Goal: Task Accomplishment & Management: Use online tool/utility

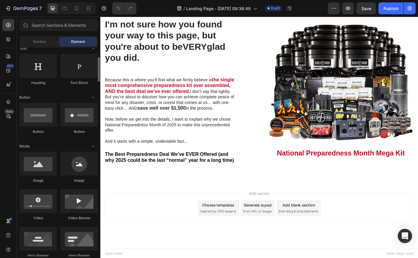
scroll to position [90, 0]
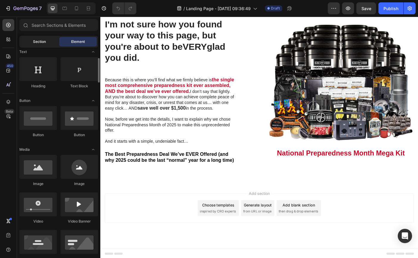
click at [46, 45] on div "Section" at bounding box center [39, 42] width 37 height 10
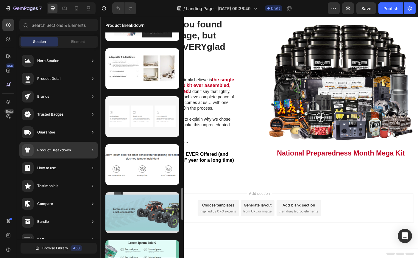
scroll to position [1076, 0]
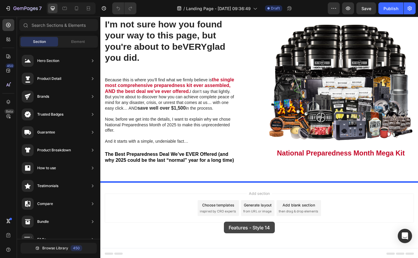
drag, startPoint x: 242, startPoint y: 143, endPoint x: 239, endPoint y: 246, distance: 102.7
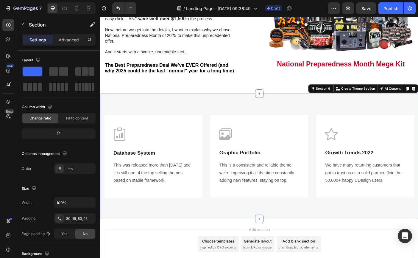
scroll to position [631, 0]
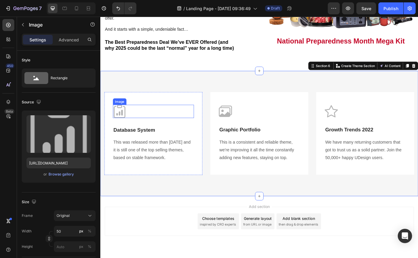
click at [133, 124] on div at bounding box center [159, 122] width 91 height 15
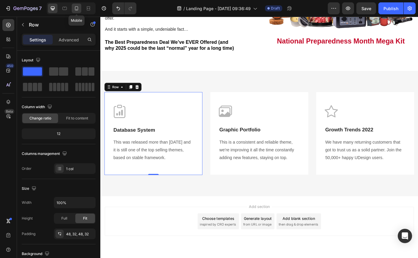
click at [79, 10] on icon at bounding box center [77, 8] width 6 height 6
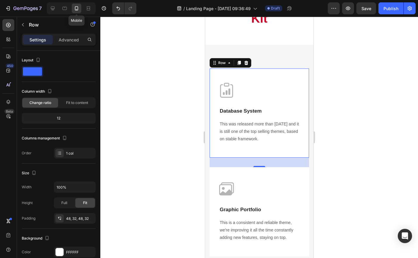
scroll to position [927, 0]
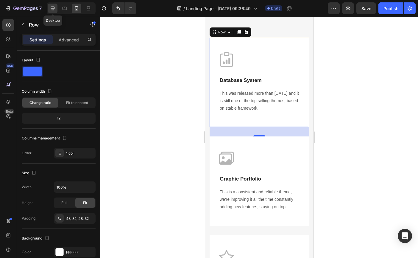
click at [52, 11] on div at bounding box center [53, 9] width 10 height 10
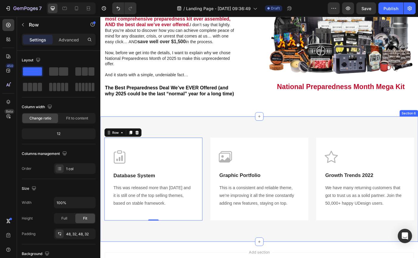
scroll to position [579, 0]
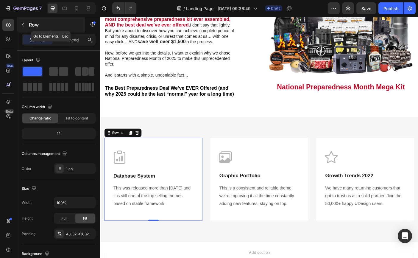
click at [23, 24] on icon "button" at bounding box center [23, 24] width 5 height 5
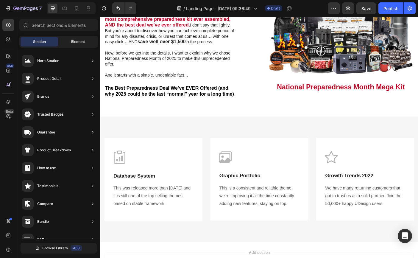
click at [71, 42] on span "Element" at bounding box center [78, 41] width 14 height 5
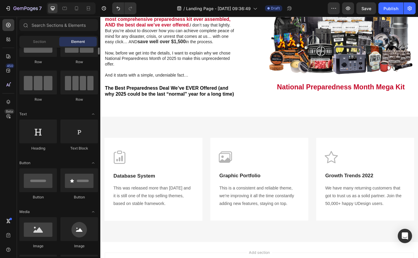
scroll to position [0, 0]
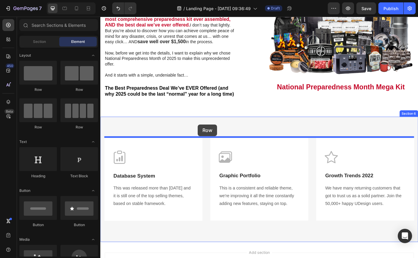
drag, startPoint x: 137, startPoint y: 90, endPoint x: 210, endPoint y: 137, distance: 87.1
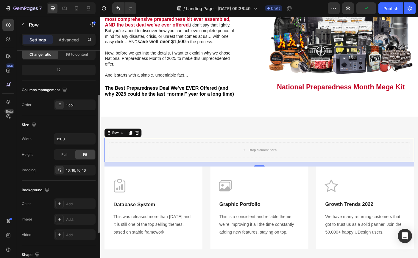
scroll to position [67, 0]
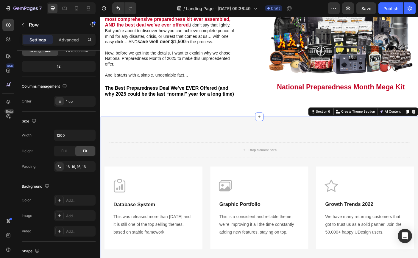
click at [215, 257] on div "Drop element here Row Image Database System Text block This was released more t…" at bounding box center [278, 215] width 357 height 173
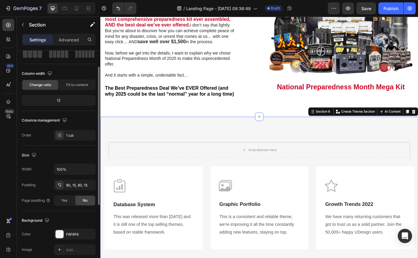
scroll to position [28, 0]
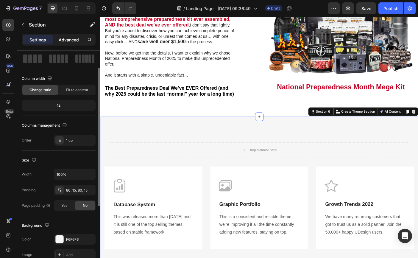
click at [72, 39] on p "Advanced" at bounding box center [69, 40] width 20 height 6
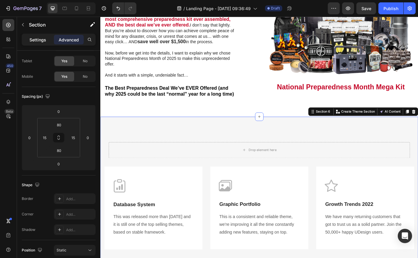
click at [43, 38] on p "Settings" at bounding box center [37, 40] width 17 height 6
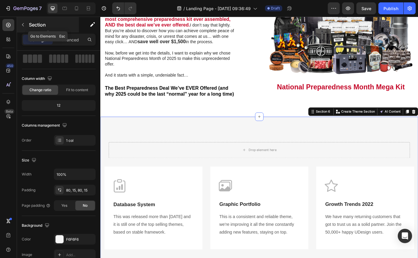
click at [24, 29] on button "button" at bounding box center [23, 25] width 10 height 10
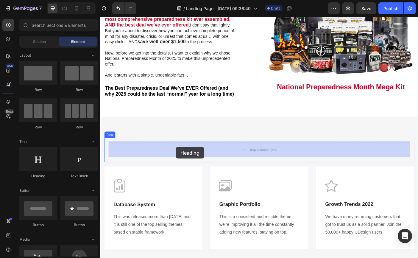
drag, startPoint x: 142, startPoint y: 176, endPoint x: 185, endPoint y: 162, distance: 45.4
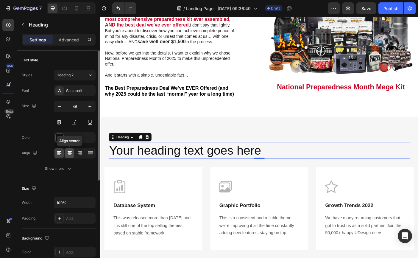
click at [69, 154] on icon at bounding box center [70, 153] width 6 height 6
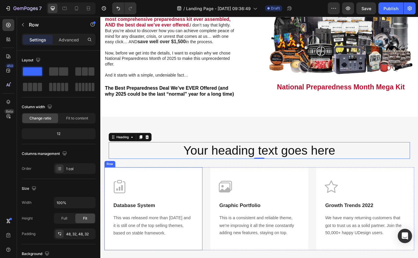
click at [205, 209] on div "Image Database System Text block This was released more than 6 years ago and it…" at bounding box center [160, 232] width 110 height 93
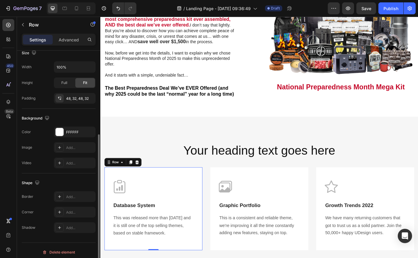
scroll to position [139, 0]
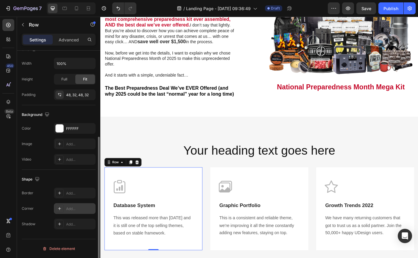
click at [60, 209] on icon at bounding box center [59, 208] width 5 height 5
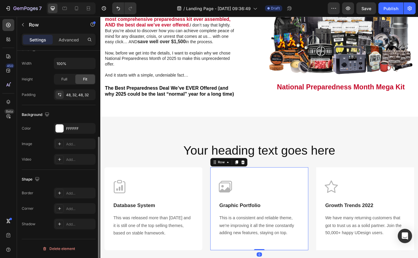
click at [290, 193] on div "Image Graphic Portfolio Text block This is a consistent and reliable theme, we'…" at bounding box center [279, 232] width 110 height 93
click at [58, 207] on icon at bounding box center [59, 208] width 5 height 5
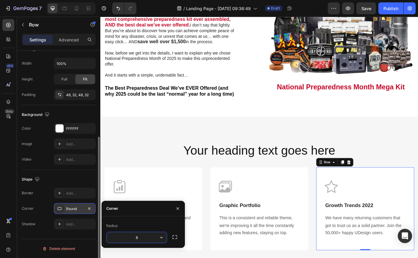
click at [351, 194] on div "Image Growth Trends 2022 Text block We have many returning customers that got t…" at bounding box center [398, 232] width 110 height 93
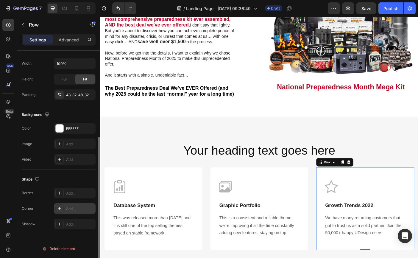
click at [59, 208] on icon at bounding box center [59, 208] width 3 height 3
click at [60, 224] on icon at bounding box center [59, 223] width 5 height 5
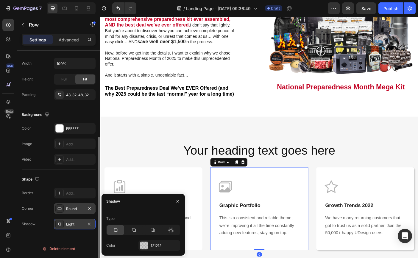
click at [226, 195] on div "Image Graphic Portfolio Text block This is a consistent and reliable theme, we'…" at bounding box center [279, 232] width 110 height 93
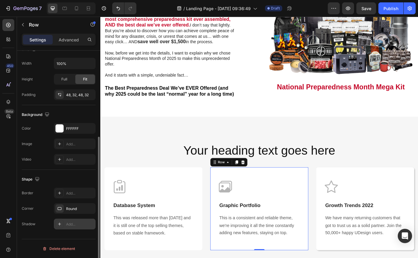
click at [58, 224] on icon at bounding box center [59, 223] width 5 height 5
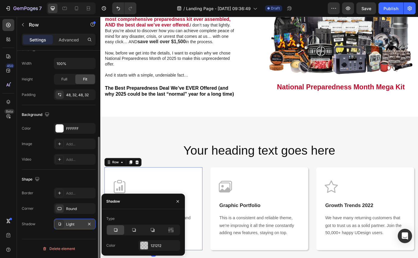
click at [163, 191] on div "Image Database System Text block This was released more than 6 years ago and it…" at bounding box center [160, 232] width 110 height 93
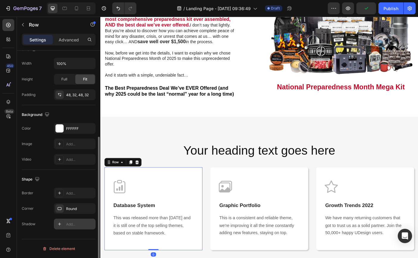
click at [59, 223] on icon at bounding box center [59, 223] width 3 height 3
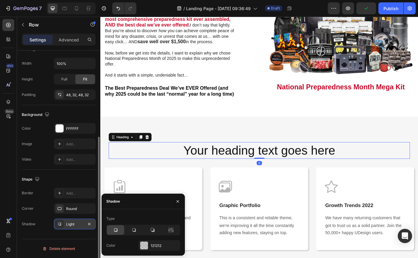
click at [175, 165] on h2 "Your heading text goes here" at bounding box center [279, 166] width 339 height 19
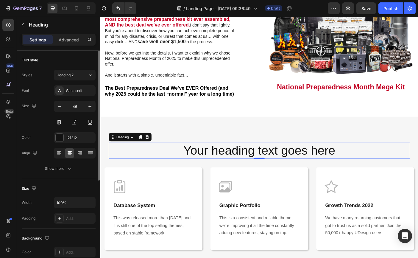
click at [241, 169] on h2 "Your heading text goes here" at bounding box center [279, 166] width 339 height 19
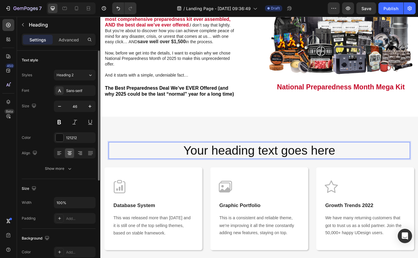
click at [241, 169] on p "Your heading text goes here" at bounding box center [278, 167] width 337 height 18
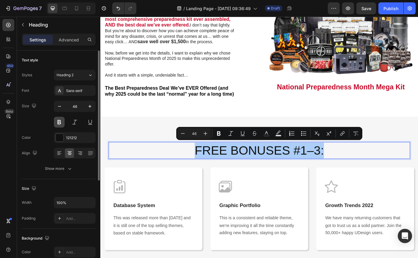
click at [61, 121] on button at bounding box center [59, 122] width 11 height 11
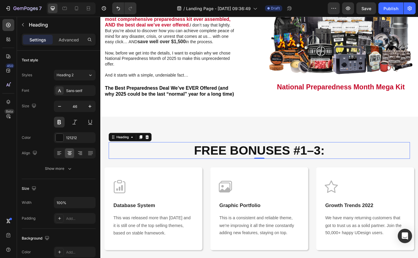
click at [288, 165] on p "FREE BONUSES #1–3:" at bounding box center [278, 167] width 337 height 18
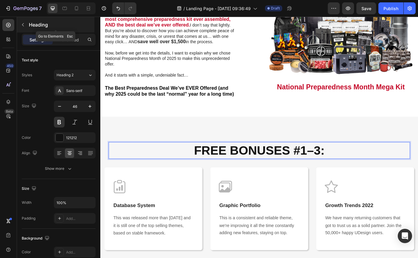
click at [23, 25] on icon "button" at bounding box center [23, 24] width 5 height 5
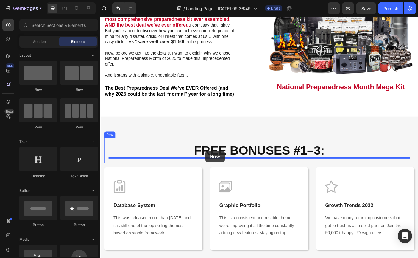
drag, startPoint x: 139, startPoint y: 94, endPoint x: 218, endPoint y: 167, distance: 107.8
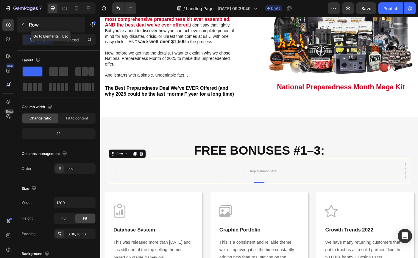
click at [23, 26] on icon "button" at bounding box center [23, 24] width 2 height 3
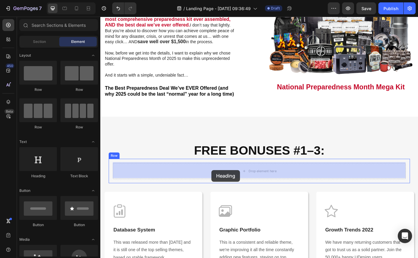
drag, startPoint x: 131, startPoint y: 179, endPoint x: 225, endPoint y: 188, distance: 95.1
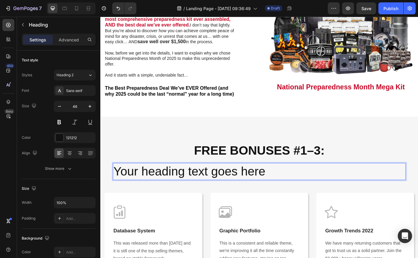
click at [266, 186] on h2 "Your heading text goes here" at bounding box center [278, 190] width 329 height 19
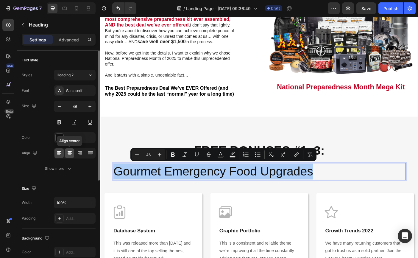
click at [69, 154] on icon at bounding box center [69, 154] width 3 height 1
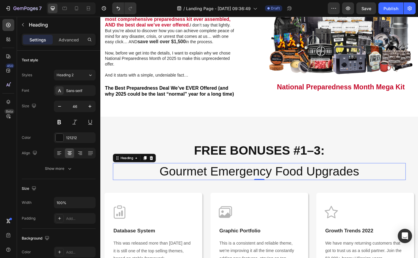
click at [218, 190] on p "Gourmet Emergency Food Upgrades" at bounding box center [279, 191] width 328 height 18
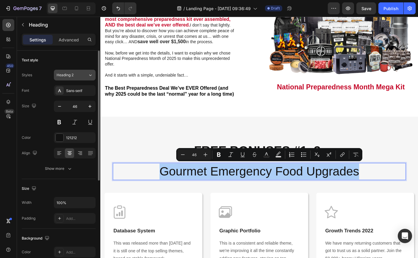
click at [90, 75] on icon at bounding box center [90, 75] width 5 height 6
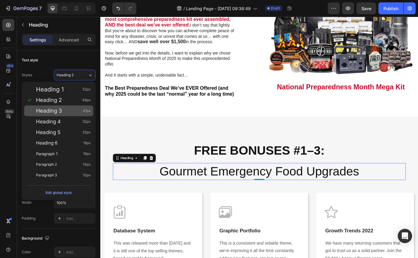
click at [75, 112] on div "Heading 3 41px" at bounding box center [63, 111] width 55 height 6
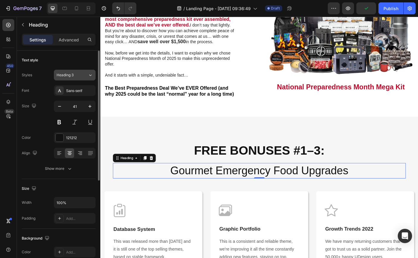
click at [92, 76] on icon at bounding box center [90, 75] width 5 height 6
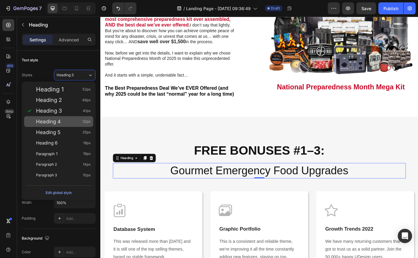
click at [74, 119] on div "Heading 4 32px" at bounding box center [63, 121] width 55 height 6
type input "32"
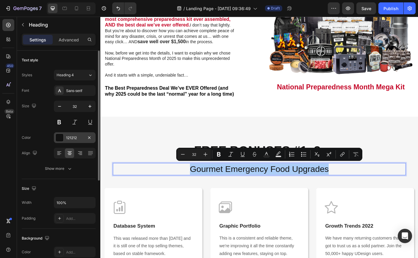
click at [60, 138] on div at bounding box center [60, 138] width 8 height 8
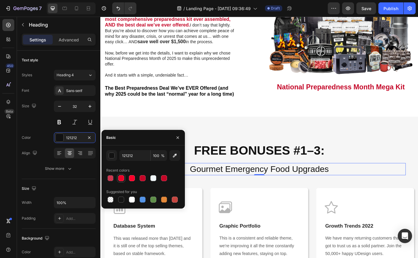
click at [122, 177] on div at bounding box center [121, 178] width 6 height 6
type input "ED0027"
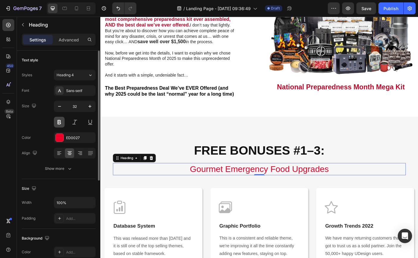
click at [59, 122] on button at bounding box center [59, 122] width 11 height 11
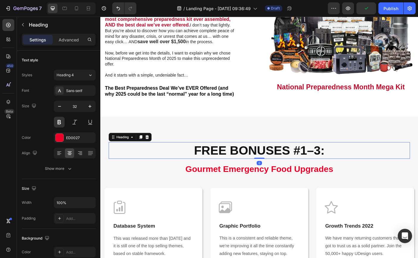
click at [277, 169] on p "FREE BONUSES #1–3:" at bounding box center [278, 167] width 337 height 18
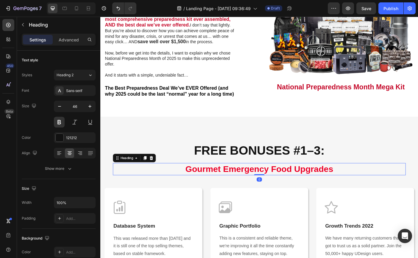
click at [264, 188] on p "Gourmet Emergency Food Upgrades" at bounding box center [279, 188] width 328 height 12
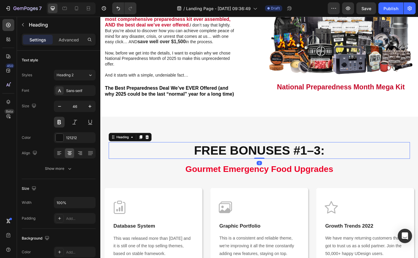
click at [290, 173] on p "FREE BONUSES #1–3:" at bounding box center [278, 167] width 337 height 18
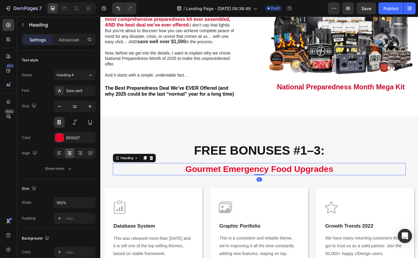
click at [266, 182] on p "Gourmet Emergency Food Upgrades" at bounding box center [279, 188] width 328 height 12
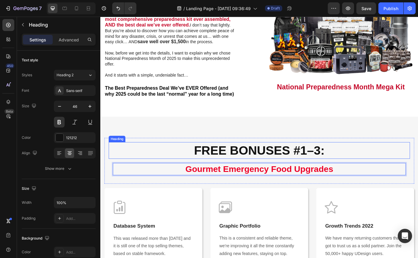
click at [126, 170] on p "FREE BONUSES #1–3:" at bounding box center [278, 167] width 337 height 18
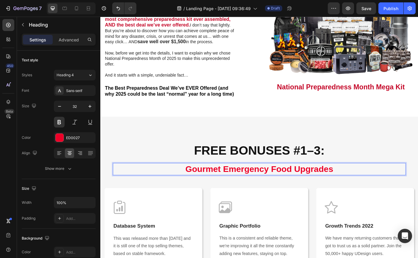
click at [363, 185] on p "Gourmet Emergency Food Upgrades" at bounding box center [279, 188] width 328 height 12
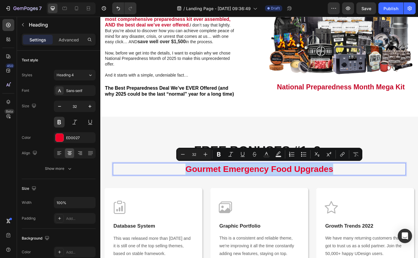
copy p "Gourmet Emergency Food Upgrades"
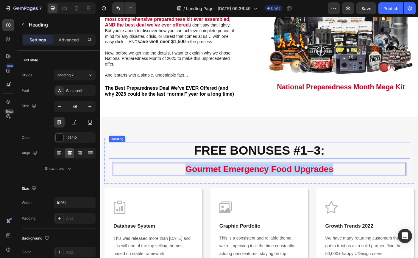
click at [354, 161] on p "FREE BONUSES #1–3:" at bounding box center [278, 167] width 337 height 18
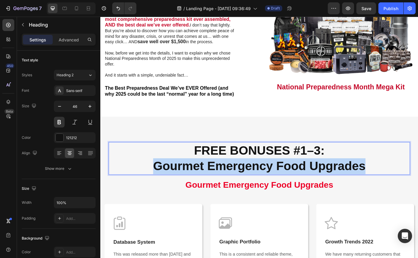
drag, startPoint x: 402, startPoint y: 184, endPoint x: 158, endPoint y: 179, distance: 243.8
click at [158, 179] on p "FREE BONUSES #1–3: Gourmet Emergency Food Upgrades" at bounding box center [278, 176] width 337 height 36
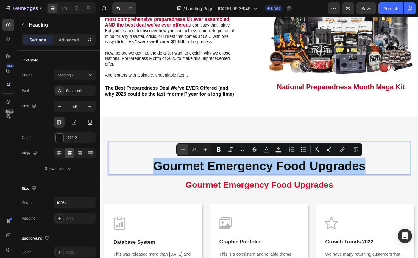
click at [183, 149] on icon "Editor contextual toolbar" at bounding box center [183, 149] width 4 height 0
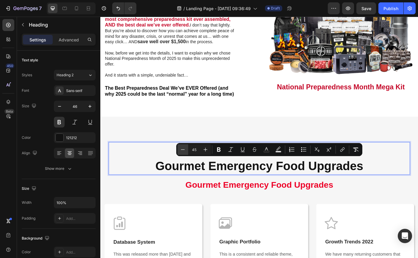
click at [183, 149] on icon "Editor contextual toolbar" at bounding box center [183, 149] width 4 height 0
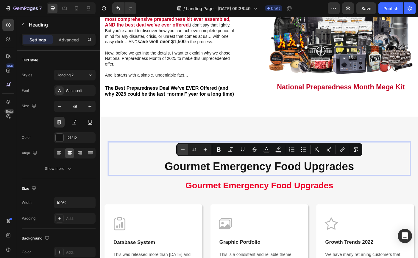
click at [183, 149] on icon "Editor contextual toolbar" at bounding box center [183, 149] width 4 height 0
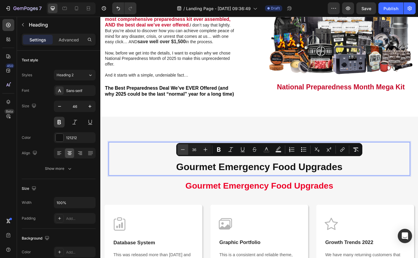
click at [183, 149] on icon "Editor contextual toolbar" at bounding box center [183, 149] width 4 height 0
type input "33"
click at [266, 151] on rect "Editor contextual toolbar" at bounding box center [267, 151] width 6 height 1
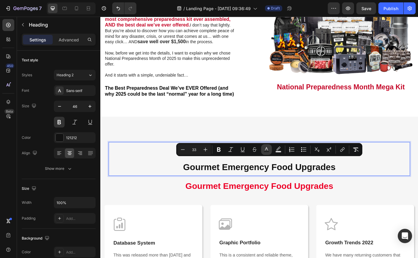
type input "121212"
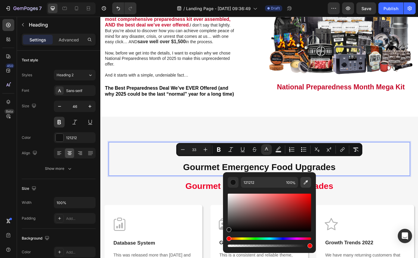
click at [303, 183] on icon "Editor contextual toolbar" at bounding box center [306, 182] width 6 height 6
type input "C40627"
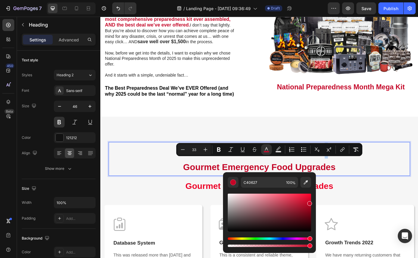
click at [354, 185] on span "Gourmet Emergency Food Upgrades" at bounding box center [278, 185] width 171 height 11
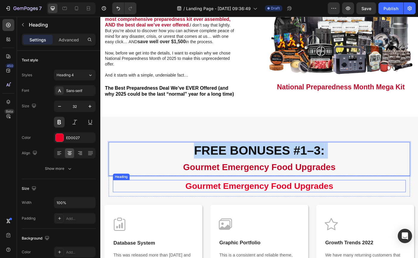
click at [216, 206] on p "Gourmet Emergency Food Upgrades" at bounding box center [279, 207] width 328 height 12
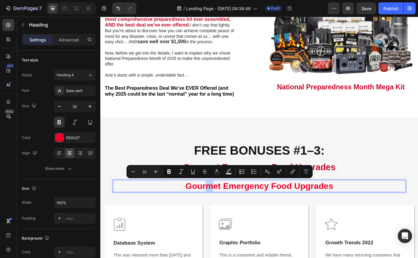
drag, startPoint x: 217, startPoint y: 205, endPoint x: 229, endPoint y: 205, distance: 12.2
click at [229, 205] on p "Gourmet Emergency Food Upgrades" at bounding box center [279, 207] width 328 height 12
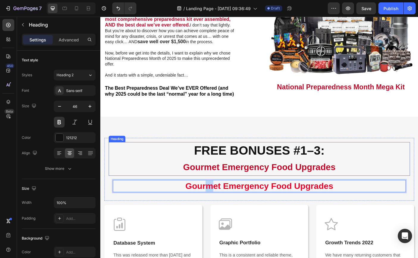
click at [225, 176] on p "FREE BONUSES #1–3: Gourmet Emergency Food Upgrades" at bounding box center [278, 176] width 337 height 37
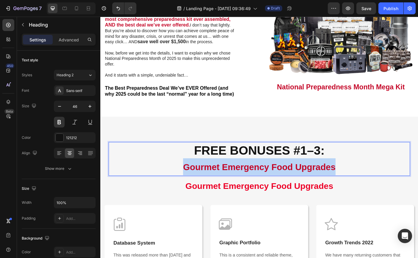
drag, startPoint x: 196, startPoint y: 184, endPoint x: 368, endPoint y: 189, distance: 172.1
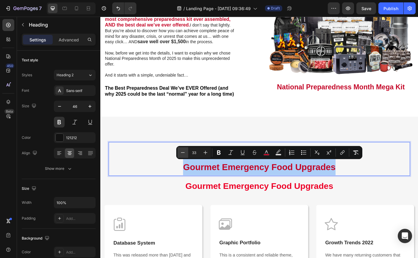
click at [183, 154] on icon "Editor contextual toolbar" at bounding box center [183, 152] width 6 height 6
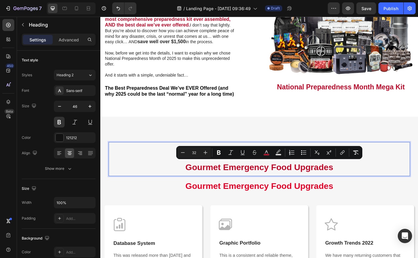
type input "46"
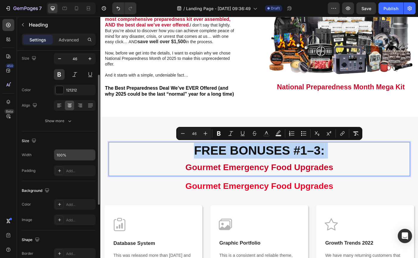
scroll to position [42, 0]
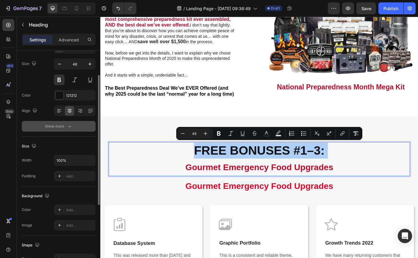
click at [68, 125] on icon "button" at bounding box center [70, 126] width 6 height 6
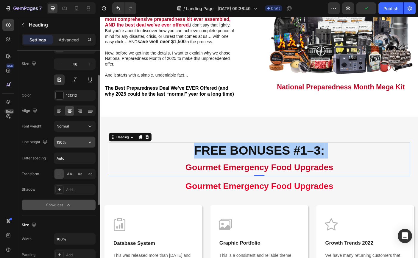
click at [72, 143] on input "130%" at bounding box center [74, 142] width 41 height 11
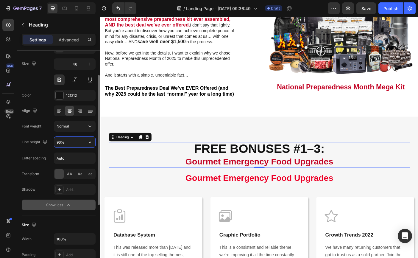
type input "95%"
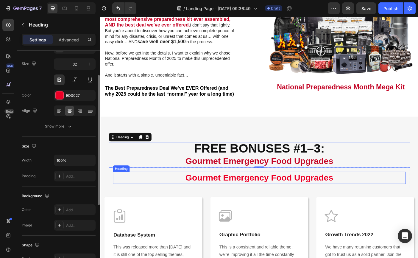
click at [351, 195] on p "Gourmet Emergency Food Upgrades" at bounding box center [279, 197] width 328 height 12
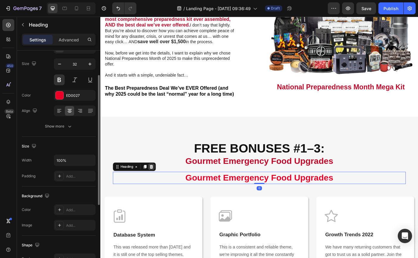
click at [159, 184] on icon at bounding box center [158, 185] width 4 height 4
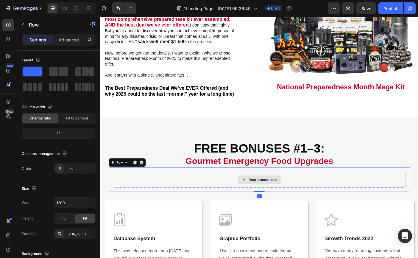
click at [156, 191] on div "Drop element here" at bounding box center [278, 200] width 329 height 18
click at [148, 181] on icon at bounding box center [146, 180] width 5 height 5
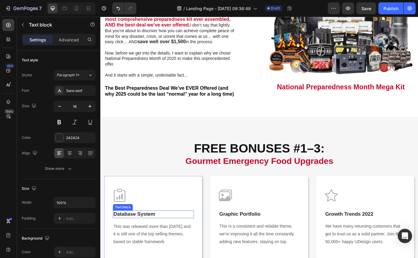
click at [143, 238] on p "Database System" at bounding box center [160, 238] width 90 height 7
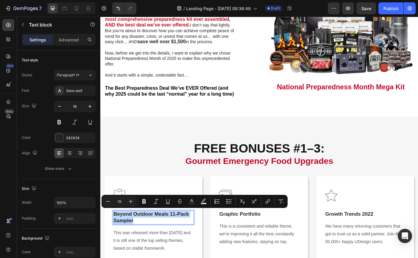
click at [178, 237] on p "Beyond Outdoor Meals 11‑Pack Sampler" at bounding box center [160, 242] width 90 height 15
click at [180, 238] on p "Beyond Outdoor Meals 11‑Pack Sampler" at bounding box center [160, 242] width 90 height 15
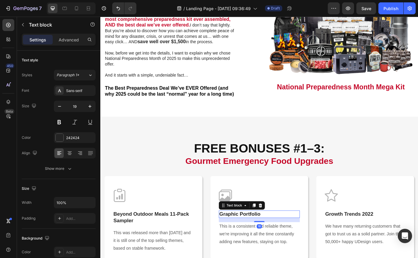
click at [240, 238] on p "Graphic Portfolio" at bounding box center [279, 238] width 90 height 7
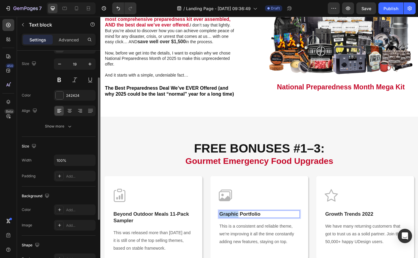
click at [240, 238] on p "Graphic Portfolio" at bounding box center [279, 238] width 90 height 7
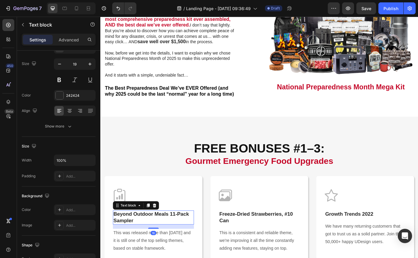
click at [179, 237] on p "Beyond Outdoor Meals 11‑Pack Sampler" at bounding box center [160, 242] width 90 height 15
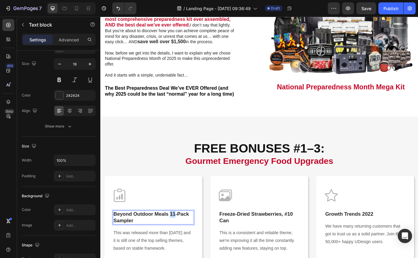
click at [179, 237] on p "Beyond Outdoor Meals 11‑Pack Sampler" at bounding box center [160, 242] width 90 height 15
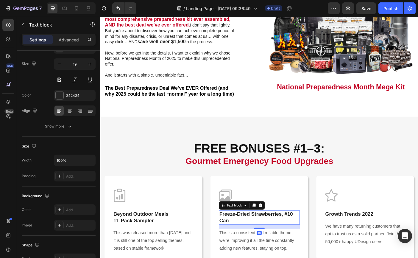
click at [308, 236] on p "Freeze‑Dried Strawberries, #10 Can" at bounding box center [279, 242] width 90 height 15
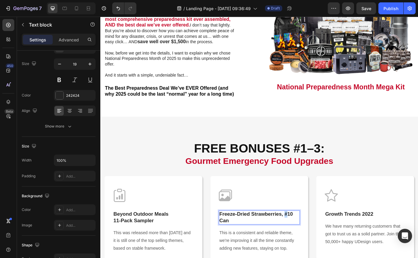
click at [308, 236] on p "Freeze‑Dried Strawberries, #10 Can" at bounding box center [279, 242] width 90 height 15
click at [381, 237] on p "Growth Trends 2022" at bounding box center [398, 238] width 90 height 7
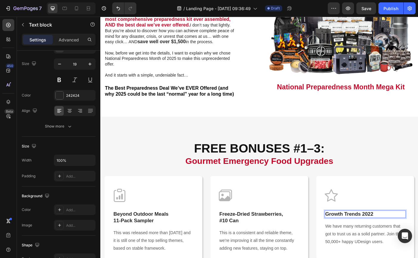
click at [380, 237] on p "Growth Trends 2022" at bounding box center [398, 238] width 90 height 7
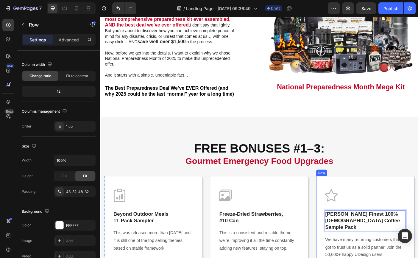
click at [408, 206] on div "Image Franklin’s Finest 100% Colombian Coffee Sample Pack Text block 16 We have…" at bounding box center [398, 250] width 110 height 108
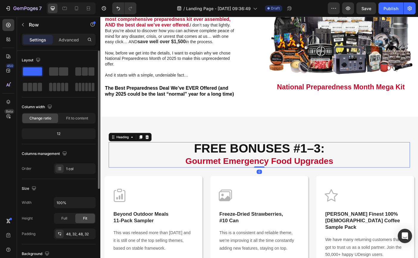
click at [418, 175] on p "FREE BONUSES #1–3: Gourmet Emergency Food Upgrades" at bounding box center [278, 171] width 337 height 27
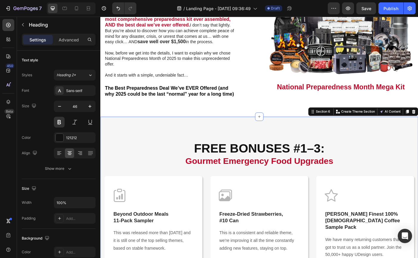
click at [398, 140] on div "FREE BONUSES #1–3: Gourmet Emergency Food Upgrades Heading Row Image Beyond Out…" at bounding box center [278, 228] width 357 height 198
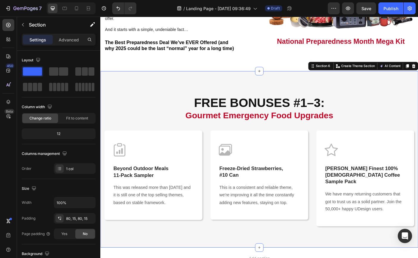
scroll to position [631, 0]
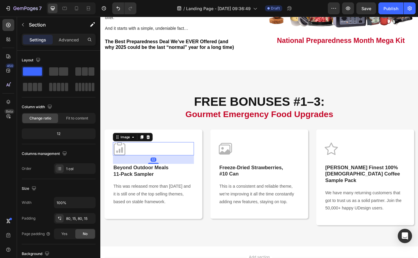
click at [128, 166] on img at bounding box center [121, 164] width 15 height 15
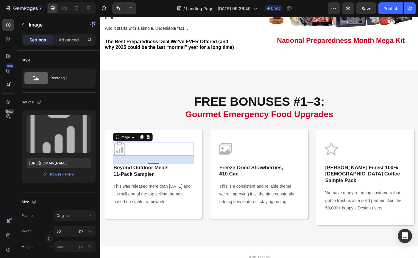
click at [125, 164] on img at bounding box center [121, 164] width 15 height 15
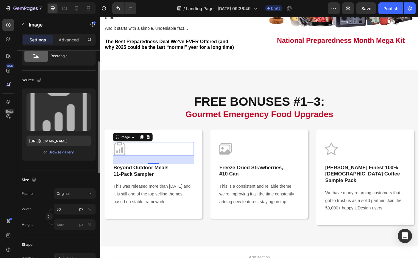
scroll to position [26, 0]
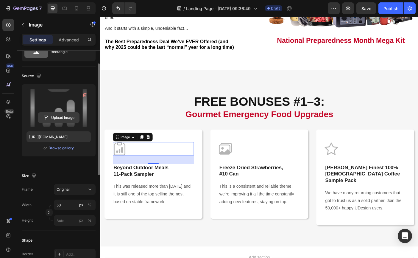
click at [61, 115] on input "file" at bounding box center [58, 117] width 41 height 10
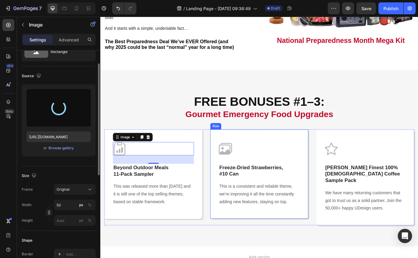
type input "https://cdn.shopify.com/s/files/1/2918/4630/files/gempages_564301893078090917-9…"
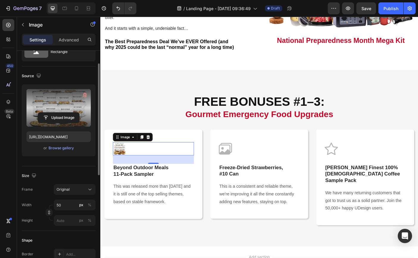
click at [124, 163] on img at bounding box center [121, 164] width 15 height 15
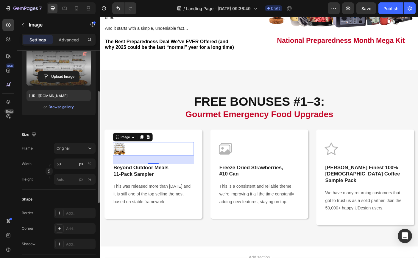
scroll to position [72, 0]
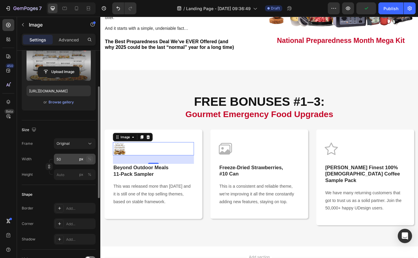
click at [88, 160] on div "%" at bounding box center [90, 158] width 4 height 5
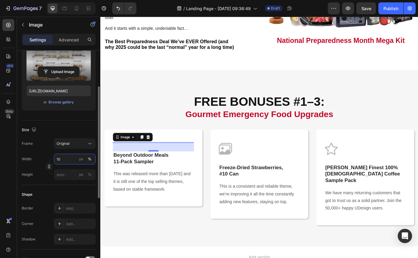
type input "100"
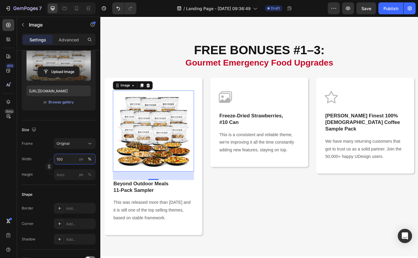
scroll to position [689, 0]
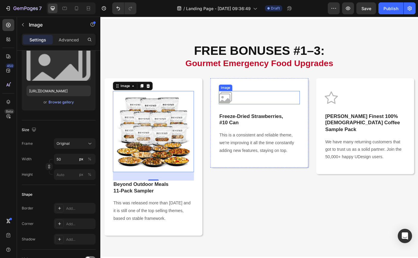
click at [243, 109] on img at bounding box center [240, 107] width 15 height 15
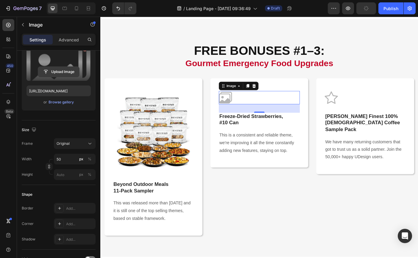
click at [58, 74] on input "file" at bounding box center [58, 72] width 41 height 10
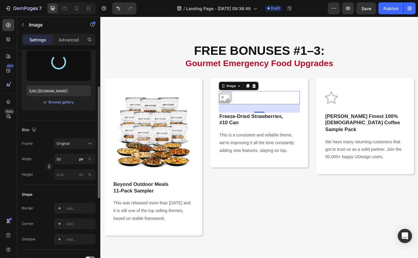
type input "https://cdn.shopify.com/s/files/1/2918/4630/files/gempages_564301893078090917-2…"
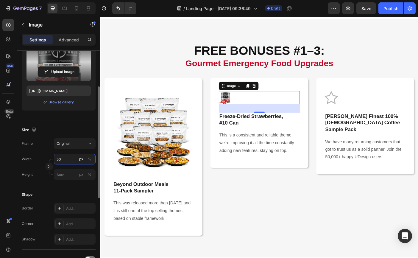
drag, startPoint x: 64, startPoint y: 158, endPoint x: 56, endPoint y: 158, distance: 8.0
click at [56, 158] on input "50" at bounding box center [75, 159] width 42 height 11
drag, startPoint x: 61, startPoint y: 159, endPoint x: 52, endPoint y: 159, distance: 8.6
click at [52, 159] on div "Width 50 px % Height px %" at bounding box center [59, 167] width 74 height 26
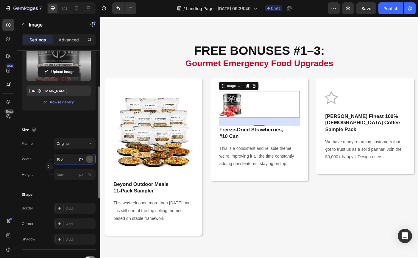
type input "100"
click at [92, 160] on button "%" at bounding box center [89, 158] width 7 height 7
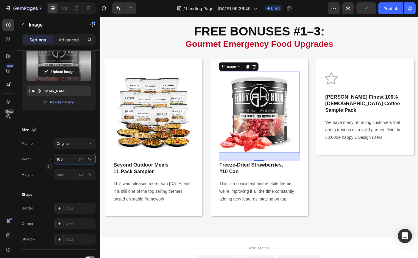
scroll to position [710, 0]
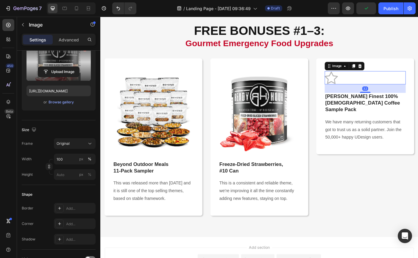
click at [360, 89] on img at bounding box center [359, 85] width 15 height 15
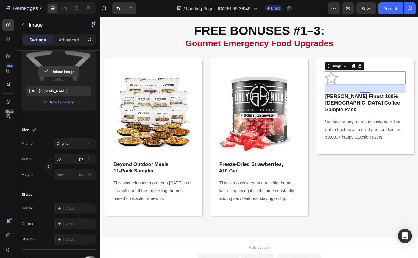
click at [62, 71] on input "file" at bounding box center [58, 72] width 41 height 10
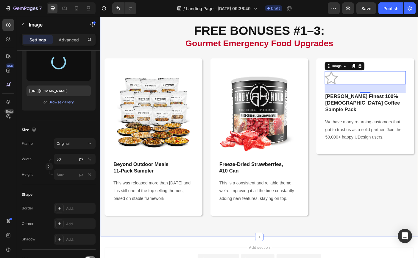
type input "https://cdn.shopify.com/s/files/1/2918/4630/files/gempages_564301893078090917-9…"
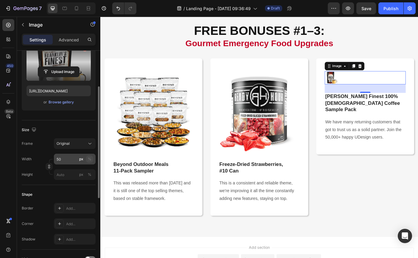
click at [91, 159] on div "%" at bounding box center [90, 158] width 4 height 5
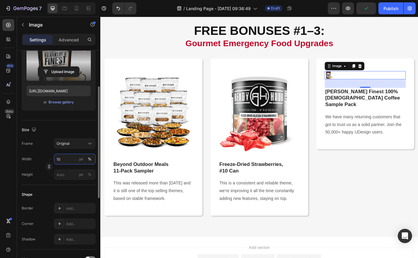
type input "100"
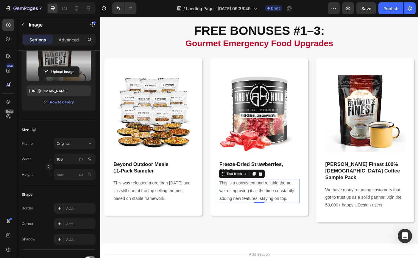
click at [243, 225] on p "This is a consistent and reliable theme, we're improving it all the time consta…" at bounding box center [279, 212] width 90 height 26
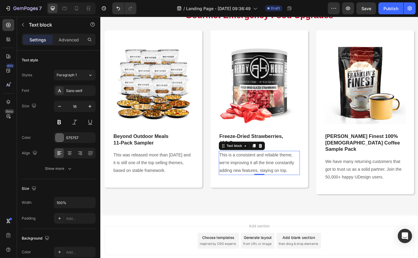
scroll to position [742, 0]
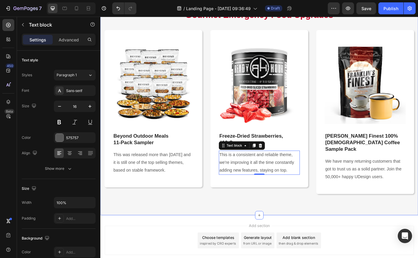
click at [241, 218] on div "FREE BONUSES #1–3: Gourmet Emergency Food Upgrades Heading Row Image Beyond Out…" at bounding box center [278, 102] width 357 height 275
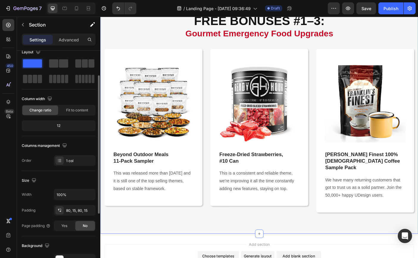
scroll to position [4, 0]
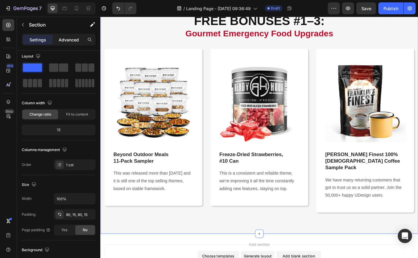
click at [72, 41] on p "Advanced" at bounding box center [69, 40] width 20 height 6
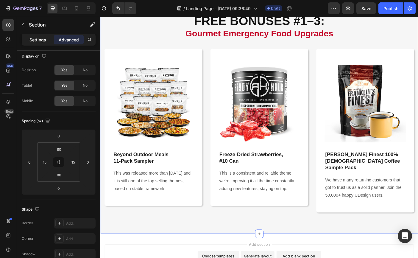
click at [43, 38] on p "Settings" at bounding box center [37, 40] width 17 height 6
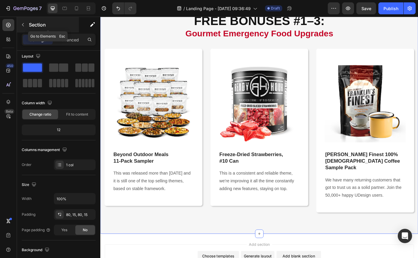
click at [24, 25] on icon "button" at bounding box center [23, 24] width 5 height 5
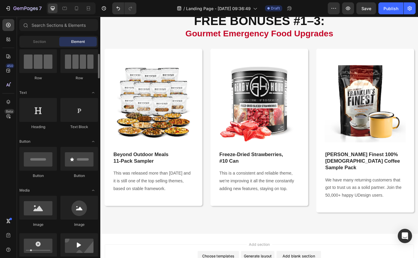
scroll to position [50, 0]
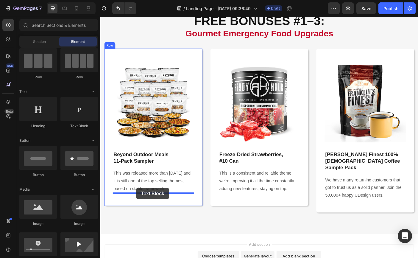
drag, startPoint x: 177, startPoint y: 131, endPoint x: 140, endPoint y: 209, distance: 86.0
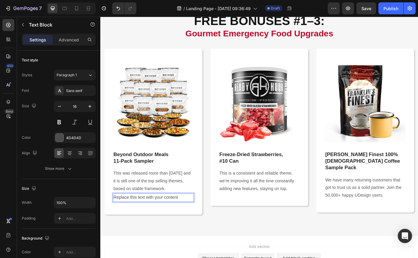
click at [153, 218] on div "Replace this text with your content" at bounding box center [159, 220] width 91 height 10
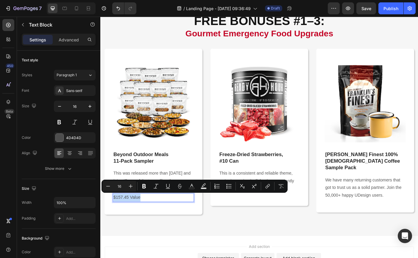
click at [176, 220] on p "$157.45 Value" at bounding box center [160, 219] width 90 height 9
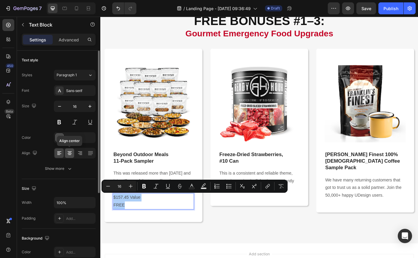
click at [70, 153] on icon at bounding box center [70, 153] width 4 height 1
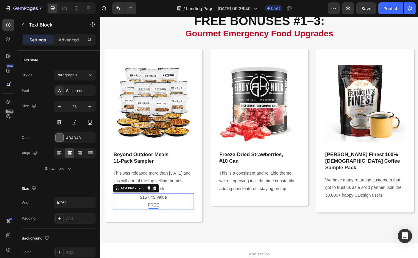
click at [179, 226] on p "FREE" at bounding box center [160, 228] width 90 height 9
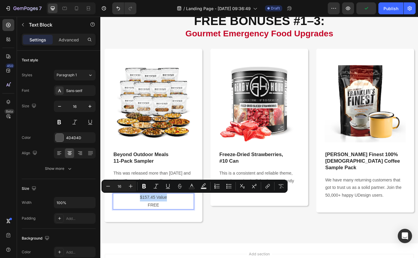
drag, startPoint x: 181, startPoint y: 220, endPoint x: 145, endPoint y: 219, distance: 36.0
click at [145, 219] on p "$157.45 Value" at bounding box center [160, 219] width 90 height 9
click at [132, 186] on icon "Editor contextual toolbar" at bounding box center [131, 186] width 4 height 4
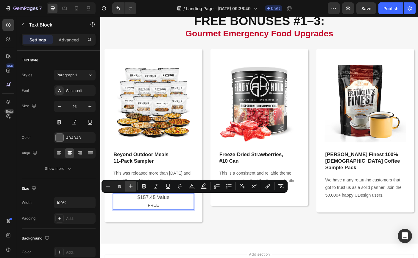
click at [132, 186] on icon "Editor contextual toolbar" at bounding box center [131, 186] width 4 height 4
type input "22"
click at [143, 186] on icon "Editor contextual toolbar" at bounding box center [144, 186] width 4 height 4
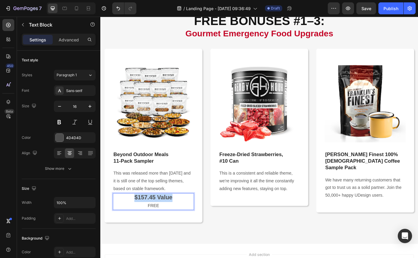
drag, startPoint x: 137, startPoint y: 218, endPoint x: 188, endPoint y: 218, distance: 51.5
click at [188, 218] on p "$157.45 Value" at bounding box center [160, 219] width 90 height 9
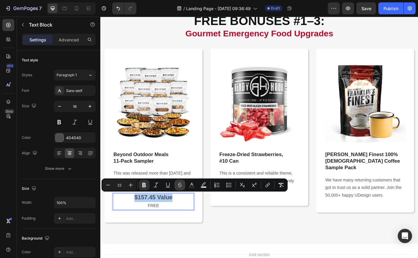
click at [180, 184] on icon "Editor contextual toolbar" at bounding box center [180, 185] width 6 height 6
click at [128, 185] on icon "Editor contextual toolbar" at bounding box center [131, 185] width 6 height 6
type input "25"
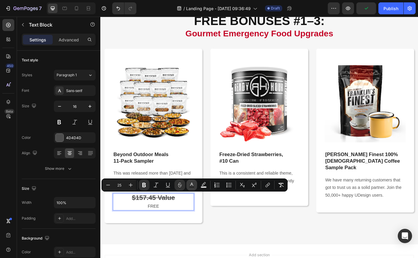
click at [190, 184] on icon "Editor contextual toolbar" at bounding box center [192, 185] width 6 height 6
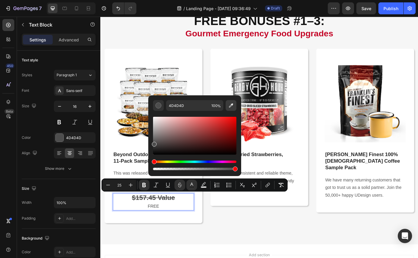
click at [231, 105] on icon "Editor contextual toolbar" at bounding box center [231, 105] width 6 height 6
type input "C40627"
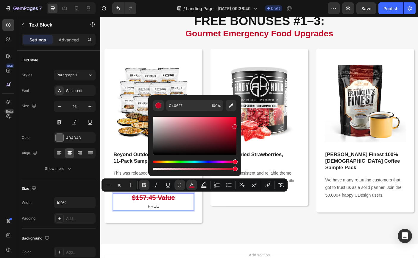
click at [165, 226] on p "FREE" at bounding box center [160, 229] width 90 height 9
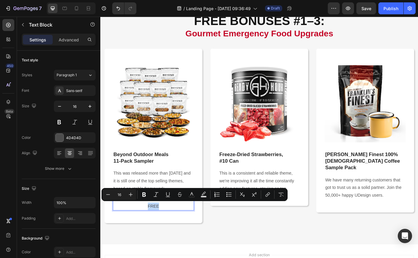
drag, startPoint x: 168, startPoint y: 226, endPoint x: 153, endPoint y: 227, distance: 14.9
click at [153, 227] on p "FREE" at bounding box center [160, 229] width 90 height 9
click at [143, 194] on icon "Editor contextual toolbar" at bounding box center [144, 194] width 4 height 4
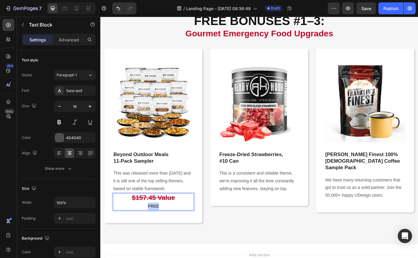
drag, startPoint x: 152, startPoint y: 229, endPoint x: 168, endPoint y: 229, distance: 16.1
click at [168, 229] on p "FREE" at bounding box center [160, 229] width 90 height 9
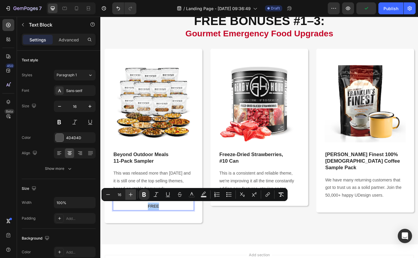
click at [131, 194] on icon "Editor contextual toolbar" at bounding box center [131, 195] width 4 height 4
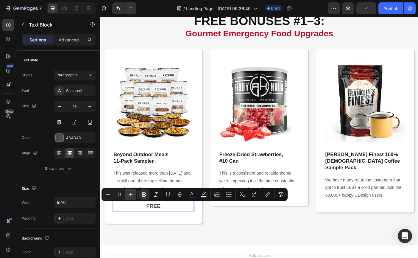
click at [131, 194] on icon "Editor contextual toolbar" at bounding box center [131, 195] width 4 height 4
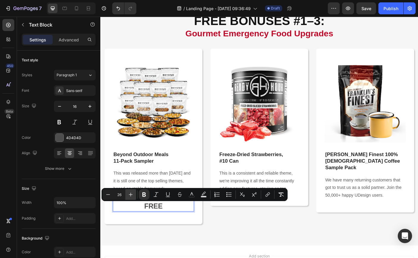
click at [131, 194] on icon "Editor contextual toolbar" at bounding box center [131, 195] width 4 height 4
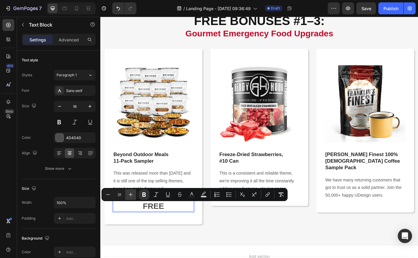
click at [131, 194] on icon "Editor contextual toolbar" at bounding box center [131, 195] width 4 height 4
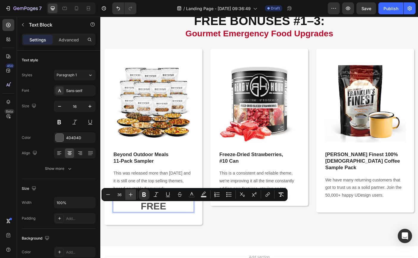
click at [131, 194] on icon "Editor contextual toolbar" at bounding box center [131, 195] width 4 height 4
type input "40"
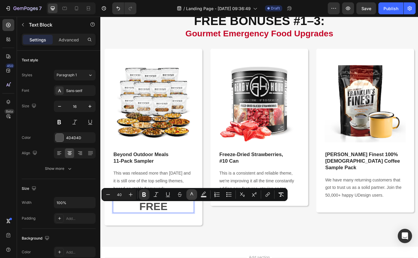
click at [190, 193] on icon "Editor contextual toolbar" at bounding box center [192, 194] width 6 height 6
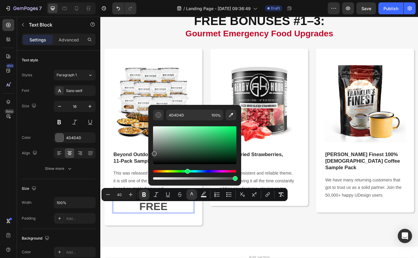
click at [187, 172] on div "Hue" at bounding box center [194, 171] width 83 height 2
drag, startPoint x: 154, startPoint y: 170, endPoint x: 186, endPoint y: 174, distance: 31.5
click at [186, 174] on div "Editor contextual toolbar" at bounding box center [194, 175] width 83 height 10
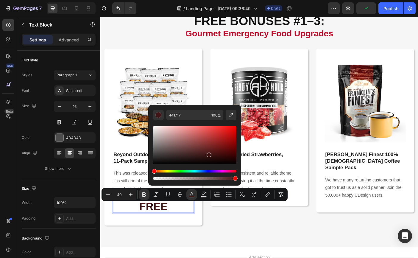
drag, startPoint x: 154, startPoint y: 154, endPoint x: 209, endPoint y: 154, distance: 55.1
click at [209, 154] on div "Editor contextual toolbar" at bounding box center [209, 154] width 5 height 5
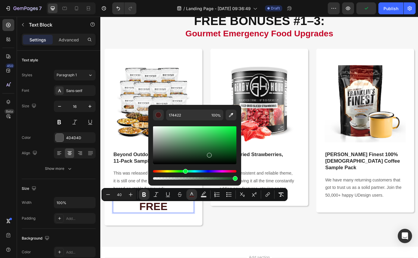
click at [184, 170] on div "Hue" at bounding box center [194, 171] width 83 height 2
drag, startPoint x: 210, startPoint y: 156, endPoint x: 225, endPoint y: 150, distance: 15.9
click at [225, 150] on div "Editor contextual toolbar" at bounding box center [225, 151] width 5 height 5
type input "0C7C28"
drag, startPoint x: 225, startPoint y: 150, endPoint x: 229, endPoint y: 145, distance: 6.1
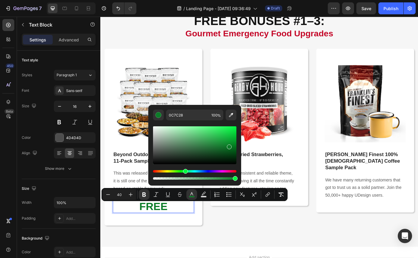
click at [229, 145] on div "Editor contextual toolbar" at bounding box center [229, 146] width 5 height 5
click at [131, 195] on icon "Editor contextual toolbar" at bounding box center [131, 194] width 6 height 6
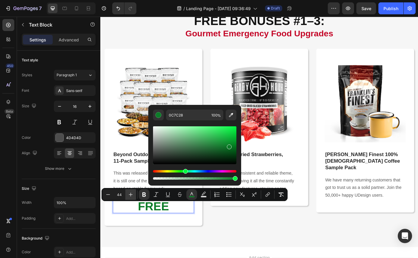
click at [131, 195] on icon "Editor contextual toolbar" at bounding box center [131, 194] width 6 height 6
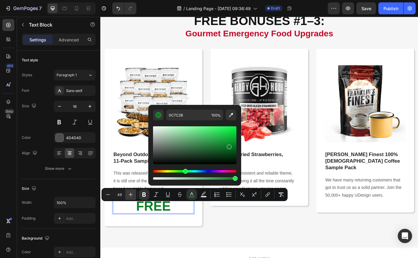
click at [131, 195] on icon "Editor contextual toolbar" at bounding box center [131, 194] width 6 height 6
type input "50"
click at [126, 231] on p "FREE" at bounding box center [160, 231] width 90 height 12
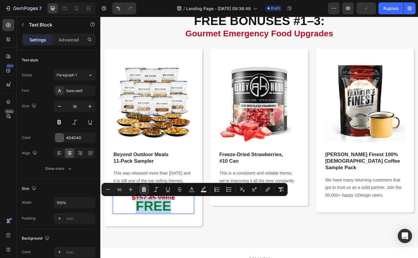
drag, startPoint x: 140, startPoint y: 229, endPoint x: 183, endPoint y: 229, distance: 43.4
click at [183, 229] on p "FREE" at bounding box center [160, 231] width 90 height 12
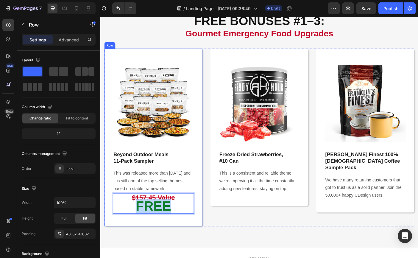
click at [211, 232] on div "Image Beyond Outdoor Meals 11‑Pack Sampler Text block This was released more th…" at bounding box center [160, 152] width 110 height 200
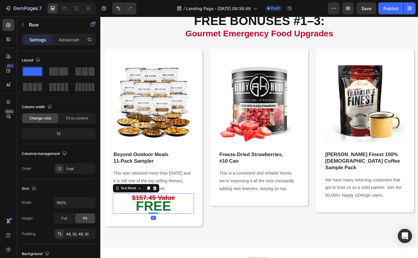
click at [138, 230] on p "FREE" at bounding box center [160, 231] width 90 height 12
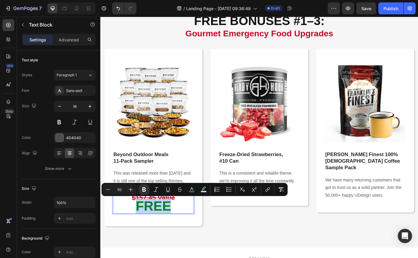
drag, startPoint x: 139, startPoint y: 230, endPoint x: 179, endPoint y: 231, distance: 39.9
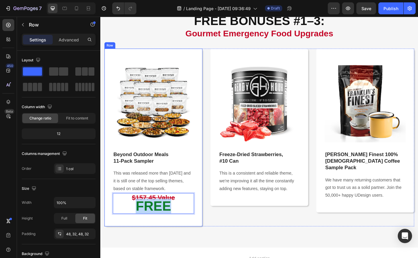
click at [211, 229] on div "Image Beyond Outdoor Meals 11‑Pack Sampler Text block This was released more th…" at bounding box center [160, 152] width 110 height 200
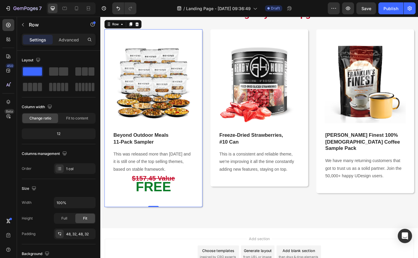
scroll to position [744, 0]
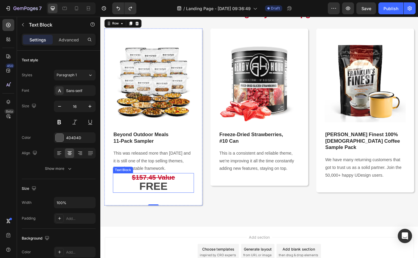
click at [144, 206] on strong "FREE" at bounding box center [160, 206] width 32 height 13
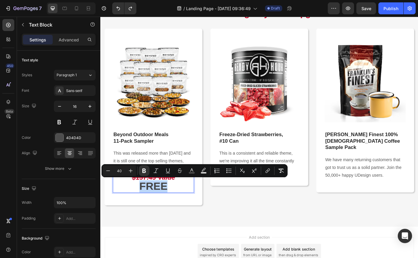
drag, startPoint x: 145, startPoint y: 207, endPoint x: 175, endPoint y: 207, distance: 30.1
click at [175, 207] on strong "FREE" at bounding box center [160, 206] width 32 height 13
drag, startPoint x: 124, startPoint y: 170, endPoint x: 117, endPoint y: 170, distance: 7.4
click at [116, 170] on input "40" at bounding box center [119, 170] width 12 height 7
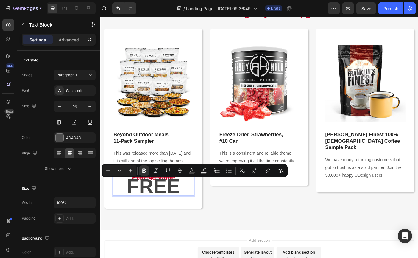
drag, startPoint x: 116, startPoint y: 170, endPoint x: 122, endPoint y: 170, distance: 6.0
click at [122, 170] on input "75" at bounding box center [119, 170] width 12 height 7
drag, startPoint x: 117, startPoint y: 171, endPoint x: 121, endPoint y: 171, distance: 4.2
click at [121, 171] on input "60" at bounding box center [119, 170] width 12 height 7
type input "50"
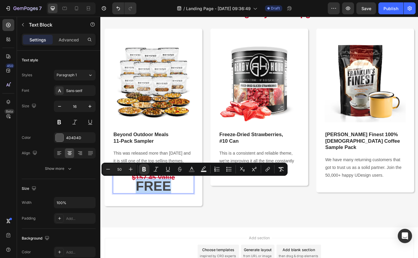
drag, startPoint x: 140, startPoint y: 204, endPoint x: 176, endPoint y: 204, distance: 36.3
click at [176, 204] on strong "FREE" at bounding box center [160, 206] width 40 height 17
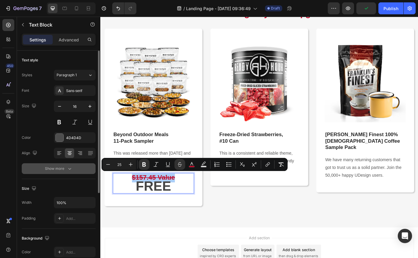
click at [71, 166] on icon "button" at bounding box center [70, 168] width 6 height 6
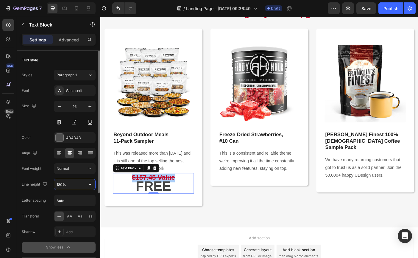
click at [75, 184] on input "180%" at bounding box center [74, 184] width 41 height 11
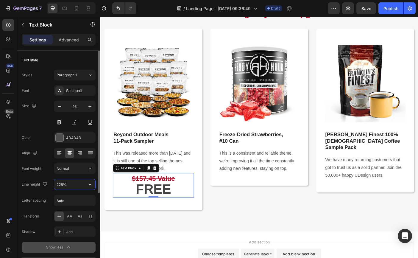
type input "227%"
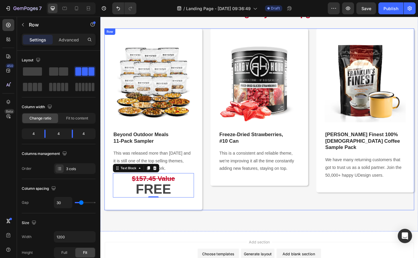
click at [243, 223] on div "Image Freeze‑Dried Strawberries, #10 Can Text block This is a consistent and re…" at bounding box center [279, 132] width 110 height 204
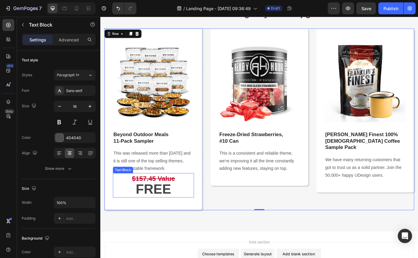
click at [189, 205] on p "FREE" at bounding box center [160, 212] width 90 height 14
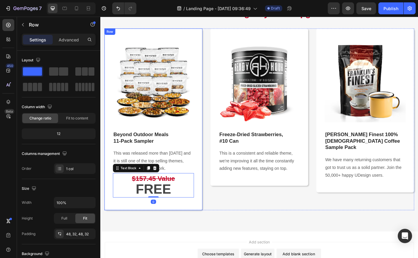
click at [180, 228] on div "Image Beyond Outdoor Meals 11‑Pack Sampler Text block This was released more th…" at bounding box center [160, 132] width 110 height 204
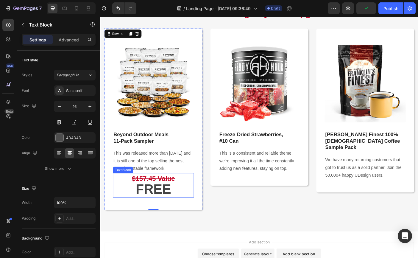
click at [169, 211] on strong "FREE" at bounding box center [160, 210] width 40 height 17
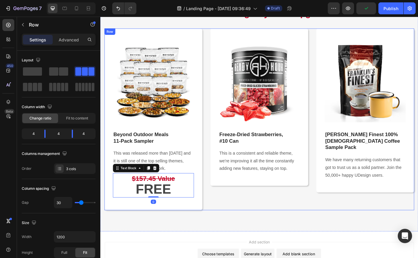
click at [229, 218] on div "Image Freeze‑Dried Strawberries, #10 Can Text block This is a consistent and re…" at bounding box center [279, 132] width 110 height 204
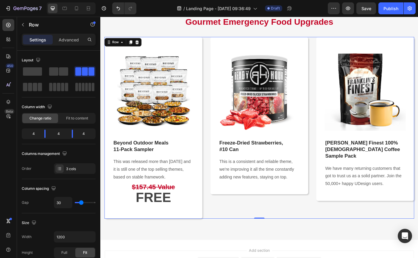
scroll to position [740, 0]
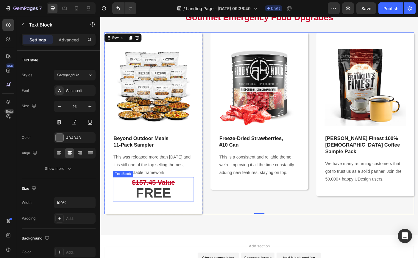
click at [175, 206] on strong "FREE" at bounding box center [160, 214] width 40 height 17
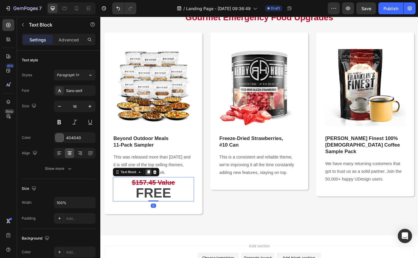
click at [154, 190] on icon at bounding box center [154, 191] width 3 height 4
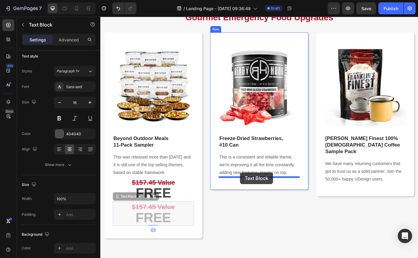
drag, startPoint x: 117, startPoint y: 221, endPoint x: 257, endPoint y: 192, distance: 143.0
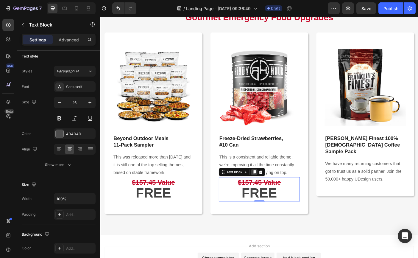
click at [273, 190] on icon at bounding box center [273, 191] width 3 height 4
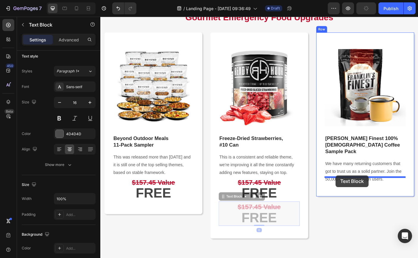
drag, startPoint x: 239, startPoint y: 219, endPoint x: 365, endPoint y: 195, distance: 127.9
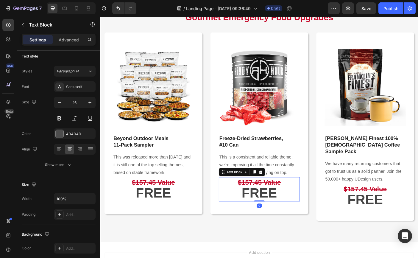
click at [265, 198] on strong "$157.45 Value" at bounding box center [279, 202] width 49 height 8
click at [259, 202] on strong "$157.45 Value" at bounding box center [279, 202] width 49 height 8
click at [255, 202] on strong "$157.45 Value" at bounding box center [279, 202] width 49 height 8
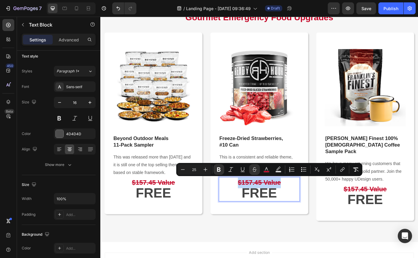
drag, startPoint x: 255, startPoint y: 202, endPoint x: 296, endPoint y: 203, distance: 41.1
click at [297, 203] on strong "$157.45 Value" at bounding box center [279, 202] width 49 height 8
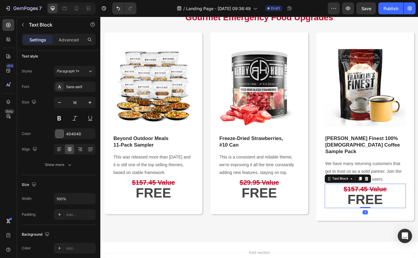
click at [374, 206] on strong "$157.45 Value" at bounding box center [398, 210] width 49 height 8
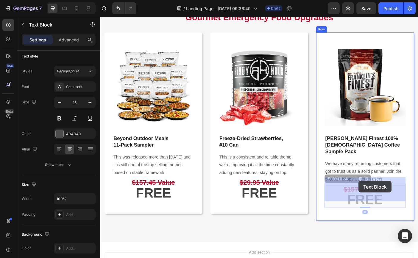
drag, startPoint x: 373, startPoint y: 201, endPoint x: 389, endPoint y: 201, distance: 16.1
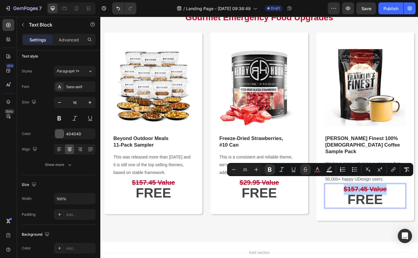
drag, startPoint x: 373, startPoint y: 201, endPoint x: 420, endPoint y: 202, distance: 47.0
click at [420, 205] on p "$157.45 Value" at bounding box center [398, 211] width 90 height 12
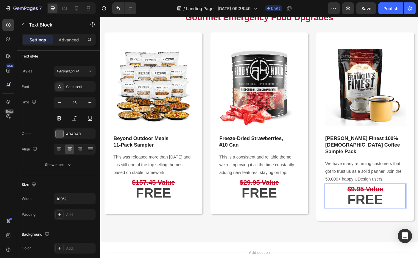
click at [428, 219] on p "FREE" at bounding box center [398, 224] width 90 height 14
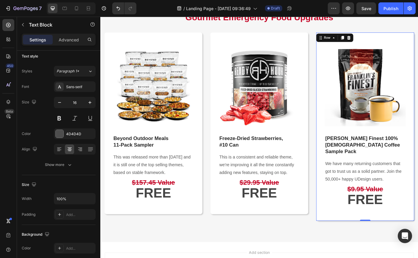
click at [420, 232] on div "Image Franklin’s Finest 100% Colombian Coffee Sample Pack Text block We have ma…" at bounding box center [398, 140] width 110 height 212
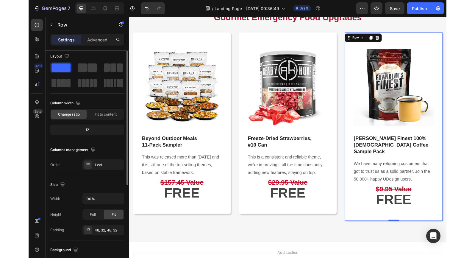
scroll to position [0, 0]
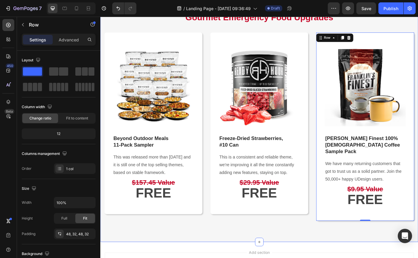
click at [336, 245] on div "FREE BONUSES #1–3: Gourmet Emergency Food Upgrades Heading Row Image Beyond Out…" at bounding box center [278, 119] width 357 height 302
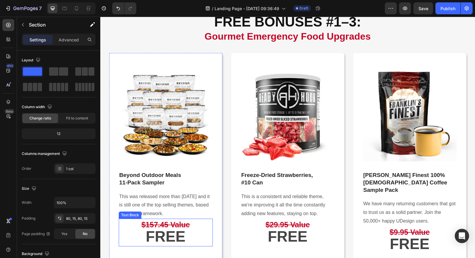
scroll to position [713, 0]
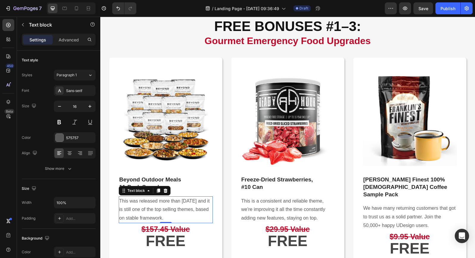
click at [160, 209] on p "This was released more than 6 years ago and it is still one of the top selling …" at bounding box center [165, 210] width 93 height 26
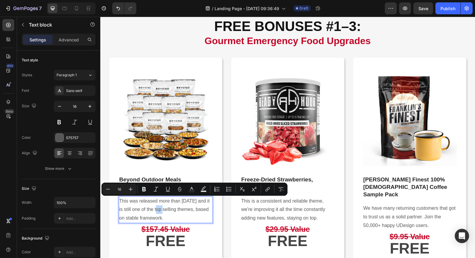
drag, startPoint x: 183, startPoint y: 218, endPoint x: 120, endPoint y: 200, distance: 65.3
click at [120, 200] on p "This was released more than 6 years ago and it is still one of the top selling …" at bounding box center [165, 210] width 93 height 26
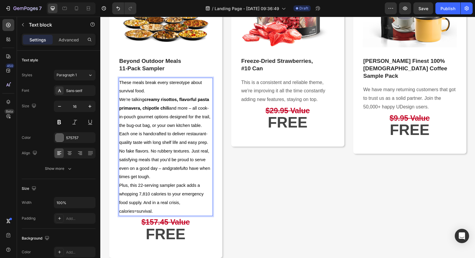
scroll to position [838, 0]
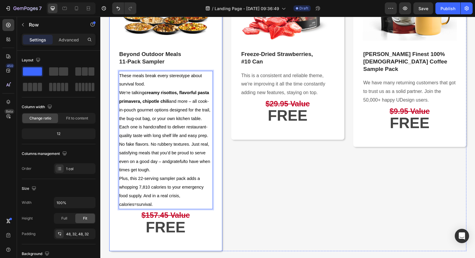
click at [220, 202] on div "Image Beyond Outdoor Meals 11‑Pack Sampler Text block These meals break every s…" at bounding box center [165, 91] width 113 height 319
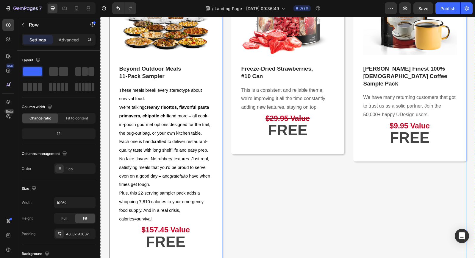
scroll to position [824, 0]
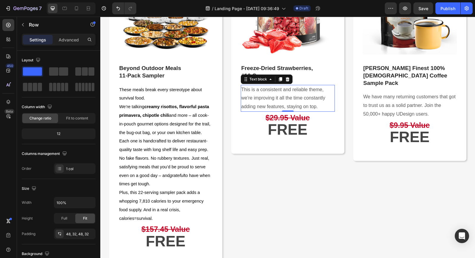
click at [242, 98] on p "This is a consistent and reliable theme, we're improving it all the time consta…" at bounding box center [287, 98] width 93 height 26
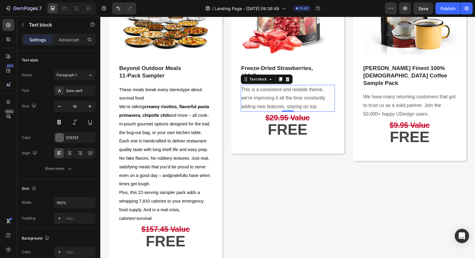
click at [242, 89] on p "This is a consistent and reliable theme, we're improving it all the time consta…" at bounding box center [287, 98] width 93 height 26
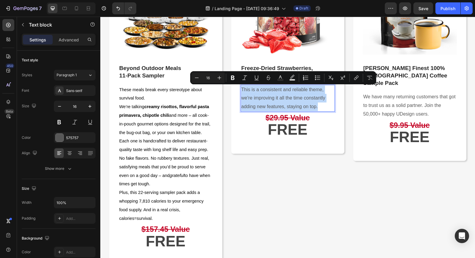
drag, startPoint x: 242, startPoint y: 89, endPoint x: 320, endPoint y: 109, distance: 80.6
click at [320, 109] on p "This is a consistent and reliable theme, we're improving it all the time consta…" at bounding box center [287, 98] width 93 height 26
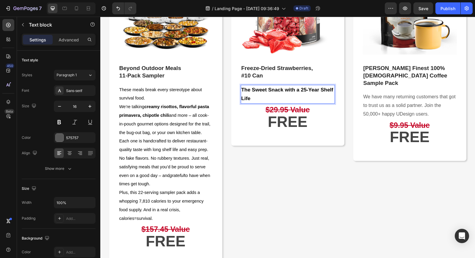
click at [265, 99] on p "The Sweet Snack with a 25-Year Shelf Life" at bounding box center [287, 94] width 93 height 18
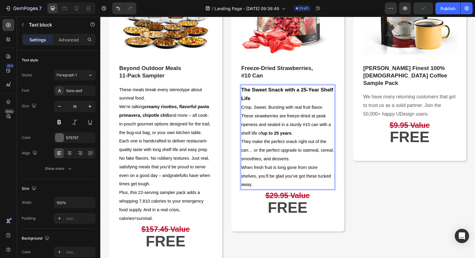
click at [300, 90] on strong "The Sweet Snack with a 25-Year Shelf Life" at bounding box center [287, 94] width 92 height 15
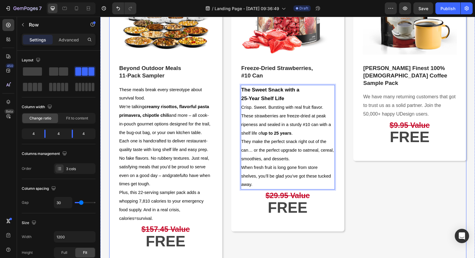
click at [358, 189] on div "Image Franklin’s Finest 100% Colombian Coffee Sample Pack Text block We have ma…" at bounding box center [409, 105] width 113 height 319
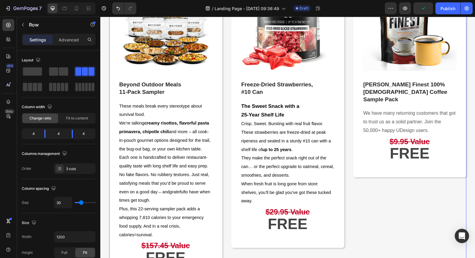
scroll to position [809, 0]
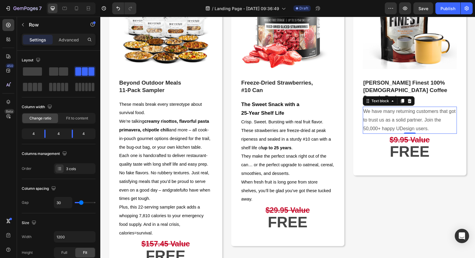
click at [396, 110] on p "We have many returning customers that got to trust us as a solid partner. Join …" at bounding box center [409, 120] width 93 height 26
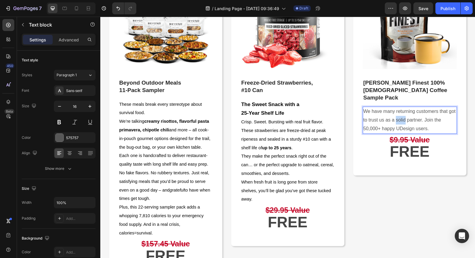
click at [396, 110] on p "We have many returning customers that got to trust us as a solid partner. Join …" at bounding box center [409, 120] width 93 height 26
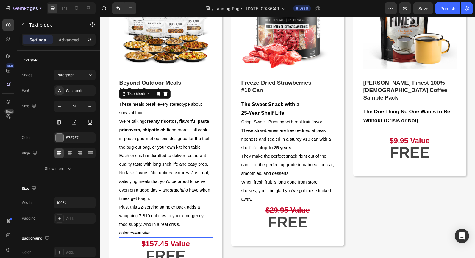
click at [188, 124] on strong "creamy risottos, flavorful pasta primavera, chipotle chili" at bounding box center [164, 125] width 90 height 13
click at [188, 122] on strong "creamy risottos, flavorful pasta primavera, chipotle chili" at bounding box center [164, 125] width 90 height 13
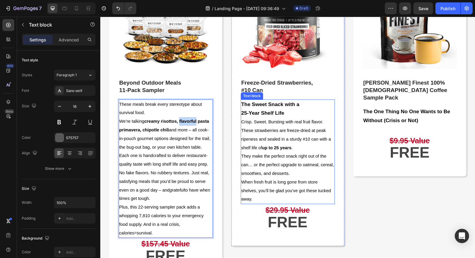
click at [297, 103] on strong "The Sweet Snack with a" at bounding box center [270, 104] width 58 height 6
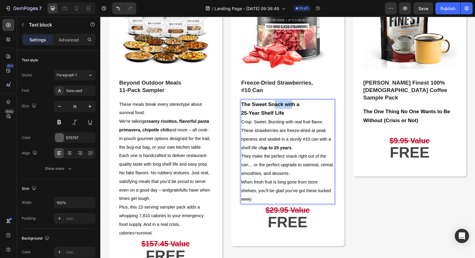
drag, startPoint x: 292, startPoint y: 104, endPoint x: 274, endPoint y: 104, distance: 17.9
click at [274, 104] on strong "The Sweet Snack with a" at bounding box center [270, 104] width 58 height 6
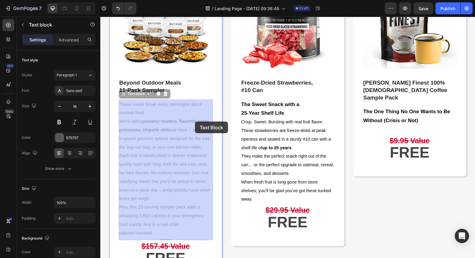
drag, startPoint x: 205, startPoint y: 121, endPoint x: 195, endPoint y: 121, distance: 9.8
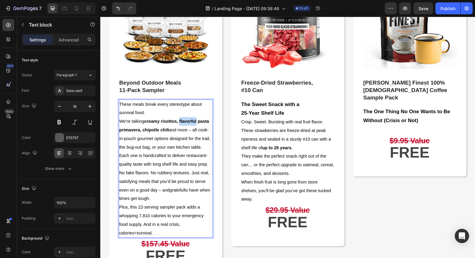
click at [190, 122] on strong "creamy risottos, flavorful pasta primavera, chipotle chili" at bounding box center [164, 125] width 90 height 13
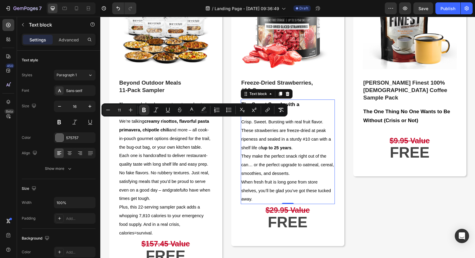
click at [296, 104] on strong "The Sweet Snack with a" at bounding box center [270, 104] width 58 height 6
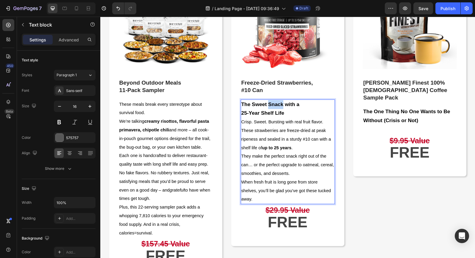
click at [282, 107] on p "The Sweet Snack with a" at bounding box center [287, 104] width 93 height 9
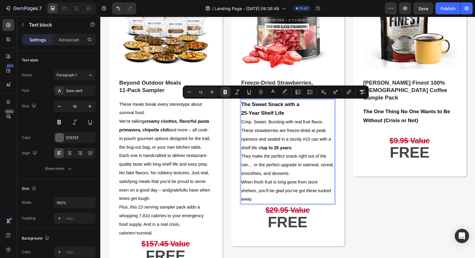
click at [286, 110] on p "25-Year Shelf Life" at bounding box center [287, 113] width 93 height 9
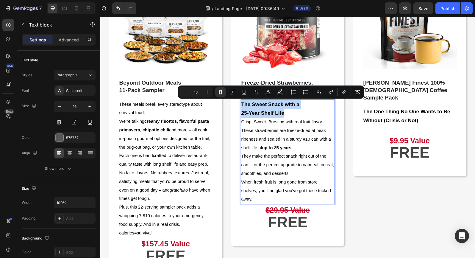
drag, startPoint x: 286, startPoint y: 113, endPoint x: 242, endPoint y: 103, distance: 44.9
click at [242, 103] on div "The Sweet Snack with a 25-Year Shelf Life Crisp. Sweet. Bursting with real frui…" at bounding box center [288, 151] width 94 height 105
click at [186, 92] on icon "Editor contextual toolbar" at bounding box center [185, 92] width 4 height 0
click at [207, 92] on icon "Editor contextual toolbar" at bounding box center [207, 92] width 6 height 6
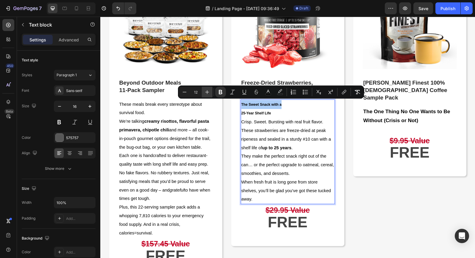
click at [207, 92] on icon "Editor contextual toolbar" at bounding box center [207, 92] width 6 height 6
type input "13"
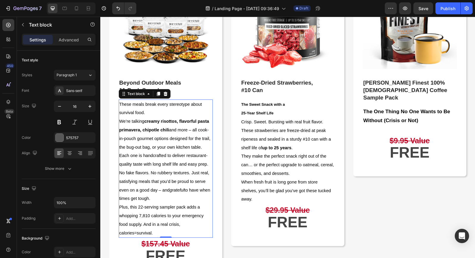
click at [188, 122] on strong "creamy risottos, flavorful pasta primavera, chipotle chili" at bounding box center [164, 125] width 90 height 13
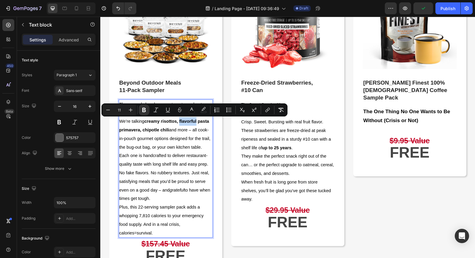
click at [188, 121] on strong "creamy risottos, flavorful pasta primavera, chipotle chili" at bounding box center [164, 125] width 90 height 13
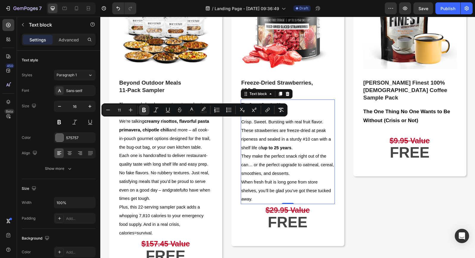
click at [257, 124] on span "Crisp. Sweet. Bursting with real fruit flavor." at bounding box center [282, 121] width 82 height 5
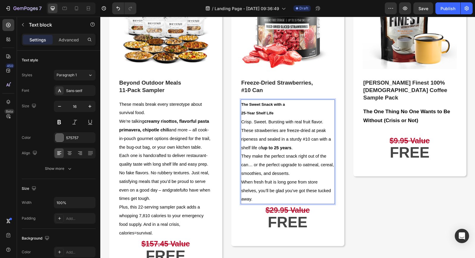
click at [253, 124] on span "Crisp. Sweet. Bursting with real fruit flavor." at bounding box center [282, 121] width 82 height 5
click at [290, 127] on p "These strawberries are freeze-dried at peak ripeness and sealed in a sturdy #10…" at bounding box center [287, 139] width 93 height 26
click at [270, 114] on strong "25-Year Shelf Life" at bounding box center [257, 113] width 32 height 4
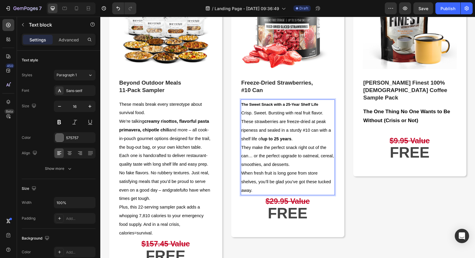
click at [258, 114] on span "Crisp. Sweet. Bursting with real fruit flavor." at bounding box center [282, 112] width 82 height 5
drag, startPoint x: 258, startPoint y: 113, endPoint x: 276, endPoint y: 113, distance: 18.5
click at [276, 113] on span "Crisp. Sweet. Bursting with real fruit flavor." at bounding box center [282, 112] width 82 height 5
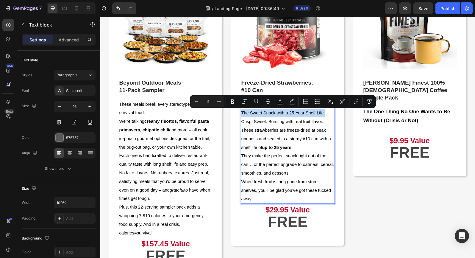
drag, startPoint x: 326, startPoint y: 114, endPoint x: 242, endPoint y: 113, distance: 84.5
click at [242, 113] on p "The Sweet Snack with a 25-Year Shelf Life. Crisp. Sweet. Bursting with real fru…" at bounding box center [287, 117] width 93 height 17
click at [232, 103] on icon "Editor contextual toolbar" at bounding box center [233, 101] width 4 height 4
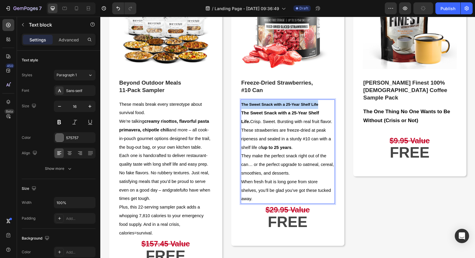
drag, startPoint x: 320, startPoint y: 103, endPoint x: 242, endPoint y: 102, distance: 78.0
click at [242, 102] on p "The Sweet Snack with a 25-Year Shelf Life" at bounding box center [287, 104] width 93 height 9
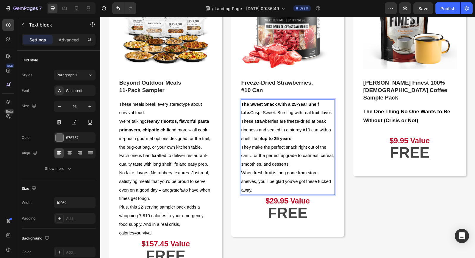
click at [330, 105] on p "The Sweet Snack with a 25-Year Shelf Life. Crisp. Sweet. Bursting with real fru…" at bounding box center [287, 108] width 93 height 17
drag, startPoint x: 330, startPoint y: 105, endPoint x: 261, endPoint y: 104, distance: 69.6
click at [259, 104] on p "The Sweet Snack with a 25-Year Shelf Life. Crisp. Sweet. Bursting with real fru…" at bounding box center [287, 108] width 93 height 17
click at [371, 109] on p "The One Thing No One Wants to Be Without (Crisis or Not)" at bounding box center [409, 116] width 93 height 18
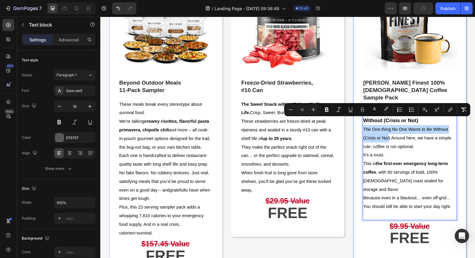
drag, startPoint x: 389, startPoint y: 130, endPoint x: 358, endPoint y: 123, distance: 31.5
click at [358, 123] on div "Image Franklin’s Finest 100% Colombian Coffee Sample Pack Text block The One Th…" at bounding box center [409, 111] width 113 height 301
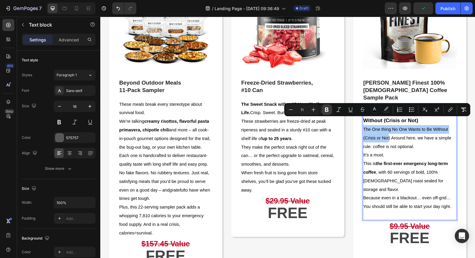
click at [328, 109] on icon "Editor contextual toolbar" at bounding box center [327, 110] width 6 height 6
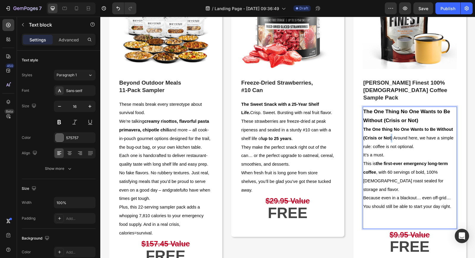
click at [392, 130] on span "The One thing No One Wants to Be Without (Crisis or Not ) Around here, we have …" at bounding box center [408, 138] width 90 height 22
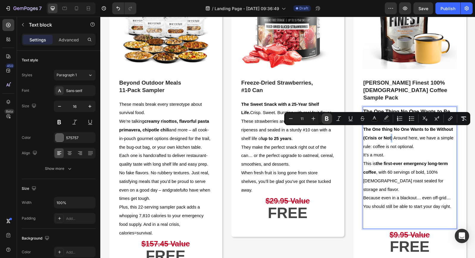
click at [328, 118] on icon "Editor contextual toolbar" at bounding box center [327, 118] width 4 height 4
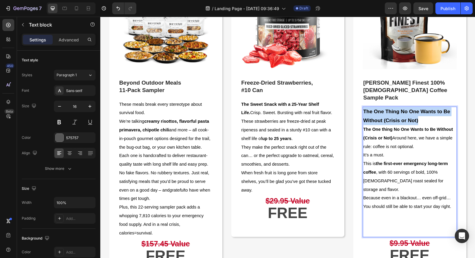
drag, startPoint x: 420, startPoint y: 113, endPoint x: 363, endPoint y: 103, distance: 57.5
click at [363, 107] on p "The One Thing No One Wants to Be Without (Crisis or Not)" at bounding box center [409, 116] width 93 height 18
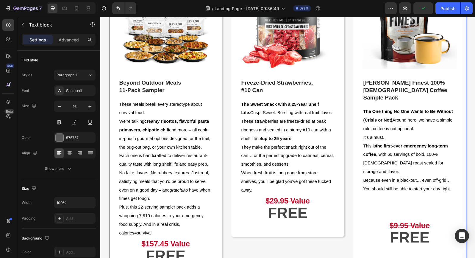
click at [348, 141] on div "Image Beyond Outdoor Meals 11‑Pack Sampler Text block These meals break every s…" at bounding box center [287, 120] width 357 height 319
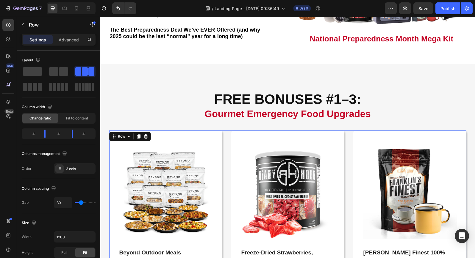
scroll to position [638, 0]
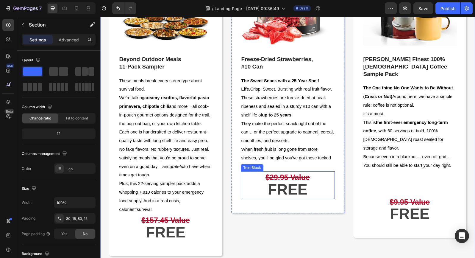
scroll to position [842, 0]
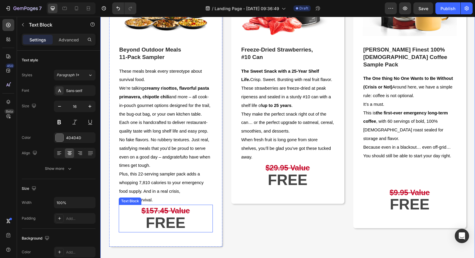
click at [182, 213] on strong "$157.45 Value" at bounding box center [165, 210] width 49 height 8
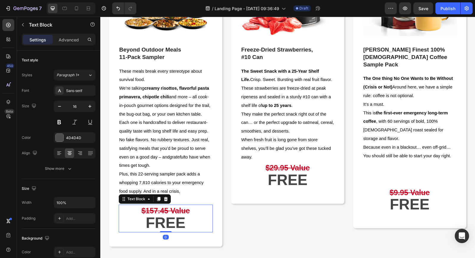
click at [186, 213] on strong "$157.45 Value" at bounding box center [165, 210] width 49 height 8
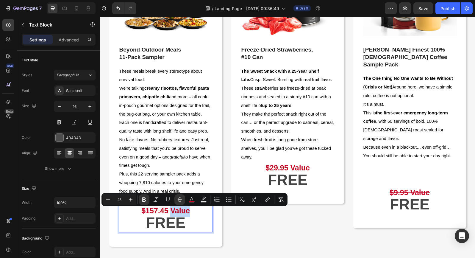
click at [198, 212] on p "$157.45 Value" at bounding box center [165, 211] width 93 height 12
drag, startPoint x: 189, startPoint y: 213, endPoint x: 143, endPoint y: 210, distance: 46.3
click at [143, 210] on strong "$157.45 Value" at bounding box center [165, 210] width 49 height 8
click at [130, 200] on icon "Editor contextual toolbar" at bounding box center [131, 200] width 4 height 4
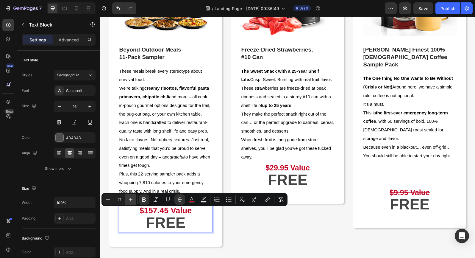
click at [130, 200] on icon "Editor contextual toolbar" at bounding box center [131, 200] width 4 height 4
click at [110, 200] on icon "Editor contextual toolbar" at bounding box center [108, 199] width 6 height 6
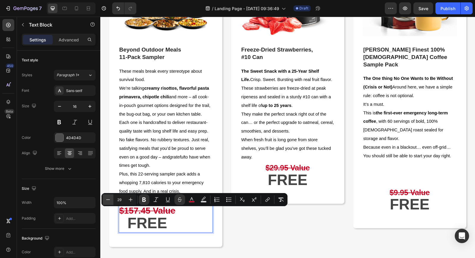
click at [110, 200] on icon "Editor contextual toolbar" at bounding box center [108, 199] width 6 height 6
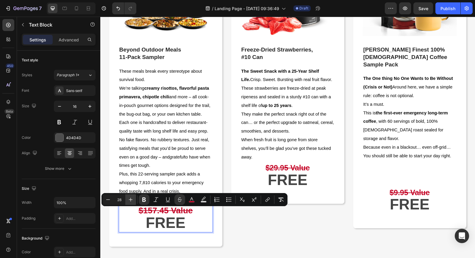
click at [129, 200] on icon "Editor contextual toolbar" at bounding box center [131, 199] width 6 height 6
type input "30"
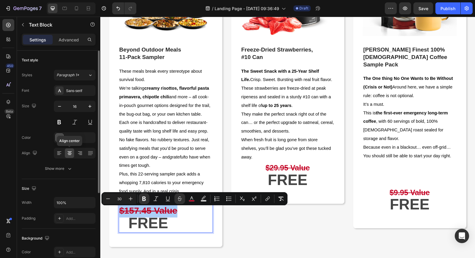
click at [69, 154] on icon at bounding box center [70, 153] width 6 height 6
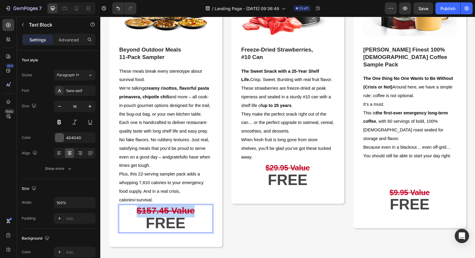
click at [184, 224] on strong "FREE" at bounding box center [166, 223] width 40 height 17
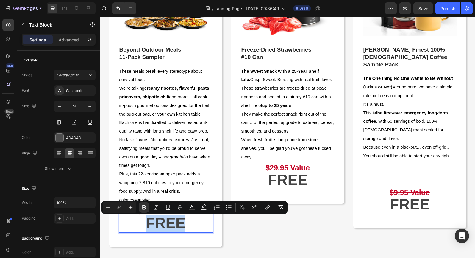
drag, startPoint x: 187, startPoint y: 225, endPoint x: 146, endPoint y: 222, distance: 41.2
click at [146, 222] on p "FREE" at bounding box center [165, 225] width 93 height 14
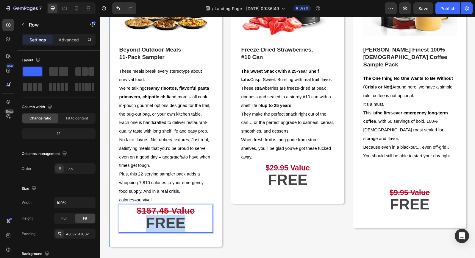
click at [196, 238] on div "Image Beyond Outdoor Meals 11‑Pack Sampler Text block These meals break every s…" at bounding box center [165, 87] width 113 height 319
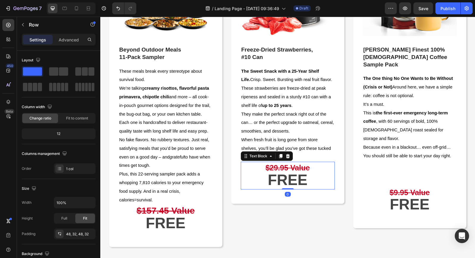
click at [272, 170] on strong "$29.95 Value" at bounding box center [287, 167] width 44 height 8
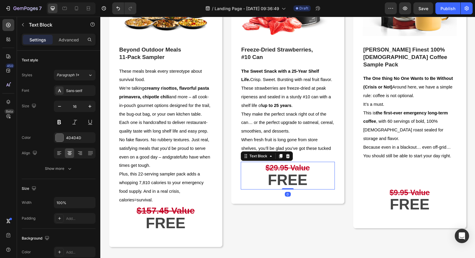
click at [272, 170] on strong "$29.95 Value" at bounding box center [287, 167] width 44 height 8
click at [265, 170] on p "$29.95 Value" at bounding box center [287, 168] width 93 height 12
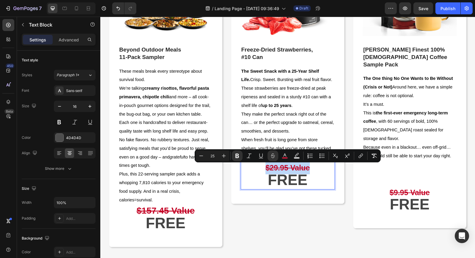
drag, startPoint x: 265, startPoint y: 170, endPoint x: 310, endPoint y: 171, distance: 45.9
click at [310, 171] on p "$29.95 Value" at bounding box center [287, 168] width 93 height 12
click at [224, 156] on icon "Editor contextual toolbar" at bounding box center [224, 156] width 4 height 4
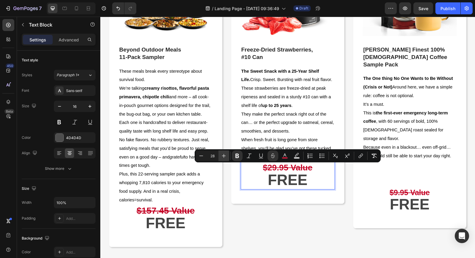
click at [224, 156] on icon "Editor contextual toolbar" at bounding box center [224, 156] width 4 height 4
type input "30"
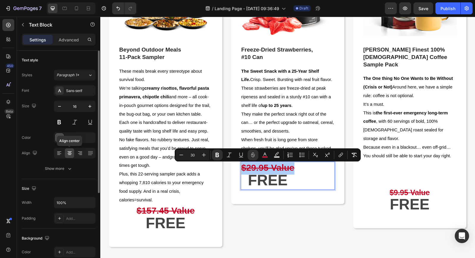
click at [71, 154] on icon at bounding box center [70, 153] width 6 height 6
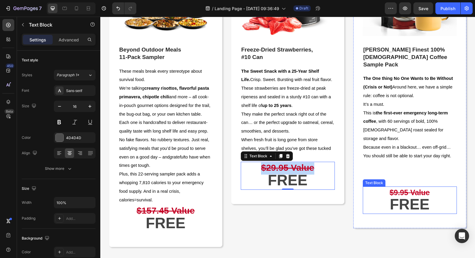
click at [417, 196] on strong "FREE" at bounding box center [410, 204] width 40 height 17
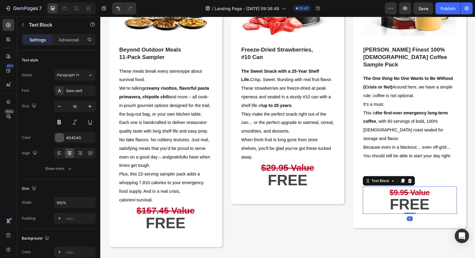
click at [408, 188] on strong "$9.95 Value" at bounding box center [410, 192] width 40 height 8
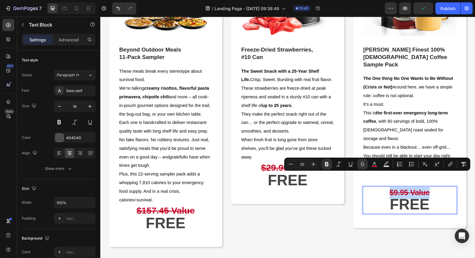
drag, startPoint x: 390, startPoint y: 176, endPoint x: 429, endPoint y: 177, distance: 39.0
click at [429, 188] on strong "$9.95 Value" at bounding box center [410, 192] width 40 height 8
click at [314, 164] on icon "Editor contextual toolbar" at bounding box center [314, 164] width 4 height 4
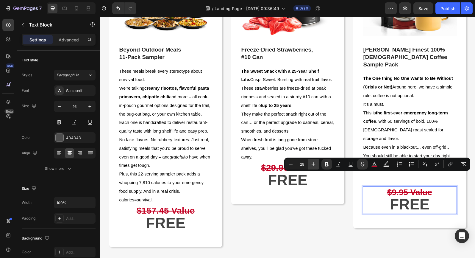
click at [314, 164] on icon "Editor contextual toolbar" at bounding box center [314, 164] width 4 height 4
type input "30"
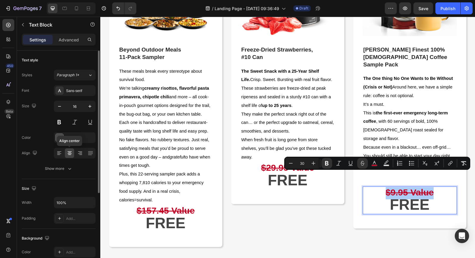
click at [70, 154] on icon at bounding box center [69, 154] width 3 height 1
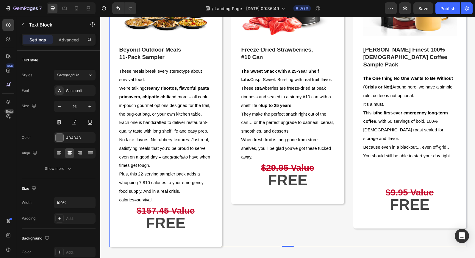
click at [270, 223] on div "Image Freeze‑Dried Strawberries, #10 Can Text block The Sweet Snack with a 25-Y…" at bounding box center [287, 87] width 113 height 319
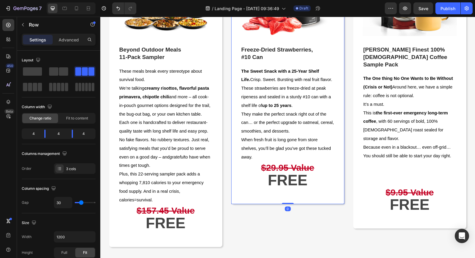
click at [309, 199] on div "Image Freeze‑Dried Strawberries, #10 Can Text block The Sweet Snack with a 25-Y…" at bounding box center [287, 66] width 113 height 276
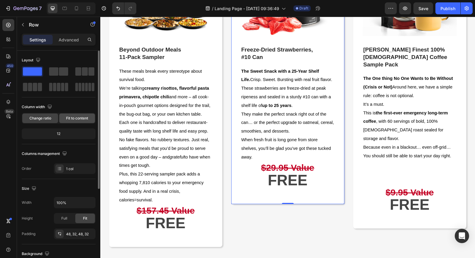
click at [69, 119] on span "Fit to content" at bounding box center [77, 117] width 22 height 5
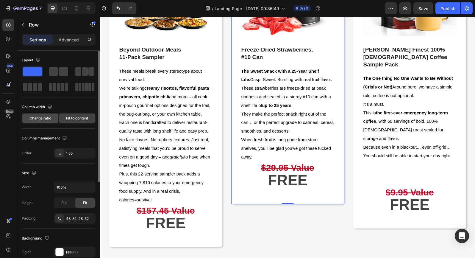
click at [49, 119] on span "Change ratio" at bounding box center [40, 117] width 22 height 5
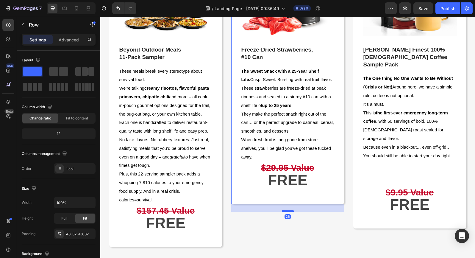
drag, startPoint x: 286, startPoint y: 204, endPoint x: 287, endPoint y: 211, distance: 7.2
click at [287, 212] on div at bounding box center [288, 211] width 12 height 2
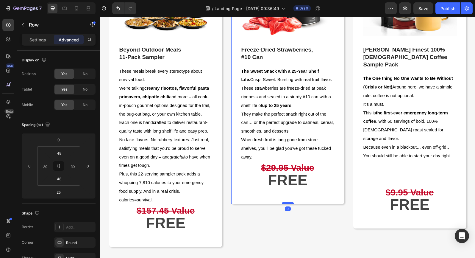
drag, startPoint x: 287, startPoint y: 212, endPoint x: 287, endPoint y: 203, distance: 8.3
click at [287, 203] on div at bounding box center [288, 203] width 12 height 2
type input "0"
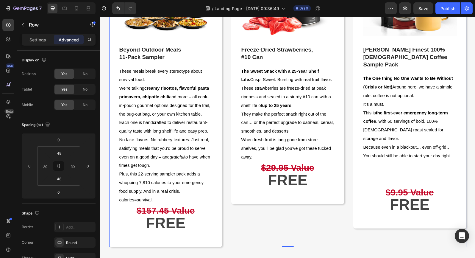
click at [258, 225] on div "Image Freeze‑Dried Strawberries, #10 Can Text block The Sweet Snack with a 25-Y…" at bounding box center [287, 87] width 113 height 319
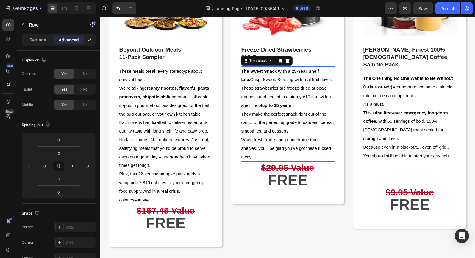
click at [242, 141] on span "When fresh fruit is long gone from store shelves, you’ll be glad you’ve got the…" at bounding box center [286, 148] width 90 height 22
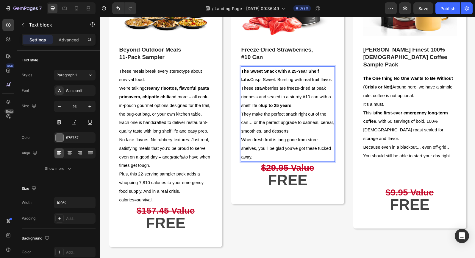
click at [253, 138] on span "When fresh fruit is long gone from store shelves, you’ll be glad you’ve got the…" at bounding box center [286, 148] width 90 height 22
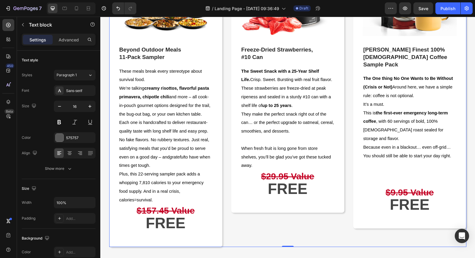
click at [330, 223] on div "Image Freeze‑Dried Strawberries, #10 Can Text block The Sweet Snack with a 25-Y…" at bounding box center [287, 87] width 113 height 319
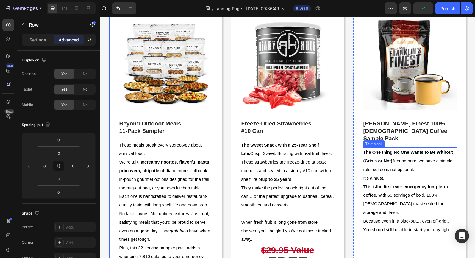
scroll to position [767, 0]
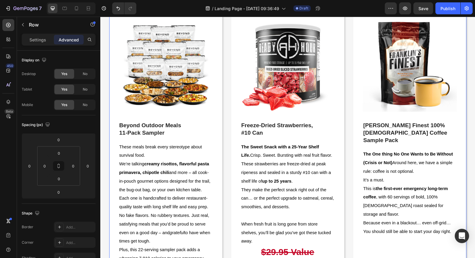
click at [347, 108] on div "Image Beyond Outdoor Meals 11‑Pack Sampler Text block These meals break every s…" at bounding box center [287, 162] width 357 height 319
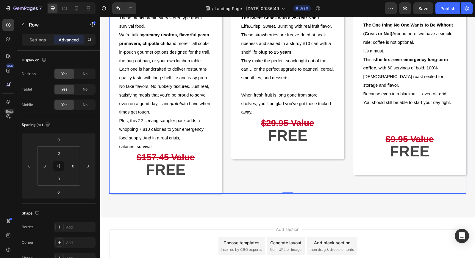
scroll to position [903, 0]
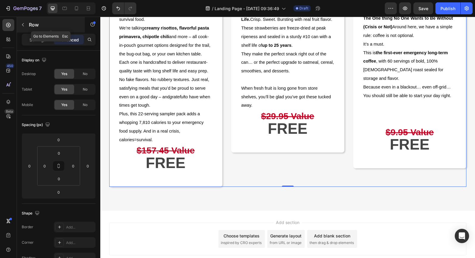
click at [23, 26] on icon "button" at bounding box center [23, 24] width 5 height 5
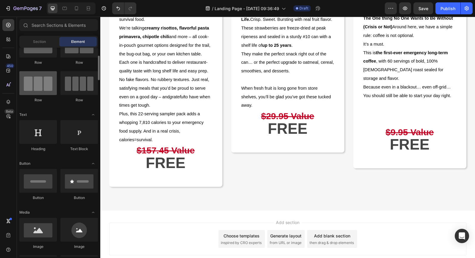
scroll to position [0, 0]
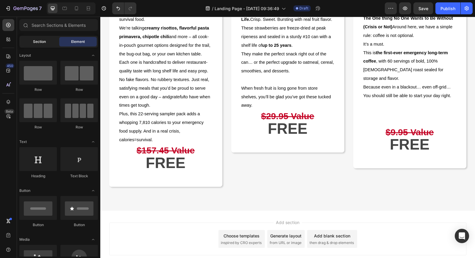
click at [41, 43] on span "Section" at bounding box center [39, 41] width 13 height 5
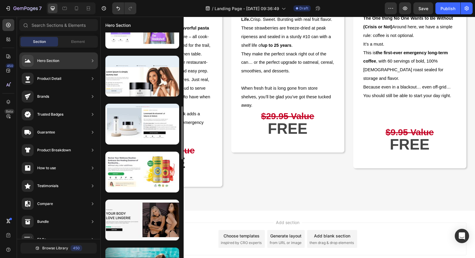
scroll to position [59, 0]
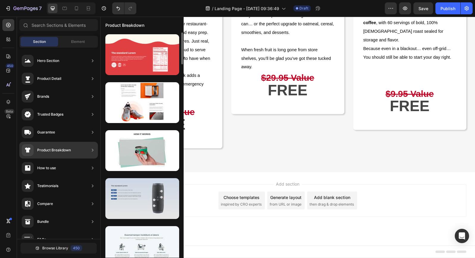
click at [162, 200] on div at bounding box center [142, 198] width 74 height 41
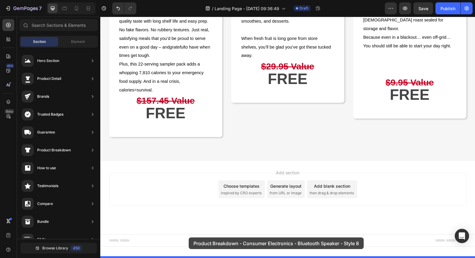
scroll to position [943, 0]
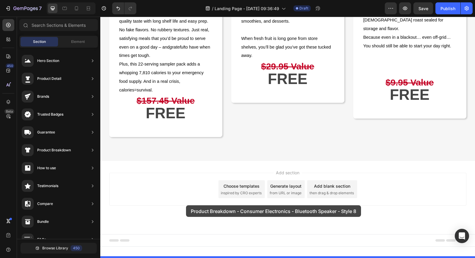
drag, startPoint x: 255, startPoint y: 216, endPoint x: 186, endPoint y: 205, distance: 70.2
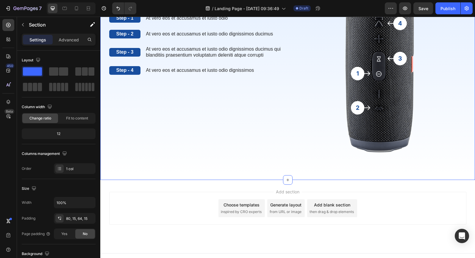
scroll to position [1078, 0]
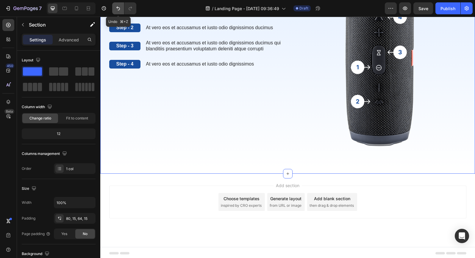
click at [116, 8] on icon "Undo/Redo" at bounding box center [118, 8] width 6 height 6
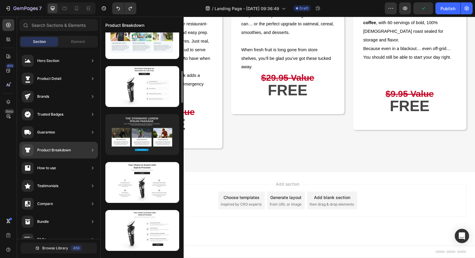
scroll to position [260, 0]
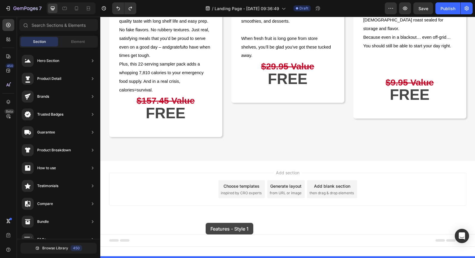
drag, startPoint x: 222, startPoint y: 209, endPoint x: 206, endPoint y: 223, distance: 20.9
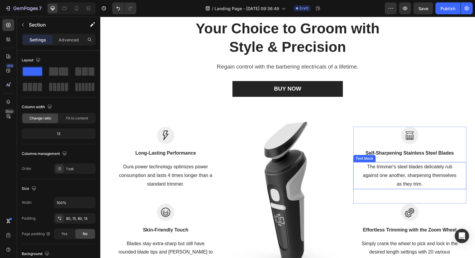
scroll to position [1122, 0]
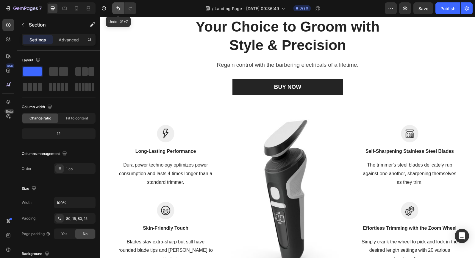
click at [116, 9] on icon "Undo/Redo" at bounding box center [118, 8] width 6 height 6
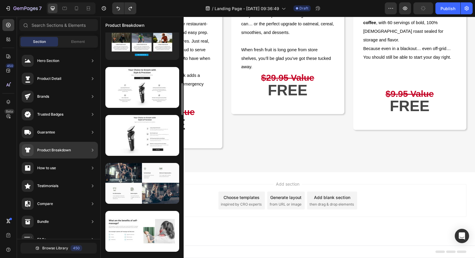
scroll to position [351, 0]
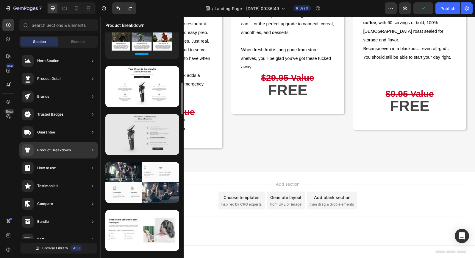
click at [146, 142] on div at bounding box center [142, 134] width 74 height 41
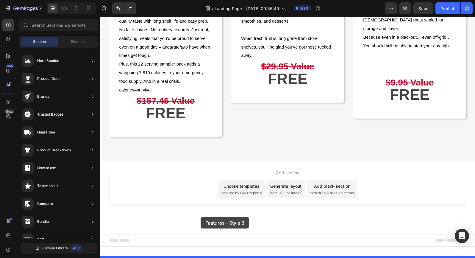
drag, startPoint x: 242, startPoint y: 155, endPoint x: 200, endPoint y: 216, distance: 74.0
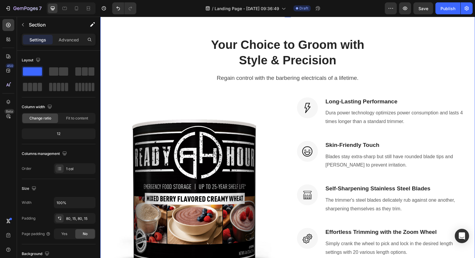
scroll to position [1102, 0]
click at [118, 7] on icon "Undo/Redo" at bounding box center [118, 9] width 4 height 4
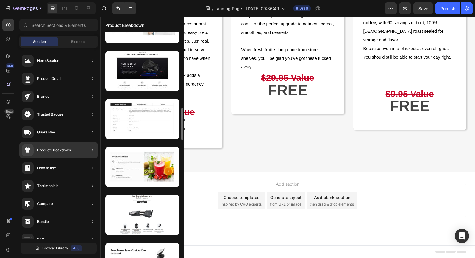
scroll to position [559, 0]
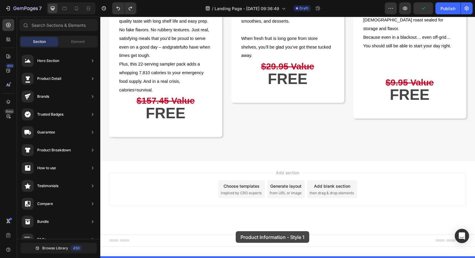
drag, startPoint x: 238, startPoint y: 127, endPoint x: 236, endPoint y: 231, distance: 103.9
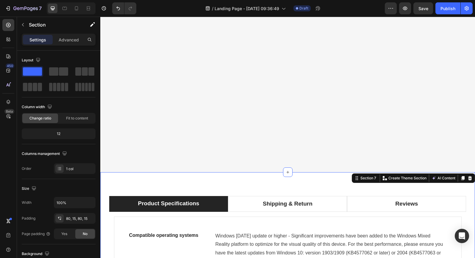
scroll to position [1102, 0]
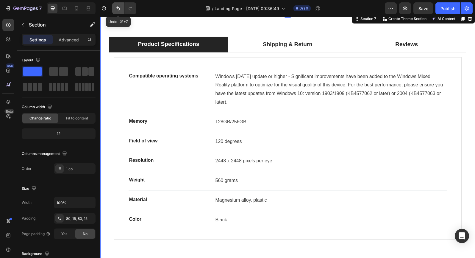
click at [119, 10] on icon "Undo/Redo" at bounding box center [118, 8] width 6 height 6
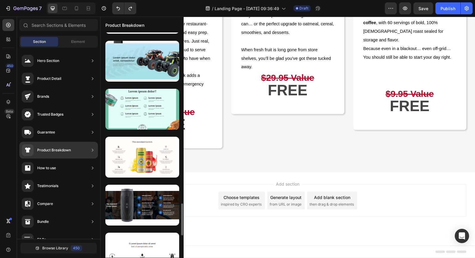
scroll to position [1242, 0]
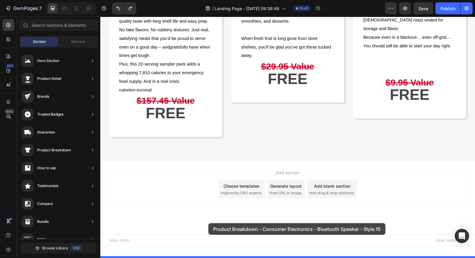
drag, startPoint x: 246, startPoint y: 214, endPoint x: 208, endPoint y: 221, distance: 38.1
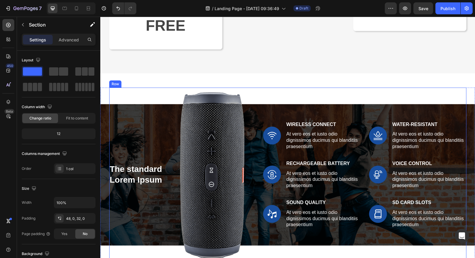
scroll to position [958, 0]
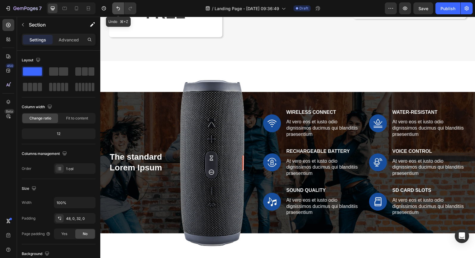
click at [117, 7] on icon "Undo/Redo" at bounding box center [118, 8] width 6 height 6
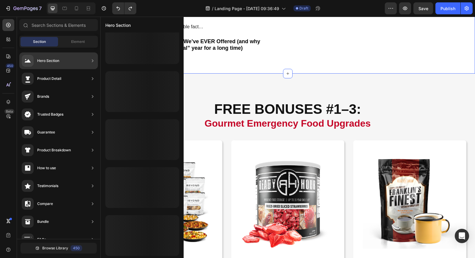
scroll to position [730, 0]
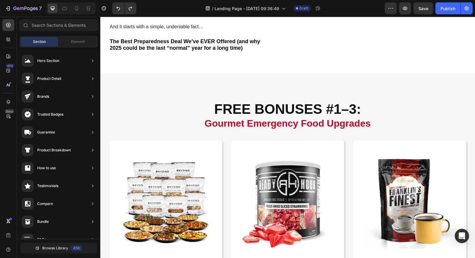
click at [40, 41] on span "Section" at bounding box center [39, 41] width 13 height 5
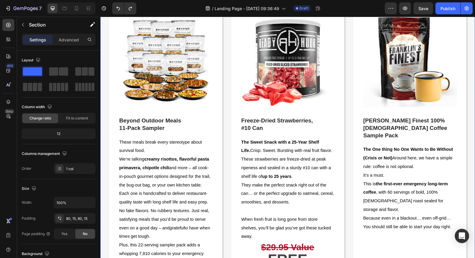
scroll to position [770, 0]
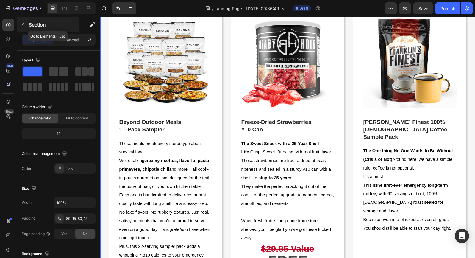
click at [21, 24] on icon "button" at bounding box center [23, 24] width 5 height 5
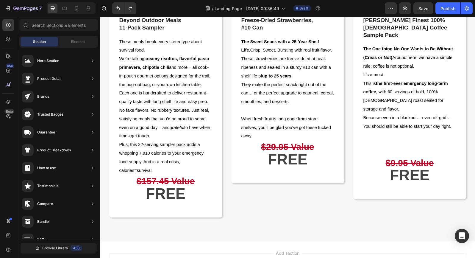
scroll to position [943, 0]
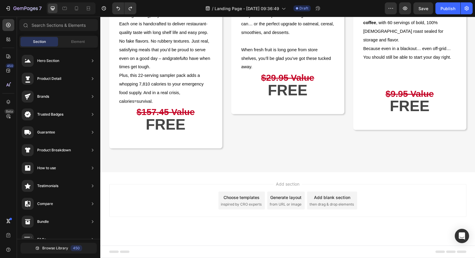
click at [331, 199] on div "Add blank section" at bounding box center [332, 197] width 36 height 6
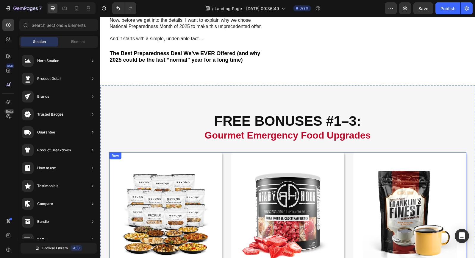
scroll to position [605, 0]
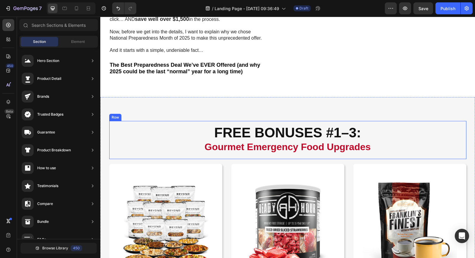
click at [116, 124] on div "FREE BONUSES #1–3: Gourmet Emergency Food Upgrades Heading Row" at bounding box center [287, 140] width 357 height 38
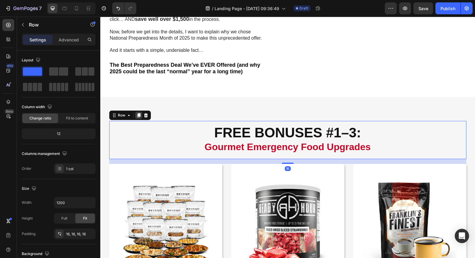
click at [140, 116] on icon at bounding box center [138, 115] width 3 height 4
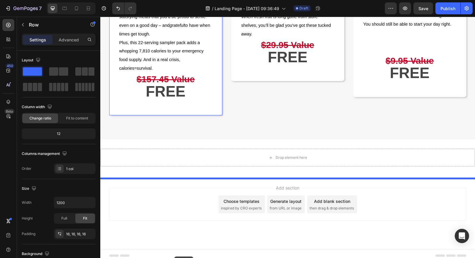
scroll to position [1023, 0]
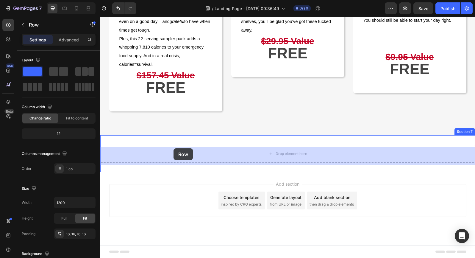
drag, startPoint x: 113, startPoint y: 160, endPoint x: 173, endPoint y: 148, distance: 61.6
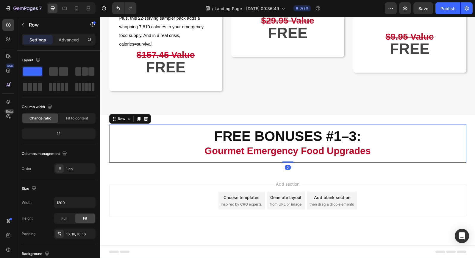
scroll to position [980, 0]
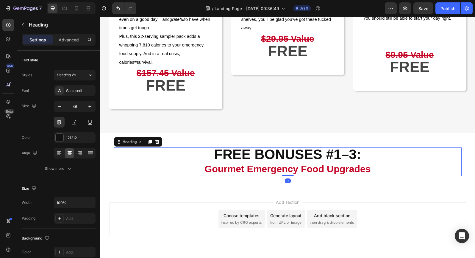
click at [311, 156] on h2 "FREE BONUSES #1–3: Gourmet Emergency Food Upgrades" at bounding box center [288, 161] width 348 height 29
click at [306, 156] on h2 "FREE BONUSES #1–3: Gourmet Emergency Food Upgrades" at bounding box center [288, 161] width 348 height 29
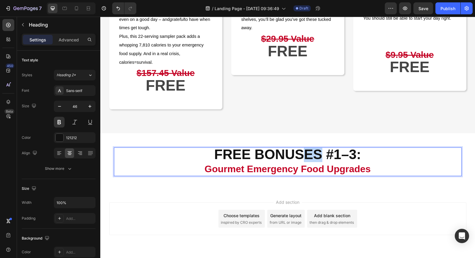
drag, startPoint x: 306, startPoint y: 156, endPoint x: 319, endPoint y: 157, distance: 13.5
click at [319, 157] on p "FREE BONUSES #1–3: Gourmet Emergency Food Upgrades" at bounding box center [288, 161] width 346 height 27
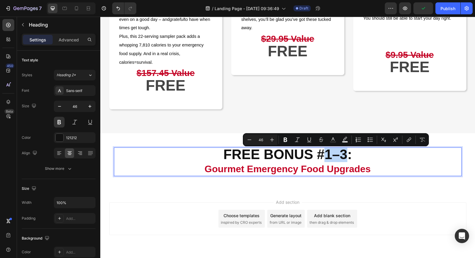
drag, startPoint x: 326, startPoint y: 157, endPoint x: 346, endPoint y: 158, distance: 20.0
click at [346, 158] on p "FREE BONUS #1–3: Gourmet Emergency Food Upgrades" at bounding box center [288, 161] width 346 height 27
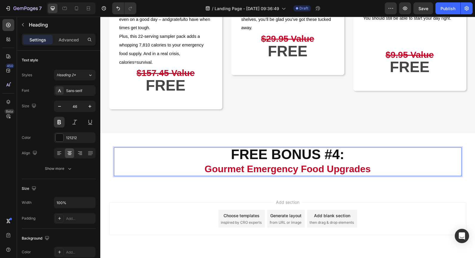
click at [395, 194] on div "Add section Choose templates inspired by CRO experts Generate layout from URL o…" at bounding box center [287, 226] width 375 height 73
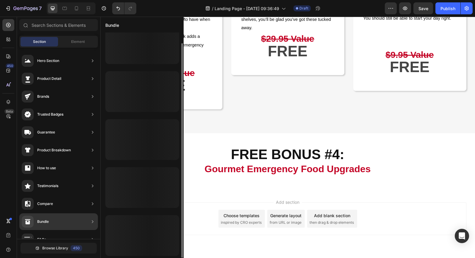
scroll to position [11, 0]
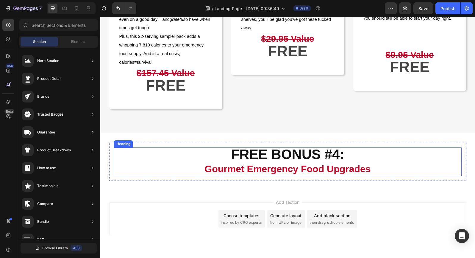
click at [208, 172] on span "Gourmet Emergency Food Upgrades" at bounding box center [287, 168] width 166 height 11
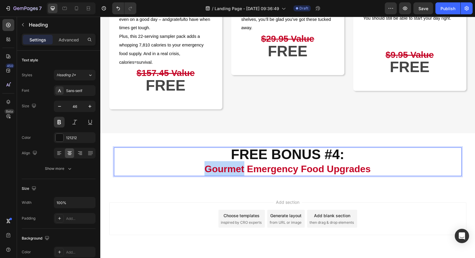
click at [207, 172] on span "Gourmet Emergency Food Upgrades" at bounding box center [287, 168] width 166 height 11
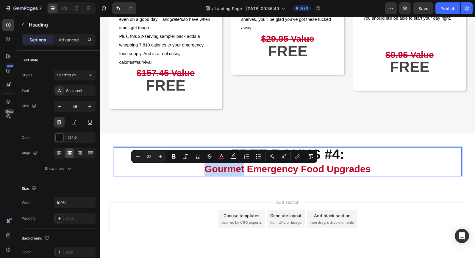
click at [207, 172] on span "Gourmet Emergency Food Upgrades" at bounding box center [287, 168] width 166 height 11
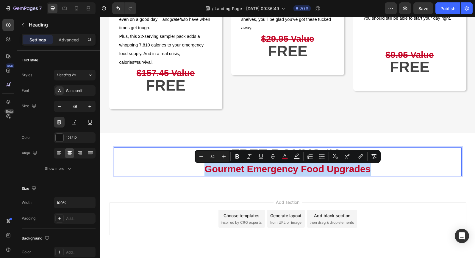
drag, startPoint x: 206, startPoint y: 172, endPoint x: 368, endPoint y: 176, distance: 162.2
click at [368, 175] on p "FREE BONUS #4: Gourmet Emergency Food Upgrades" at bounding box center [288, 161] width 346 height 27
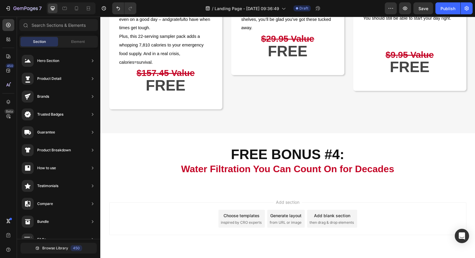
click at [418, 199] on div "Add section Choose templates inspired by CRO experts Generate layout from URL o…" at bounding box center [287, 226] width 375 height 73
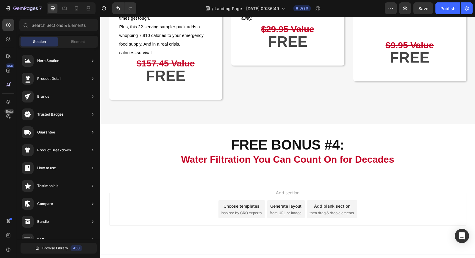
scroll to position [1000, 0]
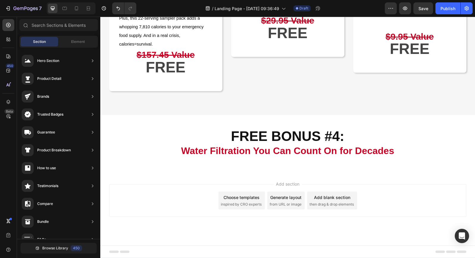
click at [340, 173] on div "Add section Choose templates inspired by CRO experts Generate layout from URL o…" at bounding box center [287, 208] width 375 height 73
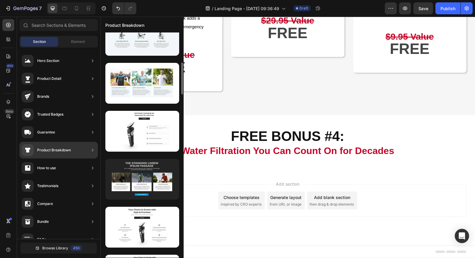
scroll to position [211, 0]
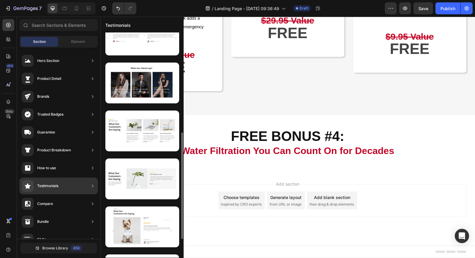
click at [63, 150] on div "Product Breakdown" at bounding box center [54, 150] width 34 height 6
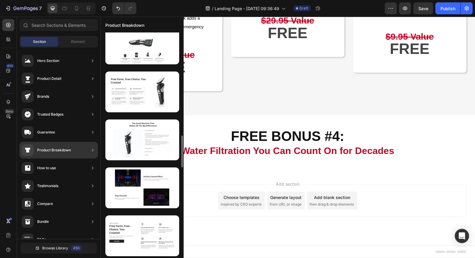
scroll to position [729, 0]
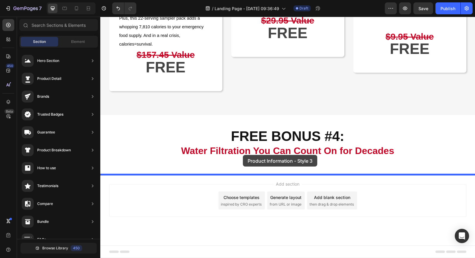
drag, startPoint x: 250, startPoint y: 157, endPoint x: 242, endPoint y: 155, distance: 7.7
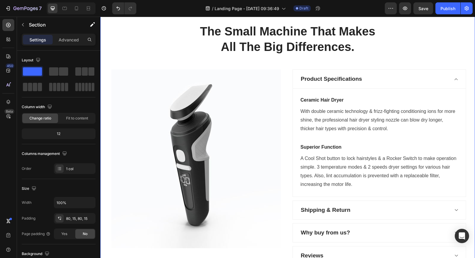
scroll to position [1175, 0]
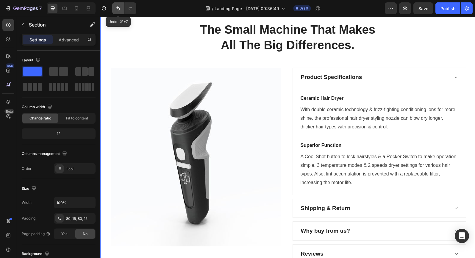
click at [117, 8] on icon "Undo/Redo" at bounding box center [118, 8] width 6 height 6
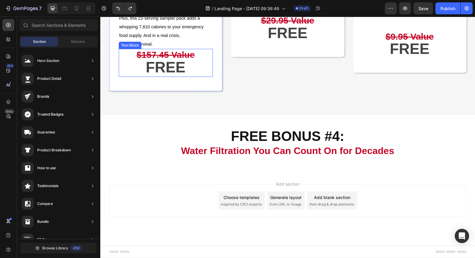
scroll to position [251, 0]
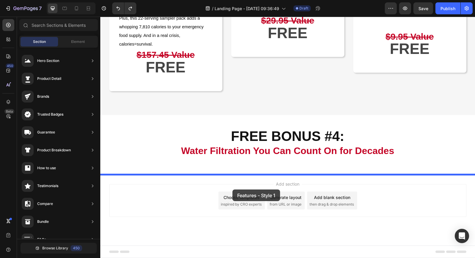
drag, startPoint x: 246, startPoint y: 205, endPoint x: 232, endPoint y: 189, distance: 21.6
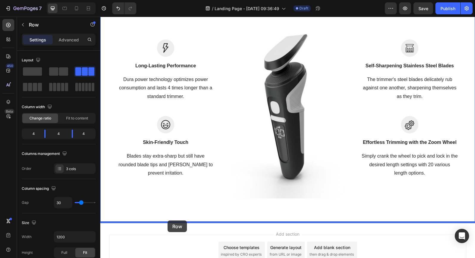
scroll to position [1309, 0]
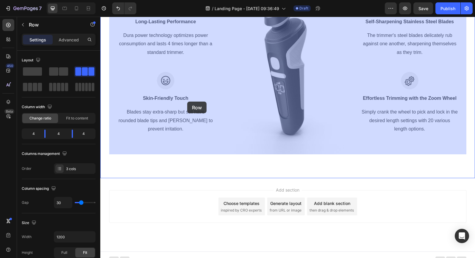
drag, startPoint x: 118, startPoint y: 151, endPoint x: 187, endPoint y: 103, distance: 84.3
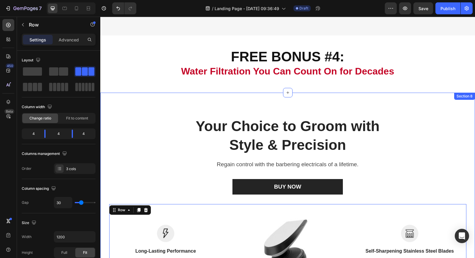
scroll to position [1078, 0]
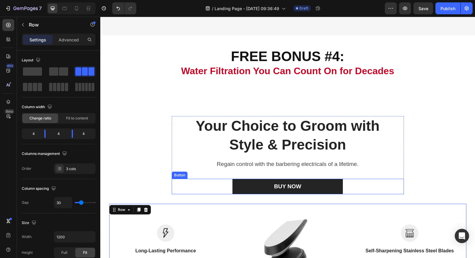
click at [182, 194] on div "BUY NOW Button" at bounding box center [288, 187] width 232 height 16
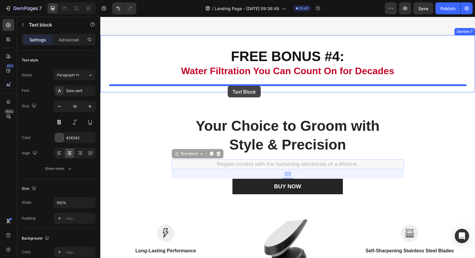
drag, startPoint x: 189, startPoint y: 158, endPoint x: 228, endPoint y: 86, distance: 81.9
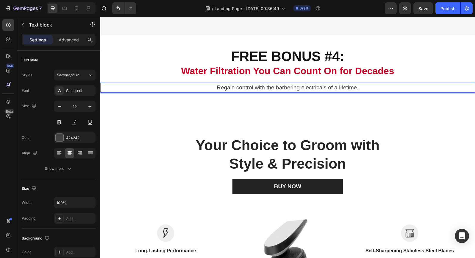
click at [252, 89] on p "Regain control with the barbering electricals of a lifetime." at bounding box center [288, 87] width 364 height 9
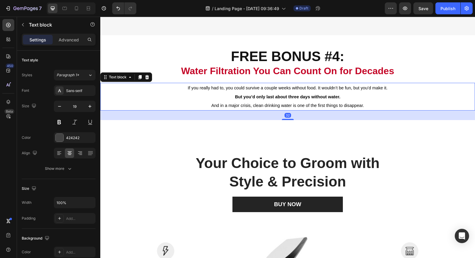
click at [231, 99] on p "But you’d only last about three days without water." at bounding box center [288, 96] width 364 height 9
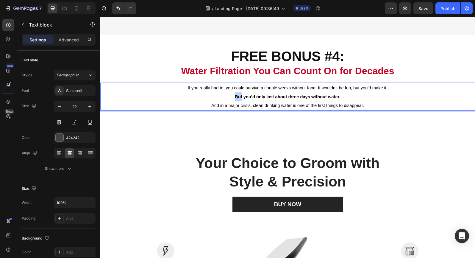
click at [235, 99] on strong "But you’d only last about three days without water." at bounding box center [287, 96] width 105 height 5
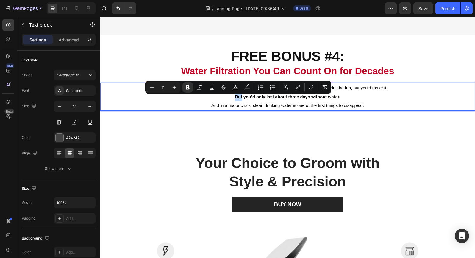
click at [235, 99] on strong "But you’d only last about three days without water." at bounding box center [287, 96] width 105 height 5
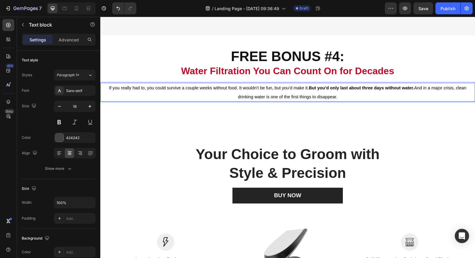
click at [232, 100] on p "If you really had to, you could survive a couple weeks without food. It wouldn’…" at bounding box center [288, 92] width 364 height 18
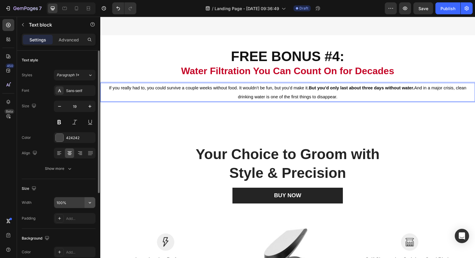
click at [91, 202] on icon "button" at bounding box center [90, 202] width 6 height 6
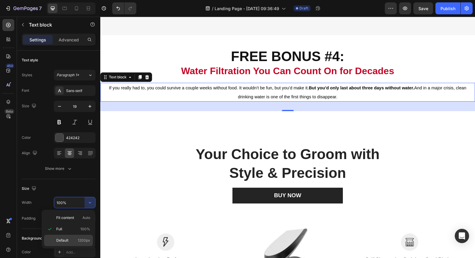
click at [80, 238] on span "1200px" at bounding box center [84, 239] width 12 height 5
type input "1200"
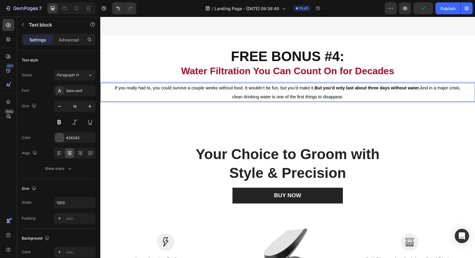
click at [315, 90] on strong "But you’d only last about three days without water." at bounding box center [367, 87] width 105 height 5
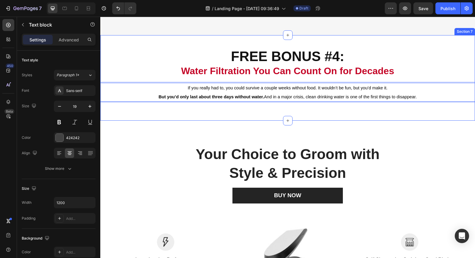
click at [343, 118] on div "FREE BONUS #4: Water Filtration You Can Count On for Decades Heading Row If you…" at bounding box center [287, 77] width 375 height 85
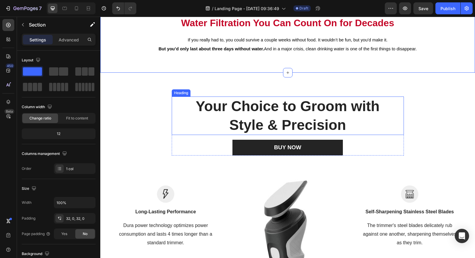
scroll to position [1131, 0]
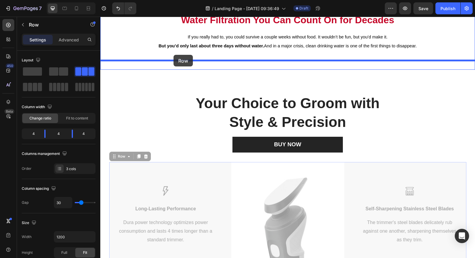
drag, startPoint x: 117, startPoint y: 158, endPoint x: 173, endPoint y: 55, distance: 117.1
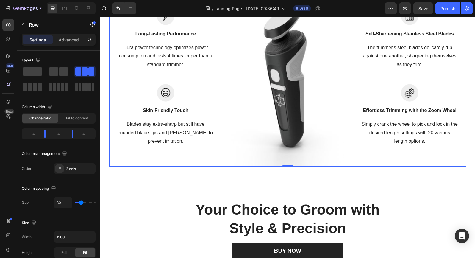
scroll to position [1198, 0]
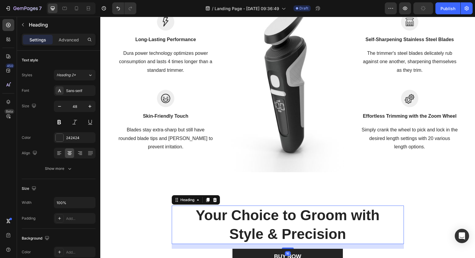
click at [255, 209] on p "Your Choice to Groom with Style & Precision" at bounding box center [287, 224] width 217 height 37
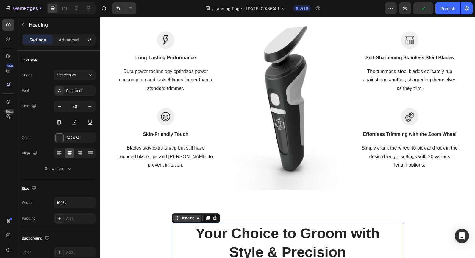
scroll to position [1176, 0]
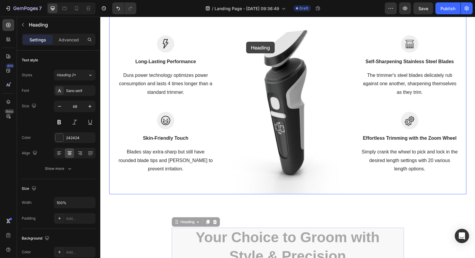
drag, startPoint x: 173, startPoint y: 220, endPoint x: 247, endPoint y: 37, distance: 196.6
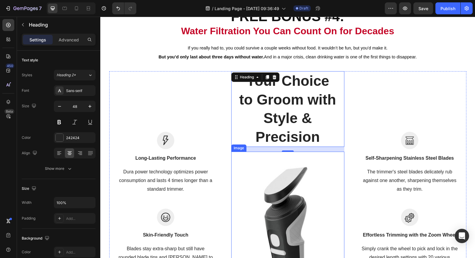
scroll to position [1024, 0]
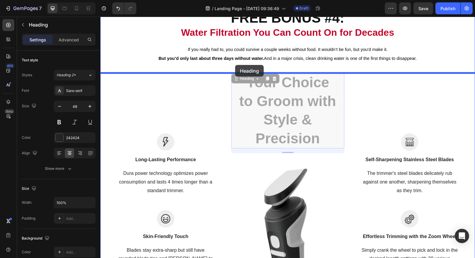
drag, startPoint x: 235, startPoint y: 78, endPoint x: 235, endPoint y: 65, distance: 12.5
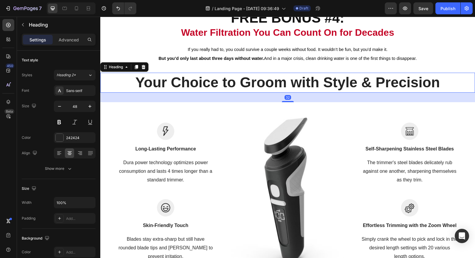
click at [235, 84] on p "Your Choice to Groom with Style & Precision" at bounding box center [287, 82] width 359 height 18
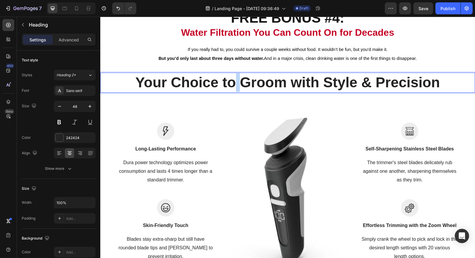
click at [235, 84] on p "Your Choice to Groom with Style & Precision" at bounding box center [287, 82] width 359 height 18
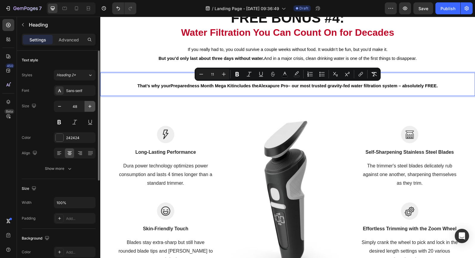
click at [91, 107] on icon "button" at bounding box center [90, 106] width 6 height 6
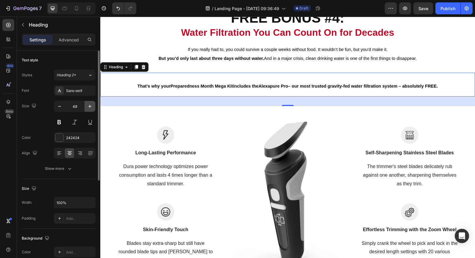
click at [91, 107] on icon "button" at bounding box center [90, 106] width 6 height 6
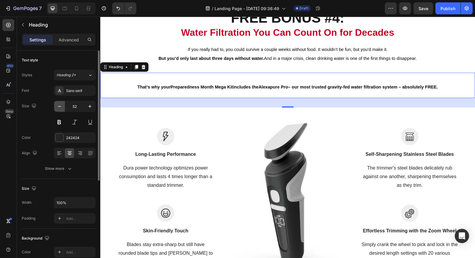
click at [57, 107] on icon "button" at bounding box center [60, 106] width 6 height 6
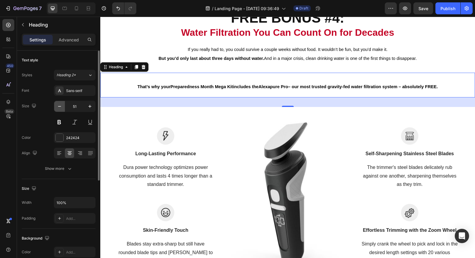
click at [57, 107] on icon "button" at bounding box center [60, 106] width 6 height 6
type input "49"
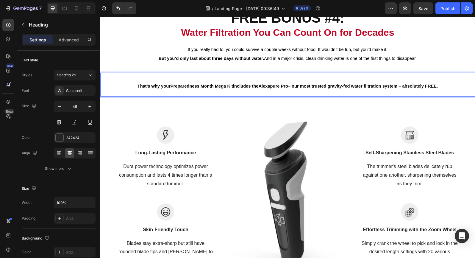
click at [149, 84] on span "That’s why your Preparedness Month Mega Kit includes the Alexapure Pro – our mo…" at bounding box center [287, 86] width 300 height 5
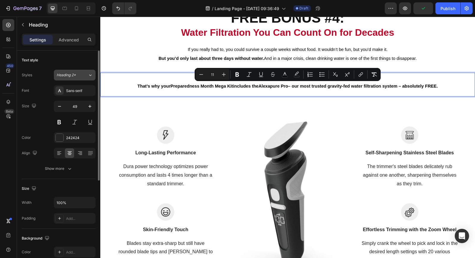
click at [91, 75] on icon at bounding box center [90, 75] width 5 height 6
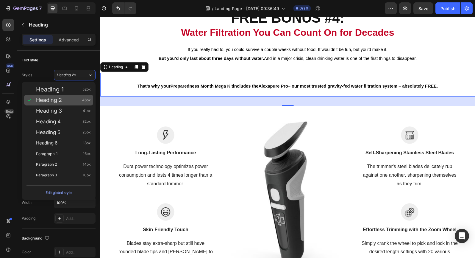
click at [73, 99] on div "Heading 2 46px" at bounding box center [63, 100] width 55 height 6
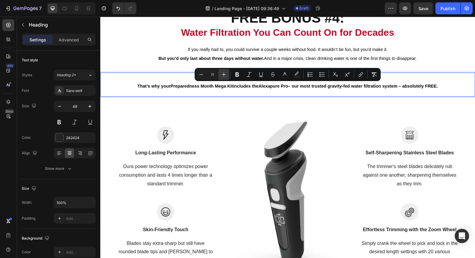
click at [222, 74] on icon "Editor contextual toolbar" at bounding box center [224, 74] width 6 height 6
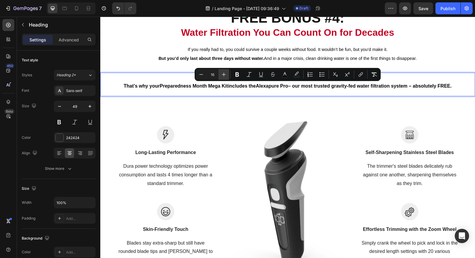
click at [222, 74] on icon "Editor contextual toolbar" at bounding box center [224, 74] width 6 height 6
type input "17"
click at [295, 86] on span "That’s why your Preparedness Month Mega Kit includes the Alexapure Pro – our mo…" at bounding box center [287, 86] width 348 height 6
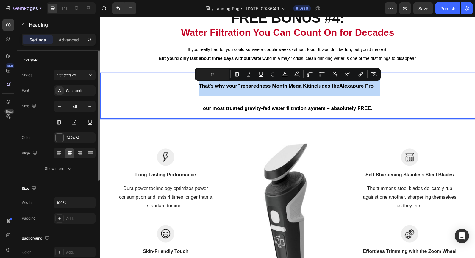
scroll to position [0, 0]
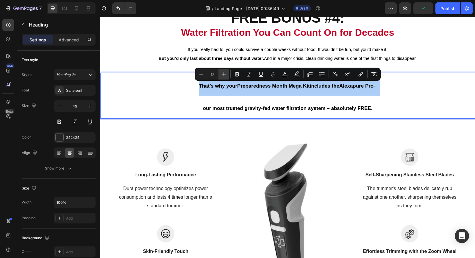
click at [224, 74] on icon "Editor contextual toolbar" at bounding box center [224, 74] width 4 height 4
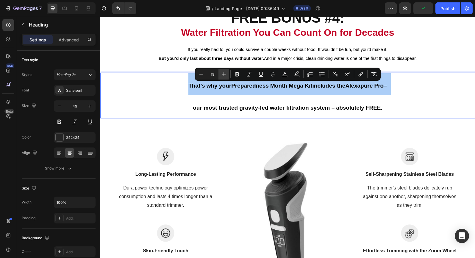
click at [224, 74] on icon "Editor contextual toolbar" at bounding box center [224, 74] width 4 height 4
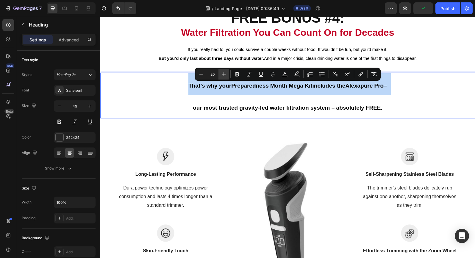
type input "21"
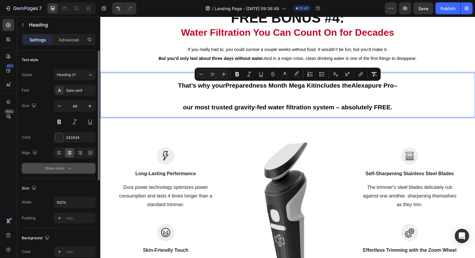
click at [70, 169] on icon "button" at bounding box center [70, 168] width 6 height 6
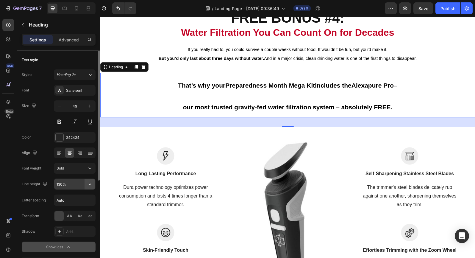
click at [90, 185] on icon "button" at bounding box center [90, 184] width 6 height 6
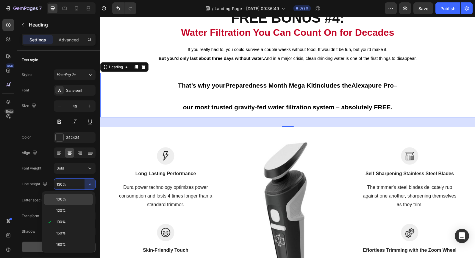
click at [79, 196] on p "100%" at bounding box center [73, 198] width 34 height 5
type input "100%"
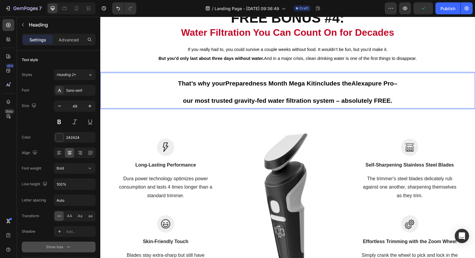
click at [176, 91] on p "That’s why your Preparedness Month Mega Kit includes the Alexapure Pro – our mo…" at bounding box center [287, 90] width 359 height 35
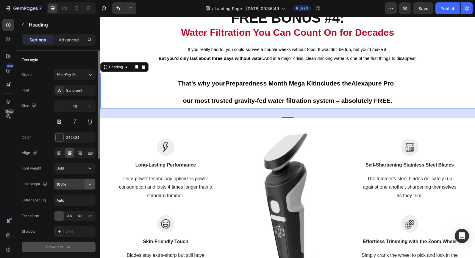
click at [88, 184] on icon "button" at bounding box center [90, 184] width 6 height 6
click at [74, 185] on input "100%" at bounding box center [74, 184] width 41 height 11
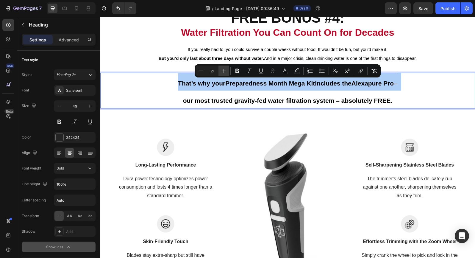
click at [223, 70] on icon "Editor contextual toolbar" at bounding box center [224, 71] width 6 height 6
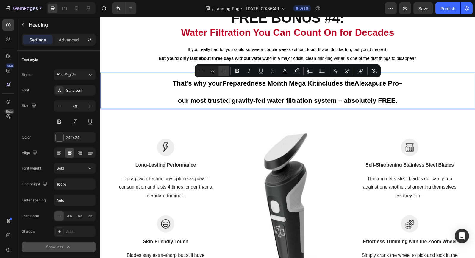
click at [223, 70] on icon "Editor contextual toolbar" at bounding box center [224, 71] width 6 height 6
type input "23"
click at [227, 87] on strong "Preparedness Month Mega Kit" at bounding box center [268, 83] width 98 height 8
click at [246, 92] on p "That’s why your Preparedness Month Mega Kit includes the Alexapure Pro – our mo…" at bounding box center [287, 90] width 359 height 35
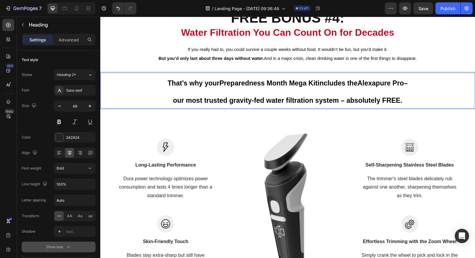
click at [353, 81] on span "That’s why your Preparedness Month Mega Kit includes the Alexapure Pro –" at bounding box center [288, 83] width 240 height 8
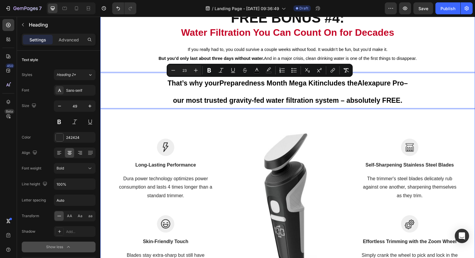
drag, startPoint x: 357, startPoint y: 83, endPoint x: 165, endPoint y: 73, distance: 192.2
click at [165, 73] on h2 "That’s why your Preparedness Month Mega Kit includes the Alexapure Pro – our mo…" at bounding box center [287, 91] width 360 height 36
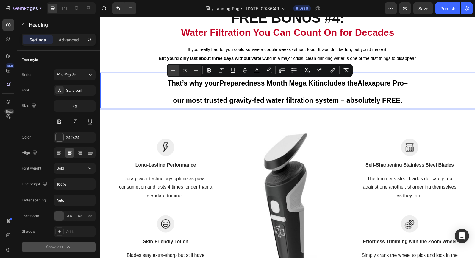
click at [175, 69] on icon "Editor contextual toolbar" at bounding box center [173, 70] width 6 height 6
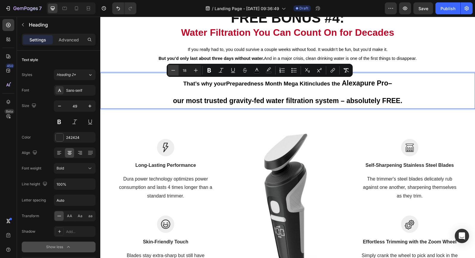
click at [175, 69] on icon "Editor contextual toolbar" at bounding box center [173, 70] width 6 height 6
click at [196, 72] on icon "Editor contextual toolbar" at bounding box center [196, 70] width 6 height 6
type input "18"
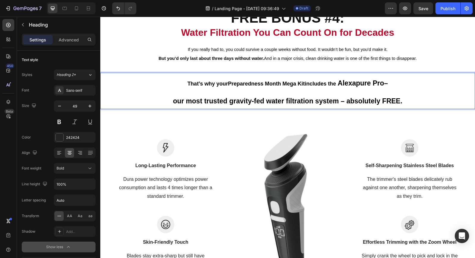
click at [338, 85] on strong "Alexapure Pro" at bounding box center [361, 83] width 46 height 8
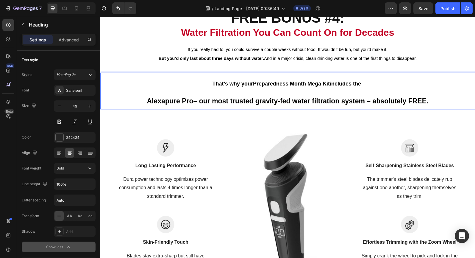
click at [295, 102] on span "Alexapure Pro – our most trusted gravity-fed water filtration system – absolute…" at bounding box center [288, 101] width 282 height 8
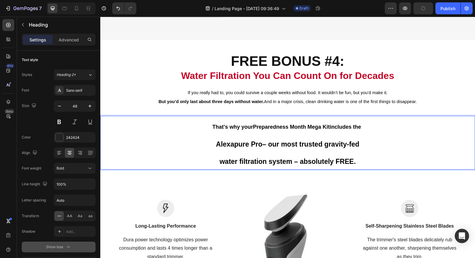
scroll to position [1067, 0]
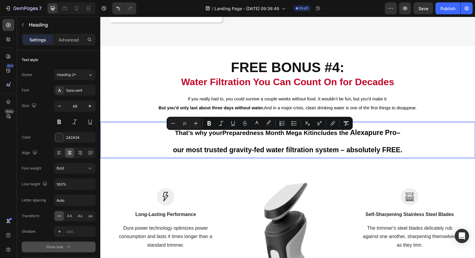
type input "22"
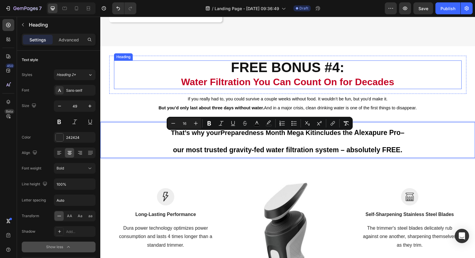
click at [412, 85] on h2 "FREE BONUS #4: Water Filtration You Can Count On for Decades" at bounding box center [288, 74] width 348 height 29
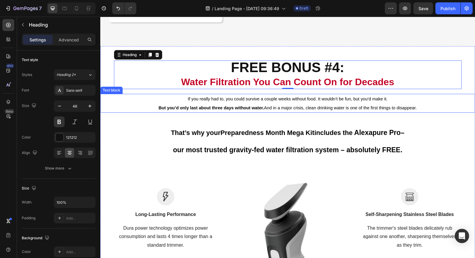
click at [418, 109] on p "But you’d only last about three days without water. And in a major crisis, clea…" at bounding box center [288, 107] width 356 height 9
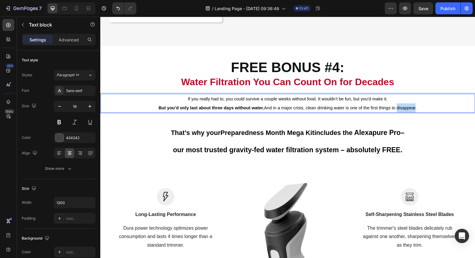
click at [414, 110] on span "But you’d only last about three days without water. And in a major crisis, clea…" at bounding box center [288, 107] width 258 height 5
click at [420, 110] on p "But you’d only last about three days without water. And in a major crisis, clea…" at bounding box center [288, 107] width 356 height 9
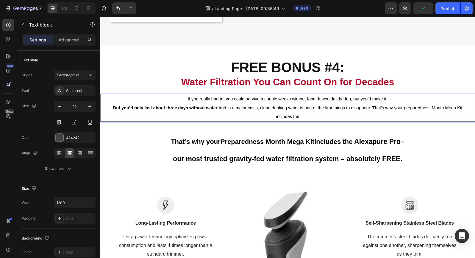
click at [373, 110] on span "But you’d only last about three days without water. And in a major crisis, clea…" at bounding box center [287, 112] width 349 height 14
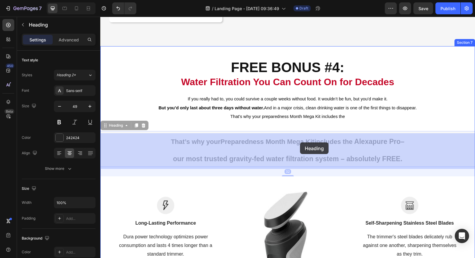
drag, startPoint x: 354, startPoint y: 144, endPoint x: 301, endPoint y: 142, distance: 53.0
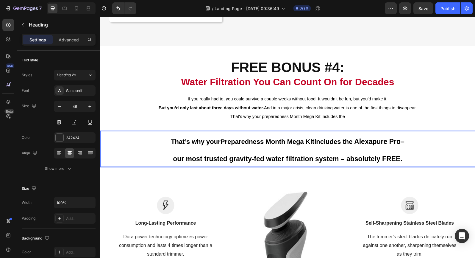
click at [354, 143] on strong "Alexapure Pro" at bounding box center [377, 141] width 46 height 8
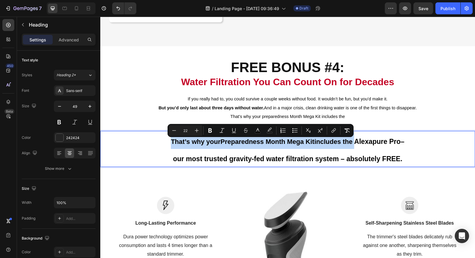
drag, startPoint x: 354, startPoint y: 143, endPoint x: 168, endPoint y: 140, distance: 186.0
click at [168, 140] on p "That’s why your Preparedness Month Mega Kit includes the Alexapure Pro – our mo…" at bounding box center [287, 149] width 359 height 35
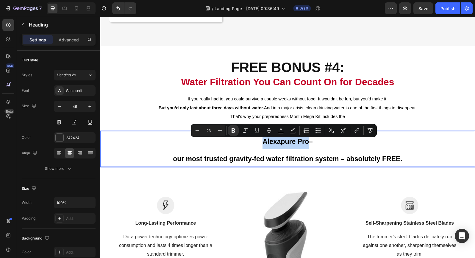
drag, startPoint x: 261, startPoint y: 144, endPoint x: 306, endPoint y: 145, distance: 45.5
click at [306, 145] on strong "Alexapure Pro" at bounding box center [285, 141] width 46 height 8
click at [221, 132] on icon "Editor contextual toolbar" at bounding box center [220, 130] width 6 height 6
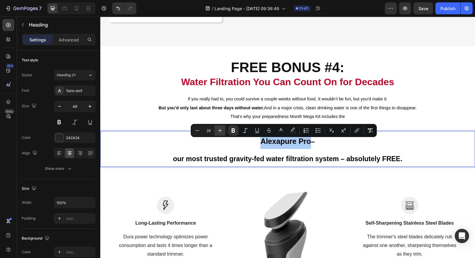
click at [221, 132] on icon "Editor contextual toolbar" at bounding box center [220, 130] width 6 height 6
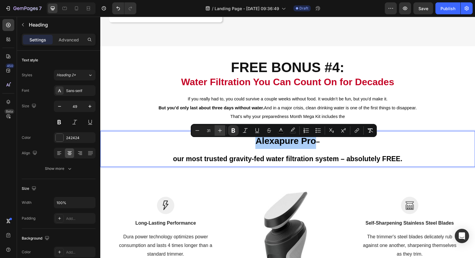
click at [221, 132] on icon "Editor contextual toolbar" at bounding box center [220, 130] width 6 height 6
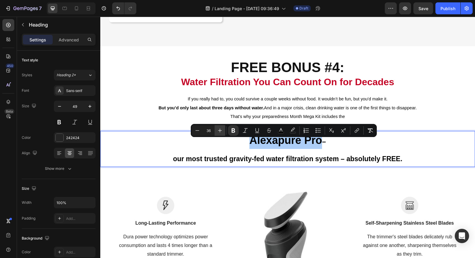
click at [221, 132] on icon "Editor contextual toolbar" at bounding box center [220, 130] width 6 height 6
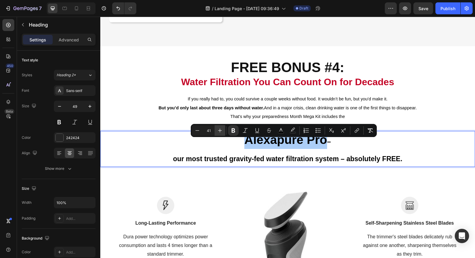
click at [221, 132] on icon "Editor contextual toolbar" at bounding box center [220, 130] width 6 height 6
type input "43"
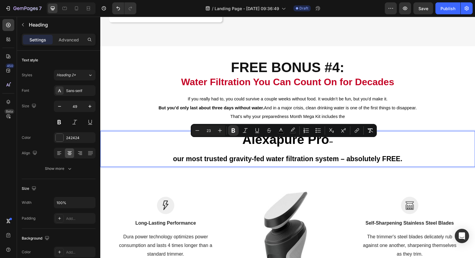
click at [179, 162] on span "our most trusted gravity-fed water filtration system – absolutely FREE." at bounding box center [287, 159] width 229 height 8
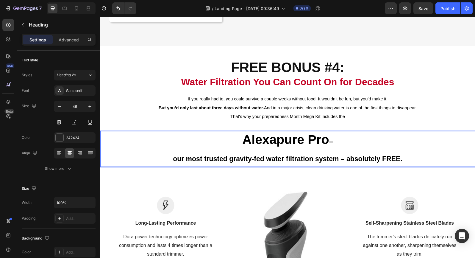
click at [329, 143] on span "–" at bounding box center [331, 141] width 4 height 8
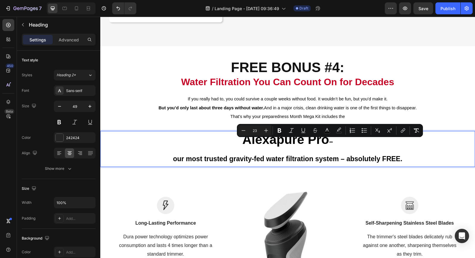
drag, startPoint x: 327, startPoint y: 143, endPoint x: 332, endPoint y: 143, distance: 4.5
click at [332, 143] on span "–" at bounding box center [331, 141] width 4 height 8
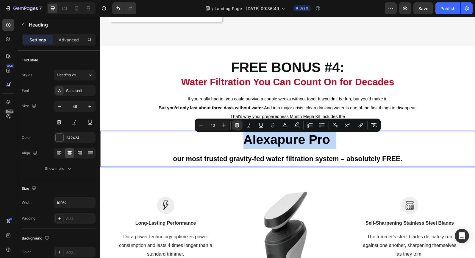
click at [176, 161] on span "our most trusted gravity-fed water filtration system – absolutely FREE." at bounding box center [287, 159] width 229 height 8
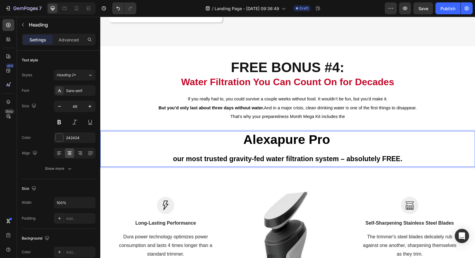
click at [171, 160] on p "Alexapure Pro our most trusted gravity-fed water filtration system – absolutely…" at bounding box center [287, 149] width 359 height 35
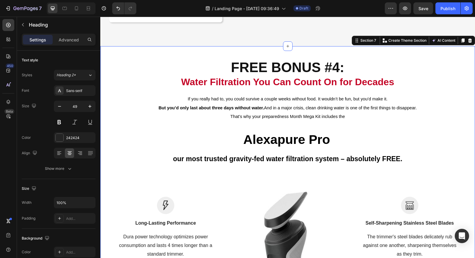
click at [207, 177] on div "FREE BONUS #4: Water Filtration You Can Count On for Decades Heading Row If you…" at bounding box center [287, 206] width 375 height 300
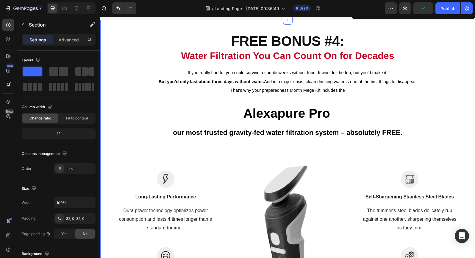
scroll to position [1088, 0]
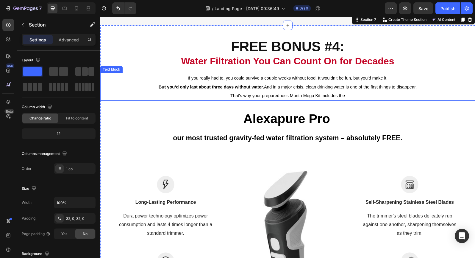
click at [347, 99] on p "That's why your preparedness Month Mega Kit includes the" at bounding box center [288, 95] width 356 height 9
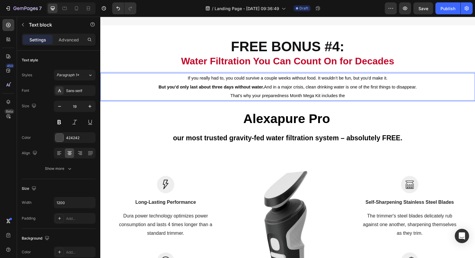
click at [344, 98] on span "That's why your preparedness Month Mega Kit includes the" at bounding box center [287, 95] width 115 height 5
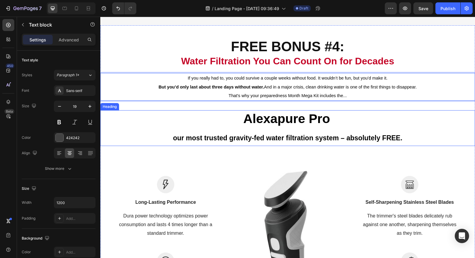
click at [286, 142] on span "our most trusted gravity-fed water filtration system – absolutely FREE." at bounding box center [287, 138] width 229 height 8
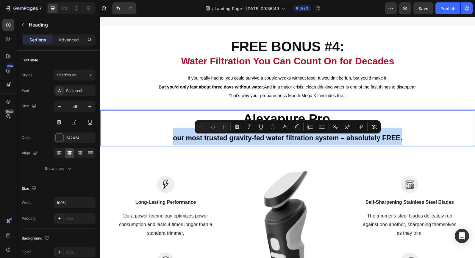
drag, startPoint x: 167, startPoint y: 141, endPoint x: 416, endPoint y: 147, distance: 248.9
click at [416, 145] on p "Alexapure Pro our most trusted gravity-fed water filtration system – absolutely…" at bounding box center [287, 128] width 359 height 35
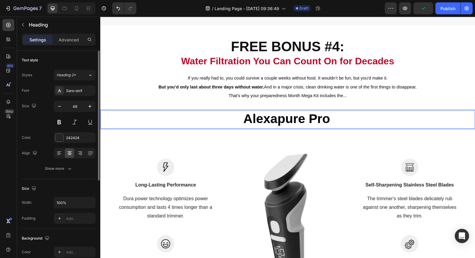
click at [52, 57] on div "Text style" at bounding box center [59, 60] width 74 height 10
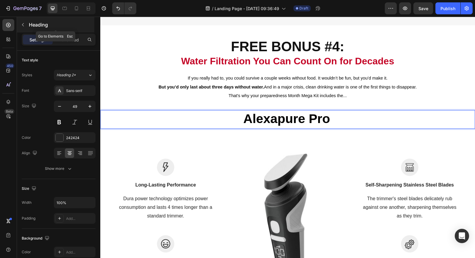
click at [21, 27] on icon "button" at bounding box center [23, 24] width 5 height 5
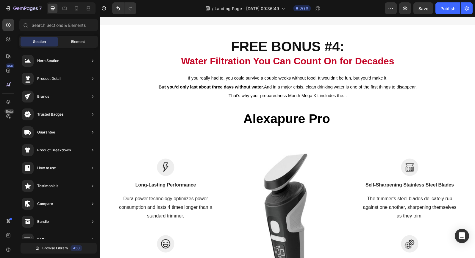
click at [72, 43] on span "Element" at bounding box center [78, 41] width 14 height 5
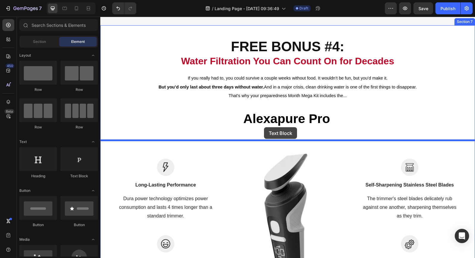
drag, startPoint x: 174, startPoint y: 183, endPoint x: 264, endPoint y: 126, distance: 106.4
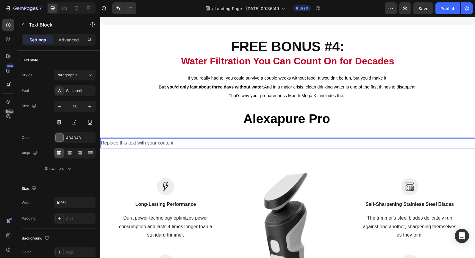
click at [250, 144] on div "Replace this text with your content" at bounding box center [287, 143] width 375 height 10
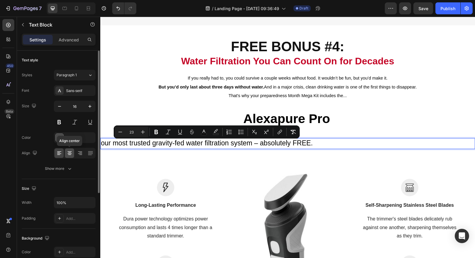
click at [69, 153] on icon at bounding box center [70, 153] width 6 height 6
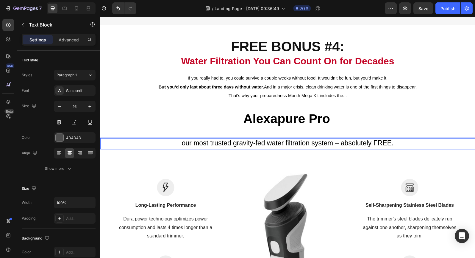
click at [288, 143] on span "our most trusted gravity-fed water filtration system – absolutely FREE." at bounding box center [288, 143] width 212 height 8
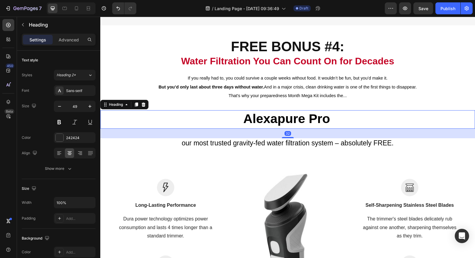
click at [287, 125] on strong "Alexapure Pro" at bounding box center [286, 118] width 87 height 14
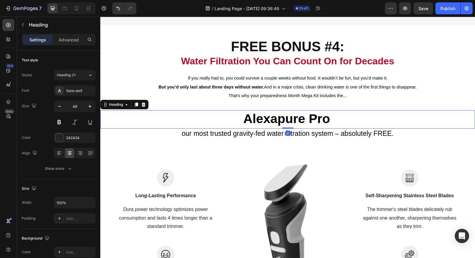
drag, startPoint x: 288, startPoint y: 139, endPoint x: 288, endPoint y: 125, distance: 13.4
click at [288, 125] on div "⁠⁠⁠⁠⁠⁠⁠ Alexapure Pro Heading 0" at bounding box center [287, 119] width 375 height 18
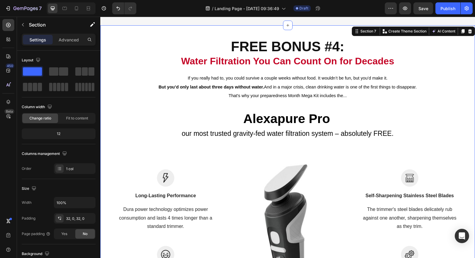
click at [380, 147] on div "FREE BONUS #4: Water Filtration You Can Count On for Decades Heading Row If you…" at bounding box center [287, 181] width 375 height 293
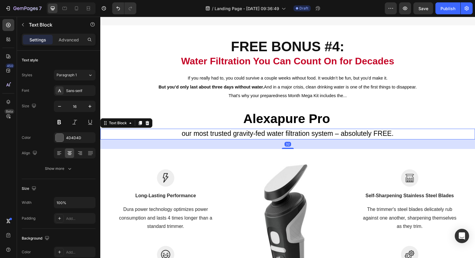
click at [184, 135] on span "our most trusted gravity-fed water filtration system – absolutely FREE." at bounding box center [288, 133] width 212 height 8
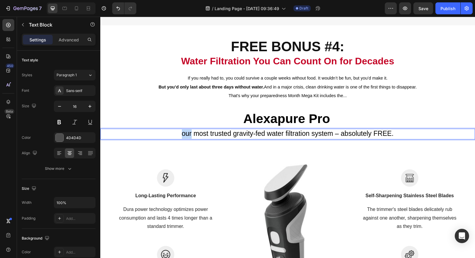
click at [184, 136] on span "our most trusted gravity-fed water filtration system – absolutely FREE." at bounding box center [288, 133] width 212 height 8
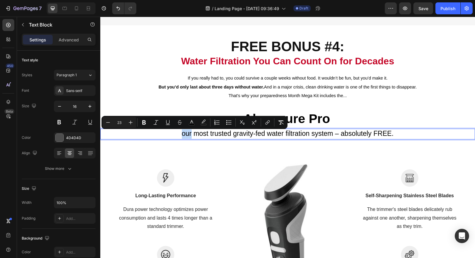
click at [184, 136] on span "our most trusted gravity-fed water filtration system – absolutely FREE." at bounding box center [288, 133] width 212 height 8
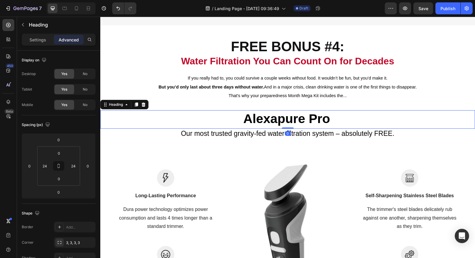
click at [376, 116] on p "⁠⁠⁠⁠⁠⁠⁠ Alexapure Pro" at bounding box center [287, 119] width 359 height 17
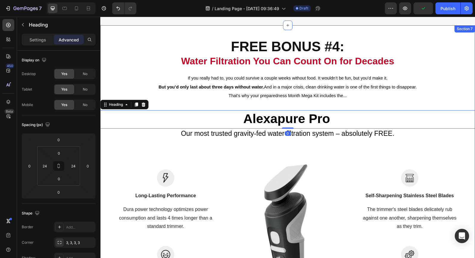
click at [415, 105] on div "FREE BONUS #4: Water Filtration You Can Count On for Decades Heading Row If you…" at bounding box center [287, 181] width 375 height 293
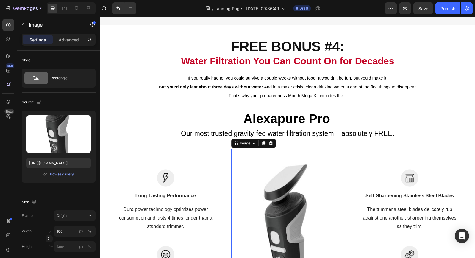
click at [276, 207] on img at bounding box center [287, 238] width 113 height 179
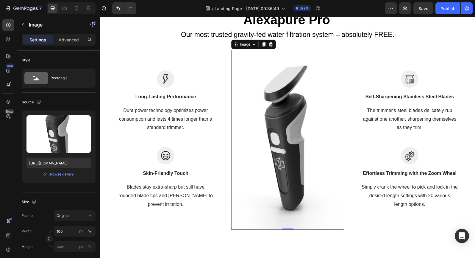
scroll to position [1190, 0]
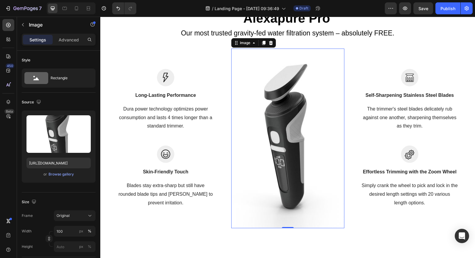
click at [289, 106] on img at bounding box center [287, 138] width 113 height 179
click at [54, 173] on div "Browse gallery" at bounding box center [61, 173] width 25 height 5
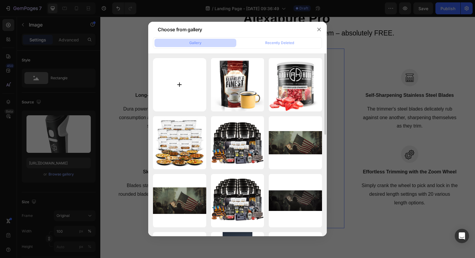
click at [184, 79] on input "file" at bounding box center [179, 84] width 53 height 53
type input "C:\fakepath\alexapurepro.jpg"
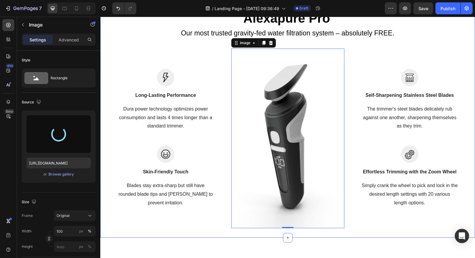
type input "[URL][DOMAIN_NAME]"
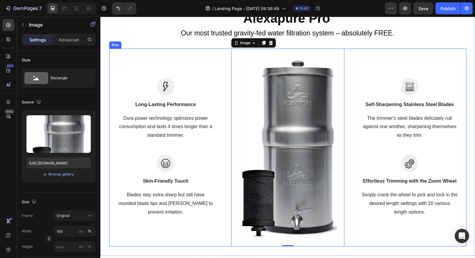
click at [391, 62] on div "Image Self-Sharpening Stainless Steel Blades Text block The trimmer's steel bla…" at bounding box center [409, 148] width 113 height 198
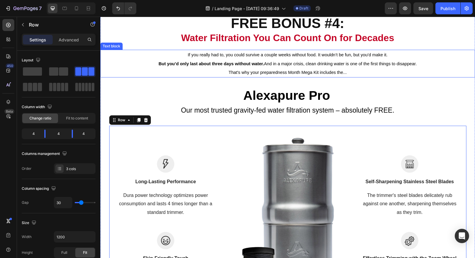
scroll to position [1112, 0]
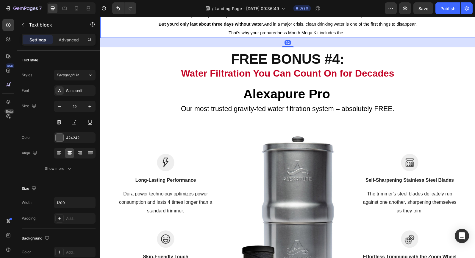
scroll to position [1074, 0]
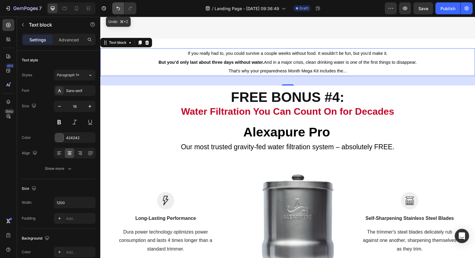
click at [118, 9] on icon "Undo/Redo" at bounding box center [118, 8] width 6 height 6
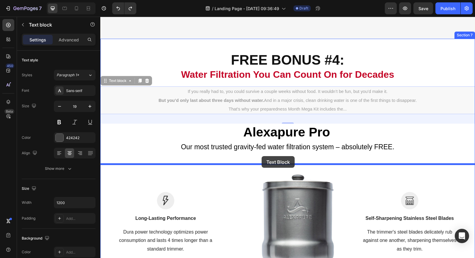
drag, startPoint x: 105, startPoint y: 85, endPoint x: 262, endPoint y: 155, distance: 171.3
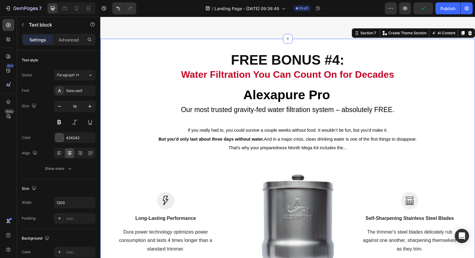
click at [282, 122] on div "FREE BONUS #4: Water Filtration You Can Count On for Decades Heading Row ⁠⁠⁠⁠⁠⁠…" at bounding box center [287, 204] width 375 height 312
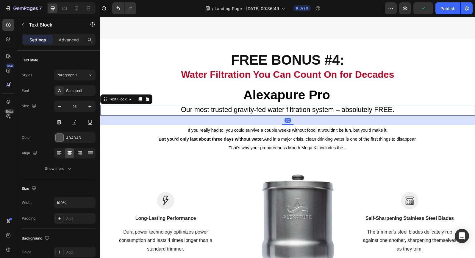
click at [281, 113] on span "Our most trusted gravity-fed water filtration system – absolutely FREE." at bounding box center [287, 110] width 213 height 8
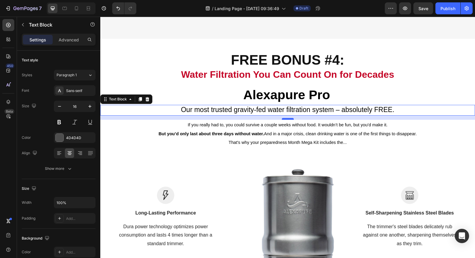
drag, startPoint x: 285, startPoint y: 126, endPoint x: 285, endPoint y: 120, distance: 5.4
click at [285, 120] on div at bounding box center [288, 119] width 12 height 2
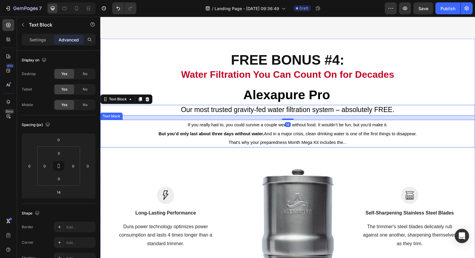
click at [359, 136] on span "But you’d only last about three days without water. And in a major crisis, clea…" at bounding box center [288, 133] width 258 height 5
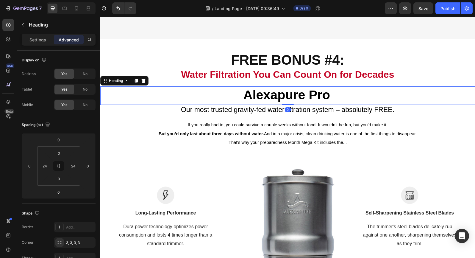
click at [430, 95] on p "⁠⁠⁠⁠⁠⁠⁠ Alexapure Pro" at bounding box center [287, 95] width 359 height 17
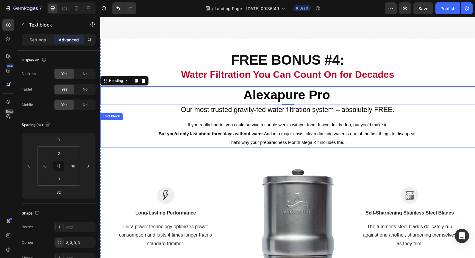
click at [346, 144] on span "That's why your preparedness Month Mega Kit includes the..." at bounding box center [288, 142] width 118 height 5
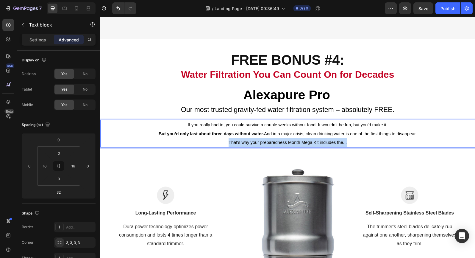
click at [346, 144] on span "That's why your preparedness Month Mega Kit includes the..." at bounding box center [288, 142] width 118 height 5
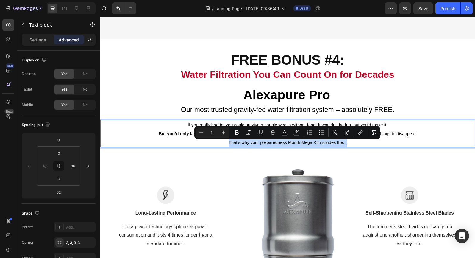
click at [344, 144] on span "That's why your preparedness Month Mega Kit includes the..." at bounding box center [288, 142] width 118 height 5
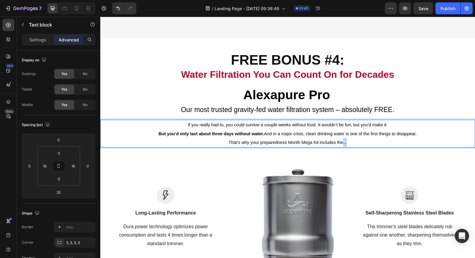
drag, startPoint x: 343, startPoint y: 144, endPoint x: 356, endPoint y: 144, distance: 12.8
click at [357, 144] on p "That's why your preparedness Month Mega Kit includes the..." at bounding box center [288, 142] width 356 height 9
click at [346, 143] on span "That's why your preparedness Month Mega Kit includes the..." at bounding box center [288, 142] width 118 height 5
drag, startPoint x: 343, startPoint y: 144, endPoint x: 348, endPoint y: 144, distance: 4.8
click at [348, 144] on p "That's why your preparedness Month Mega Kit includes the..." at bounding box center [288, 142] width 356 height 9
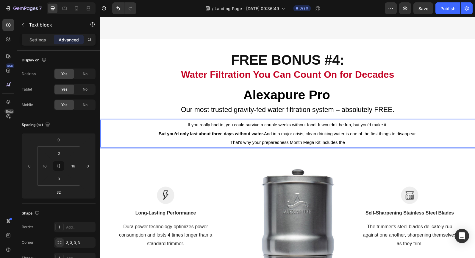
click at [335, 145] on span "That's why your preparedness Month Mega Kit includes the" at bounding box center [287, 142] width 115 height 5
click at [357, 144] on p "That's why your preparedness Month Mega Kit includes the" at bounding box center [288, 142] width 356 height 9
click at [420, 136] on p "But you’d only last about three days without water. And in a major crisis, clea…" at bounding box center [288, 133] width 356 height 9
click at [380, 146] on p "That's why your preparedness Month Mega Kit includes the" at bounding box center [288, 142] width 356 height 9
drag, startPoint x: 344, startPoint y: 144, endPoint x: 348, endPoint y: 145, distance: 4.2
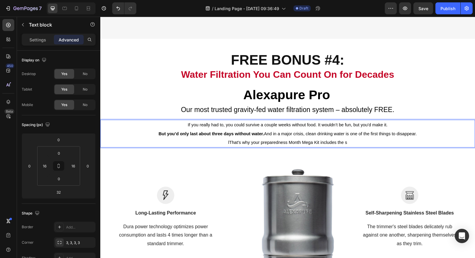
click at [348, 145] on p "lThat's why your preparedness Month Mega Kit includes the s" at bounding box center [288, 142] width 356 height 9
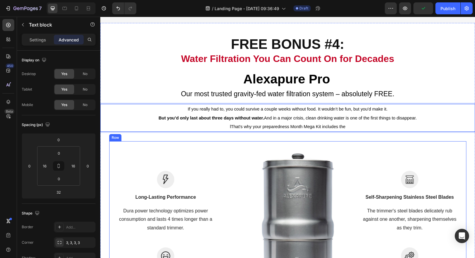
scroll to position [1092, 0]
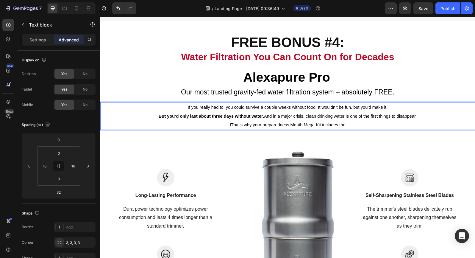
click at [230, 127] on span "lThat's why your preparedness Month Mega Kit includes the" at bounding box center [287, 124] width 115 height 5
click at [348, 127] on p "That's why your preparedness Month Mega Kit includes the" at bounding box center [288, 124] width 356 height 9
drag, startPoint x: 382, startPoint y: 128, endPoint x: 227, endPoint y: 124, distance: 155.1
click at [227, 124] on p "That's why your preparedness Month Mega Kit includes the" at bounding box center [288, 124] width 356 height 9
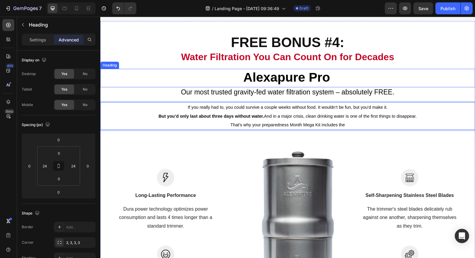
click at [137, 87] on p "⁠⁠⁠⁠⁠⁠⁠ Alexapure Pro" at bounding box center [287, 77] width 359 height 17
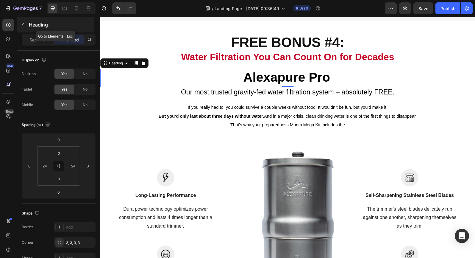
click at [22, 25] on icon "button" at bounding box center [23, 24] width 5 height 5
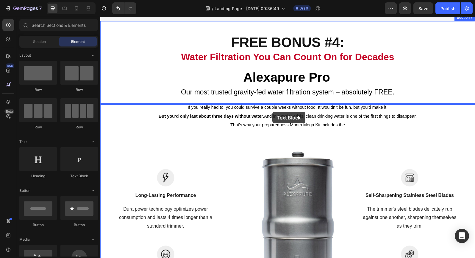
drag, startPoint x: 176, startPoint y: 180, endPoint x: 272, endPoint y: 112, distance: 118.2
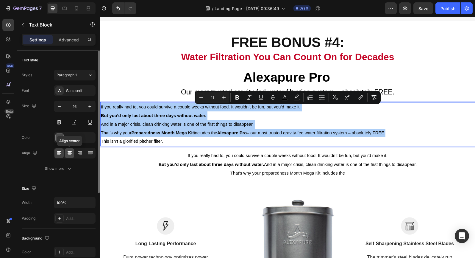
click at [70, 153] on icon at bounding box center [70, 153] width 4 height 1
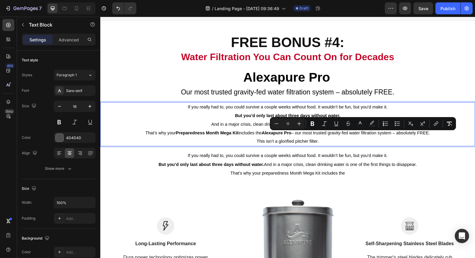
drag, startPoint x: 293, startPoint y: 135, endPoint x: 432, endPoint y: 135, distance: 139.0
click at [430, 135] on span "That’s why your Preparedness Month Mega Kit includes the Alexapure Pro – our mo…" at bounding box center [287, 132] width 284 height 5
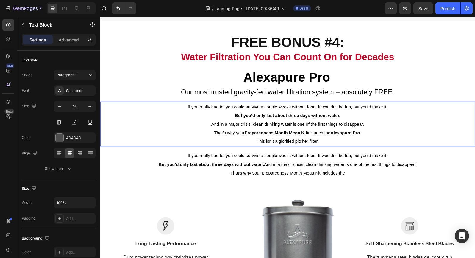
click at [256, 145] on p "This isn’t a glorified pitcher filter." at bounding box center [287, 141] width 373 height 9
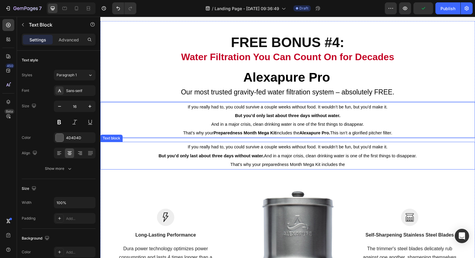
click at [210, 154] on p "But you’d only last about three days without water. And in a major crisis, clea…" at bounding box center [288, 155] width 356 height 9
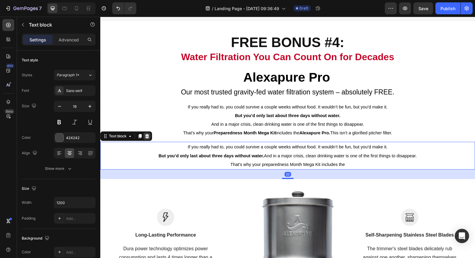
click at [148, 138] on icon at bounding box center [147, 136] width 5 height 5
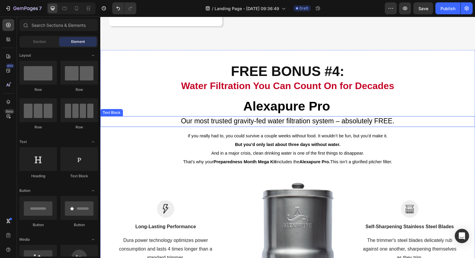
scroll to position [1064, 0]
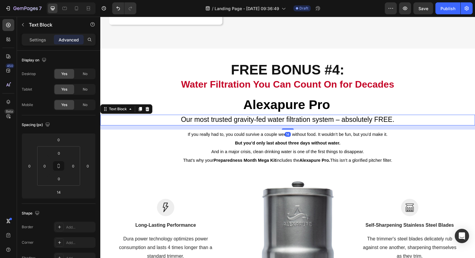
click at [334, 121] on span "Our most trusted gravity-fed water filtration system – absolutely FREE." at bounding box center [287, 119] width 213 height 8
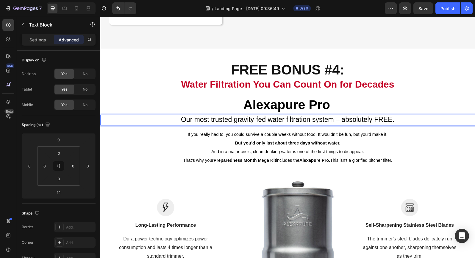
click at [338, 121] on span "Our most trusted gravity-fed water filtration system – absolutely FREE." at bounding box center [287, 119] width 213 height 8
click at [335, 121] on span "Our most trusted gravity-fed water filtration system – absolutely FREE." at bounding box center [287, 119] width 213 height 8
drag, startPoint x: 335, startPoint y: 121, endPoint x: 391, endPoint y: 122, distance: 55.9
click at [392, 122] on span "Our most trusted gravity-fed water filtration system – absolutely FREE." at bounding box center [287, 119] width 213 height 8
click at [361, 121] on span "Our most trusted gravity-fed water filtration system \." at bounding box center [287, 119] width 159 height 8
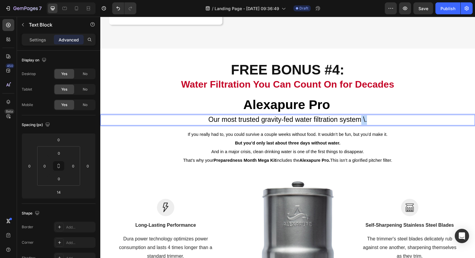
drag, startPoint x: 362, startPoint y: 121, endPoint x: 369, endPoint y: 121, distance: 7.2
click at [369, 121] on p "Our most trusted gravity-fed water filtration system \." at bounding box center [287, 120] width 373 height 10
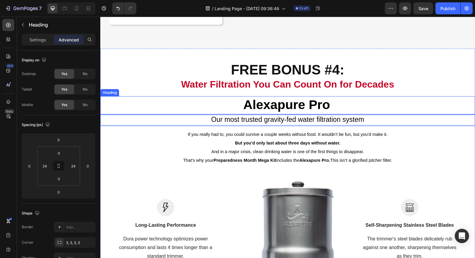
click at [414, 109] on p "⁠⁠⁠⁠⁠⁠⁠ Alexapure Pro" at bounding box center [287, 105] width 359 height 17
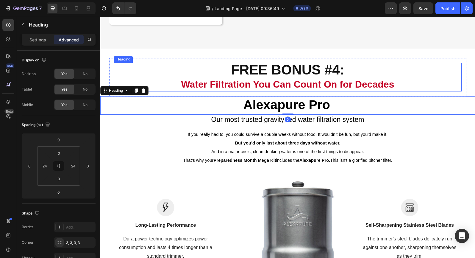
click at [424, 82] on h2 "FREE BONUS #4: Water Filtration You Can Count On for Decades" at bounding box center [288, 77] width 348 height 29
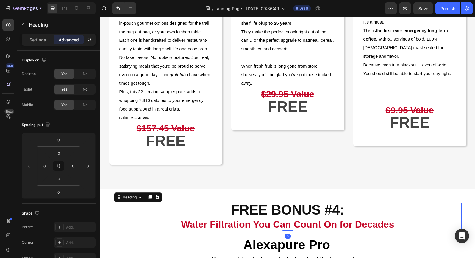
scroll to position [920, 0]
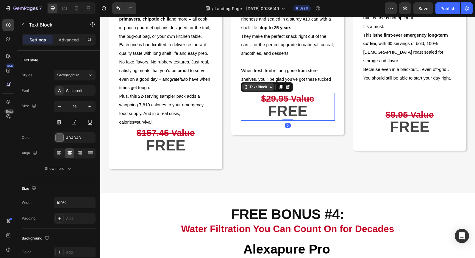
click at [257, 90] on div "Text Block" at bounding box center [258, 86] width 20 height 5
click at [280, 87] on icon at bounding box center [280, 87] width 3 height 4
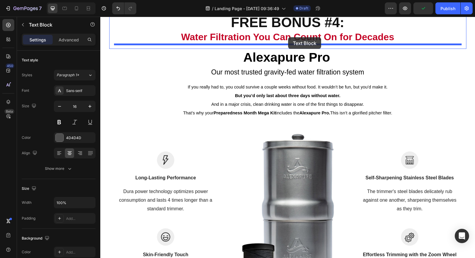
scroll to position [1103, 0]
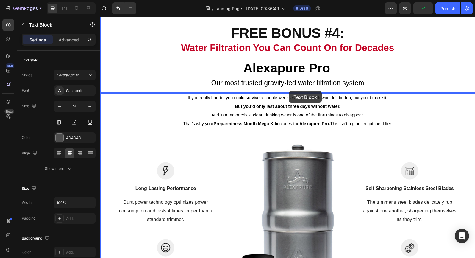
drag, startPoint x: 246, startPoint y: 117, endPoint x: 289, endPoint y: 91, distance: 49.7
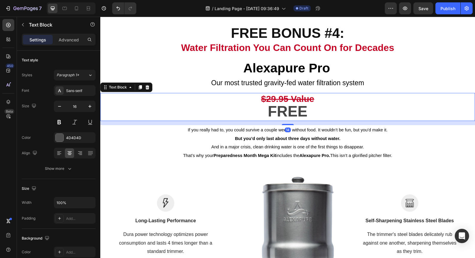
click at [393, 96] on p "$29.95 Value" at bounding box center [287, 99] width 373 height 12
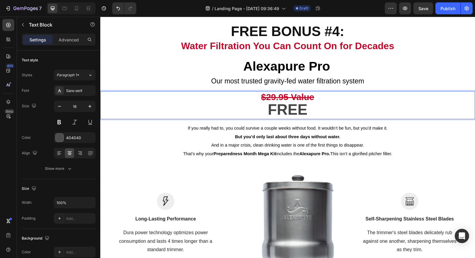
scroll to position [1106, 0]
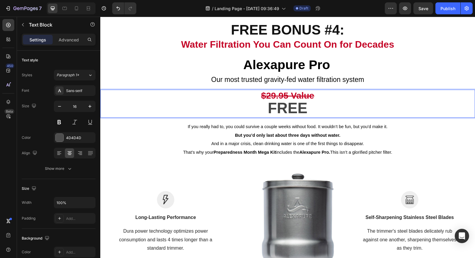
click at [264, 99] on strong "$29.95 Value" at bounding box center [287, 95] width 53 height 10
click at [120, 99] on p "$29.95 Value" at bounding box center [287, 96] width 373 height 12
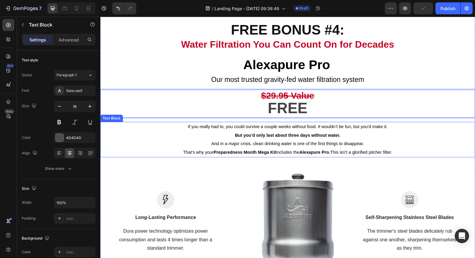
click at [121, 135] on p "But you’d only last about three days without water." at bounding box center [287, 135] width 373 height 9
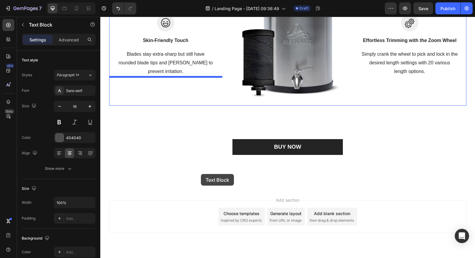
scroll to position [1376, 0]
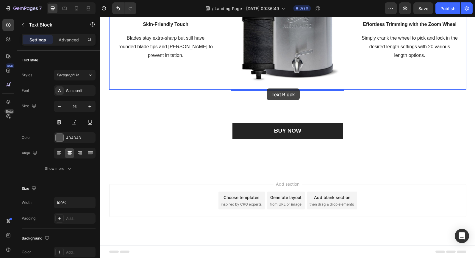
drag, startPoint x: 117, startPoint y: 85, endPoint x: 266, endPoint y: 88, distance: 149.4
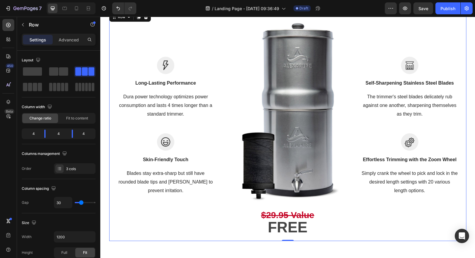
scroll to position [1226, 0]
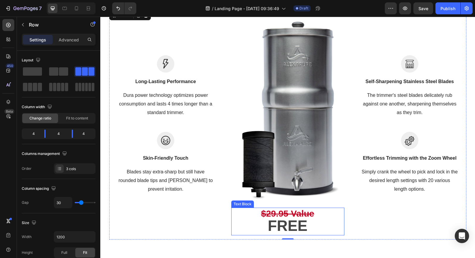
click at [266, 210] on strong "$29.95 Value" at bounding box center [287, 213] width 53 height 10
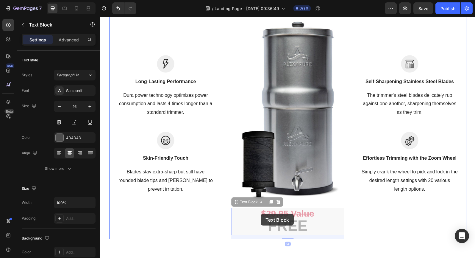
scroll to position [1210, 0]
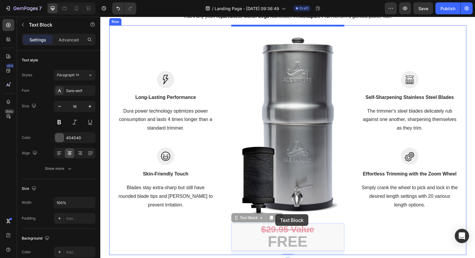
drag, startPoint x: 260, startPoint y: 214, endPoint x: 276, endPoint y: 214, distance: 16.1
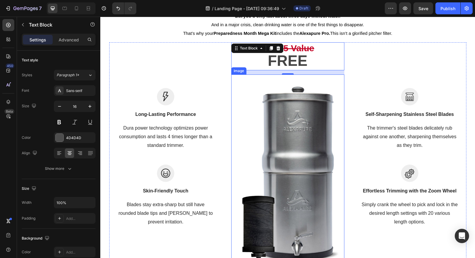
scroll to position [1182, 0]
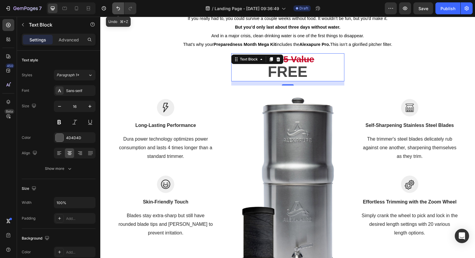
click at [117, 10] on icon "Undo/Redo" at bounding box center [118, 8] width 6 height 6
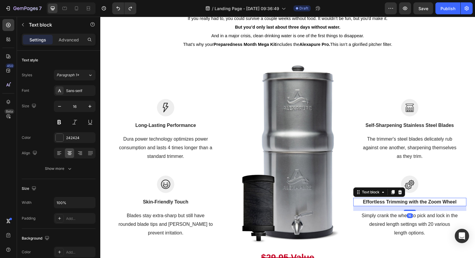
click at [355, 204] on p "Effortless Trimming with the Zoom Wheel" at bounding box center [410, 201] width 112 height 7
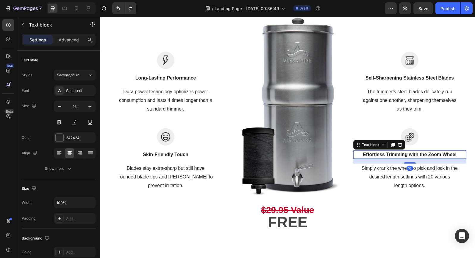
scroll to position [1233, 0]
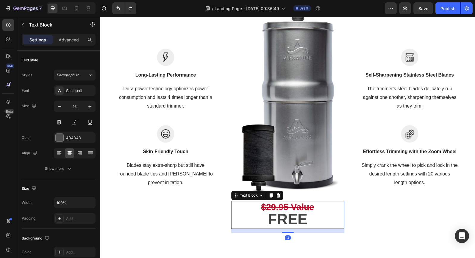
click at [294, 208] on strong "$29.95 Value" at bounding box center [287, 207] width 53 height 10
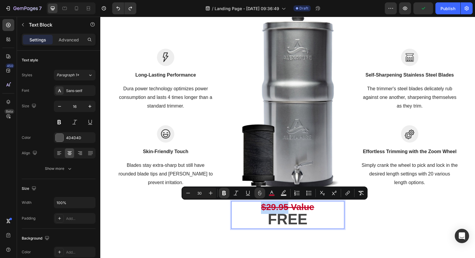
drag, startPoint x: 261, startPoint y: 207, endPoint x: 289, endPoint y: 207, distance: 28.3
click at [289, 207] on strong "$29.95 Value" at bounding box center [287, 207] width 53 height 10
click at [274, 207] on strong "$29.95 Value" at bounding box center [287, 207] width 53 height 10
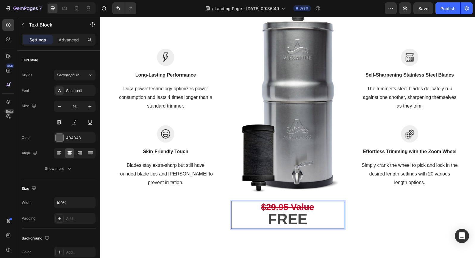
click at [272, 207] on strong "$29.95 Value" at bounding box center [287, 207] width 53 height 10
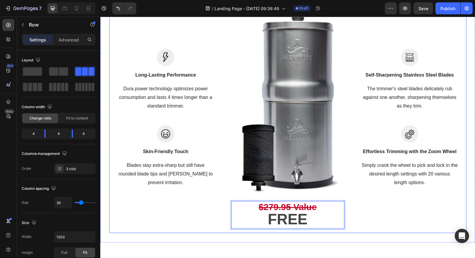
click at [371, 216] on div "Image Self-Sharpening Stainless Steel Blades Text block The trimmer's steel bla…" at bounding box center [409, 118] width 113 height 230
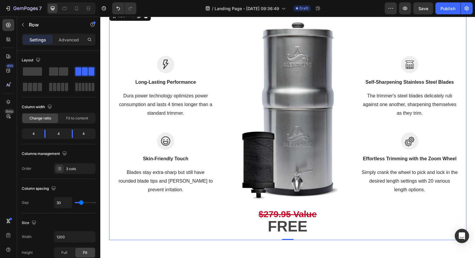
scroll to position [1220, 0]
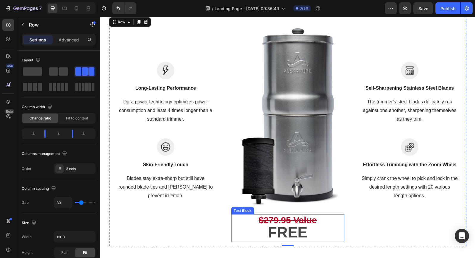
click at [306, 218] on strong "$279.95 Value" at bounding box center [288, 220] width 58 height 10
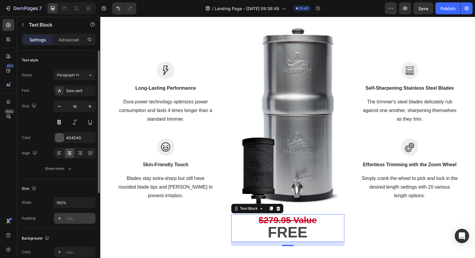
click at [81, 219] on div "Add..." at bounding box center [80, 218] width 28 height 5
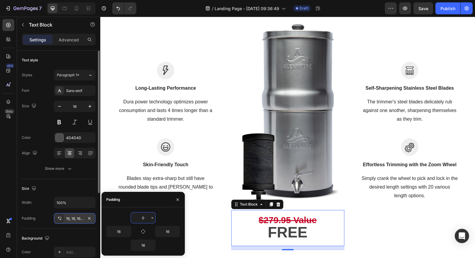
scroll to position [1221, 0]
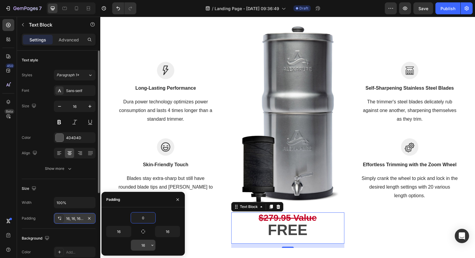
type input "0"
click at [148, 245] on input "16" at bounding box center [143, 245] width 24 height 11
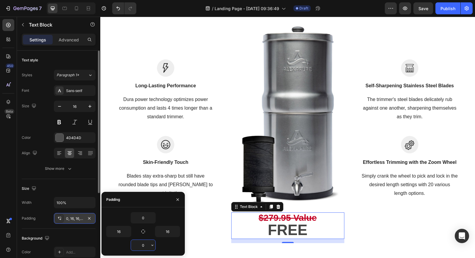
scroll to position [1219, 0]
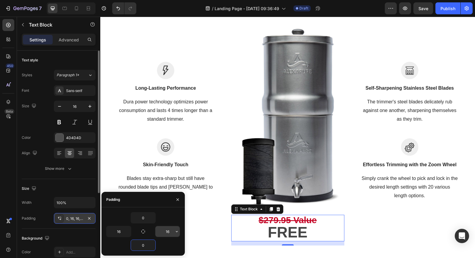
type input "0"
click at [173, 233] on input "16" at bounding box center [167, 231] width 24 height 11
type input "0"
click at [123, 233] on input "16" at bounding box center [119, 231] width 24 height 11
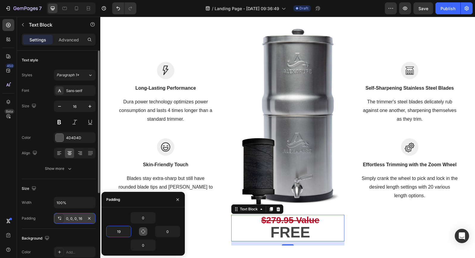
type input "20"
click at [376, 226] on div "Image Self-Sharpening Stainless Steel Blades Text block The trimmer's steel bla…" at bounding box center [409, 131] width 113 height 229
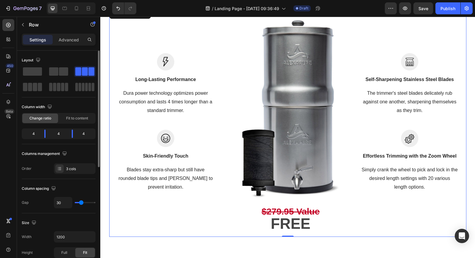
scroll to position [1228, 0]
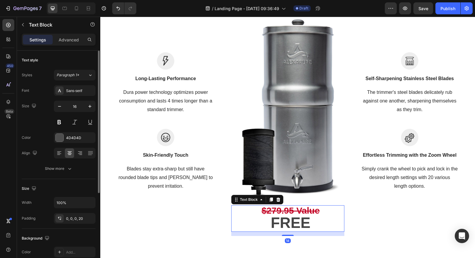
click at [303, 217] on strong "FREE" at bounding box center [291, 222] width 40 height 17
click at [85, 219] on div "0, 0, 0, 20" at bounding box center [75, 218] width 42 height 11
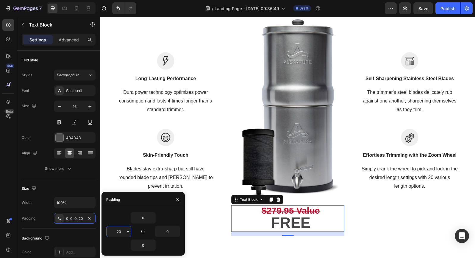
click at [115, 231] on input "20" at bounding box center [119, 231] width 24 height 11
drag, startPoint x: 119, startPoint y: 231, endPoint x: 115, endPoint y: 231, distance: 4.2
click at [115, 231] on input "20" at bounding box center [119, 231] width 24 height 11
type input "30"
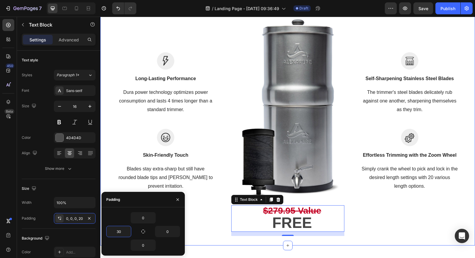
click at [379, 239] on div "FREE BONUS #4: Water Filtration You Can Count On for Decades Heading Row ⁠⁠⁠⁠⁠⁠…" at bounding box center [287, 66] width 375 height 359
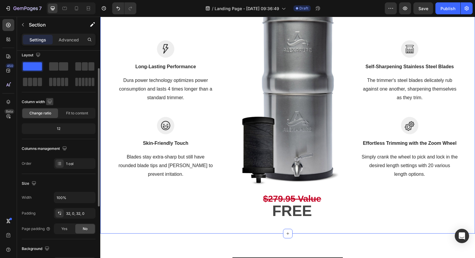
scroll to position [0, 0]
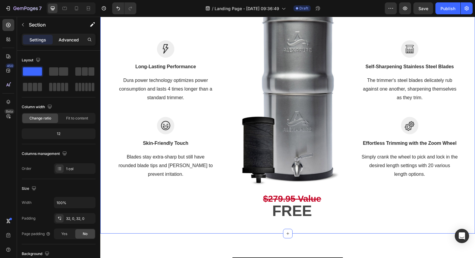
click at [71, 40] on p "Advanced" at bounding box center [69, 40] width 20 height 6
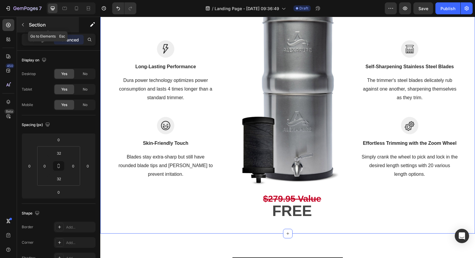
click at [24, 25] on icon "button" at bounding box center [23, 24] width 5 height 5
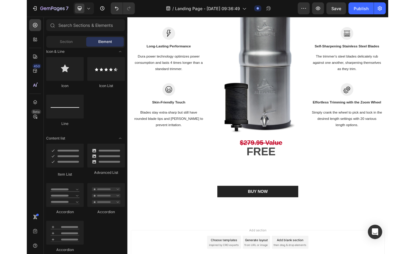
scroll to position [1256, 0]
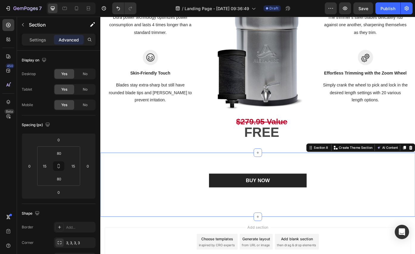
scroll to position [1313, 0]
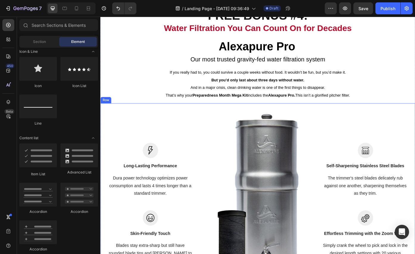
scroll to position [1126, 0]
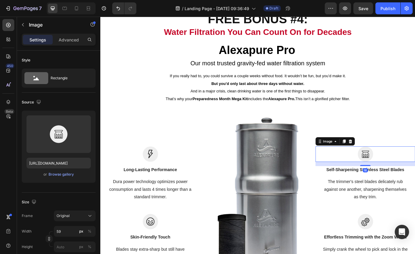
click at [403, 174] on img at bounding box center [401, 173] width 18 height 18
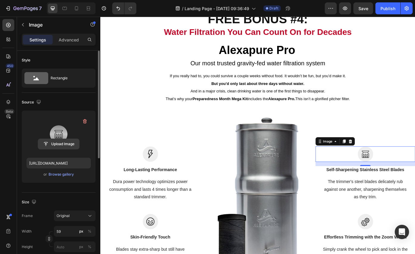
click at [62, 143] on input "file" at bounding box center [58, 144] width 41 height 10
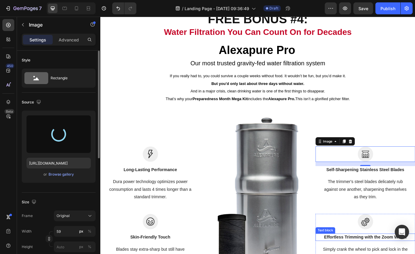
type input "[URL][DOMAIN_NAME]"
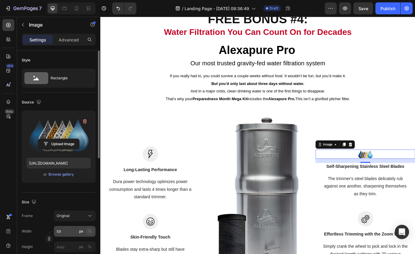
click at [90, 230] on div "%" at bounding box center [90, 230] width 4 height 5
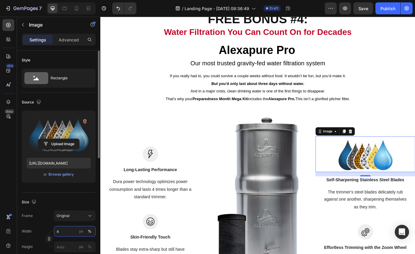
type input "40"
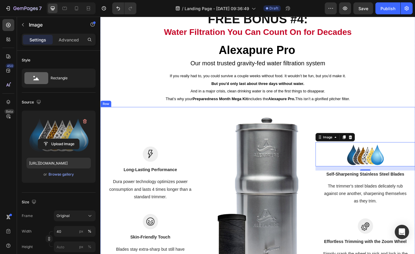
click at [384, 128] on div "Image 16 Self-Sharpening Stainless Steel Blades Text block The trimmer's steel …" at bounding box center [400, 233] width 113 height 229
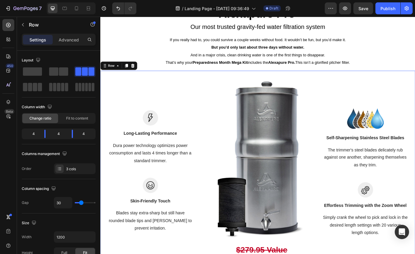
scroll to position [1168, 0]
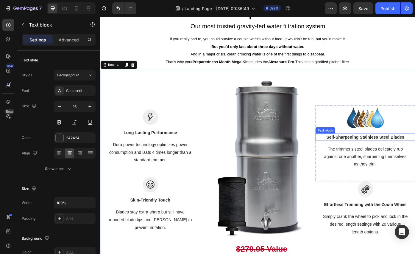
click at [406, 154] on p "Self-Sharpening Stainless Steel Blades" at bounding box center [401, 153] width 112 height 7
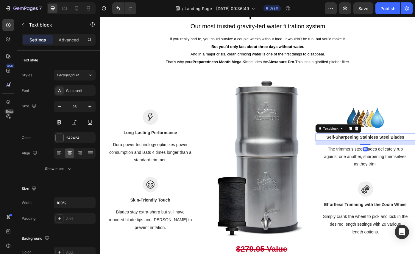
click at [406, 154] on p "Self-Sharpening Stainless Steel Blades" at bounding box center [401, 153] width 112 height 7
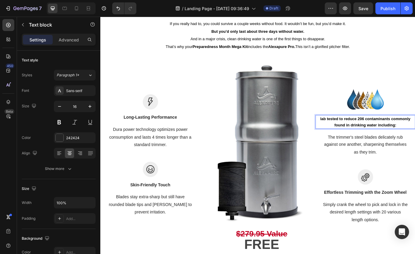
scroll to position [1186, 0]
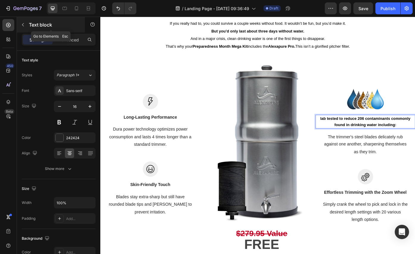
click at [25, 25] on icon "button" at bounding box center [23, 24] width 5 height 5
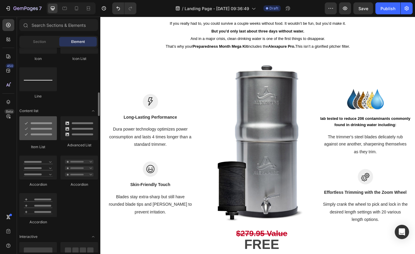
scroll to position [414, 0]
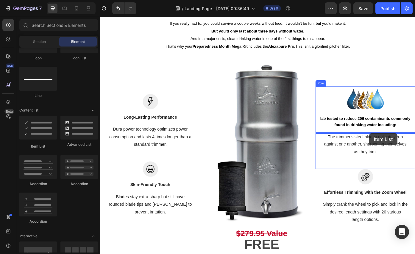
drag, startPoint x: 132, startPoint y: 143, endPoint x: 406, endPoint y: 149, distance: 274.1
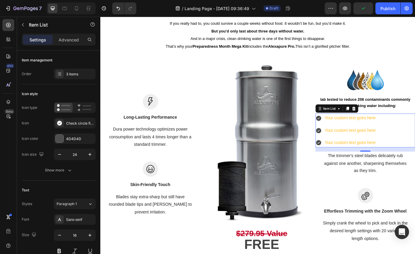
click at [368, 132] on div "Your custom text goes here" at bounding box center [384, 131] width 60 height 10
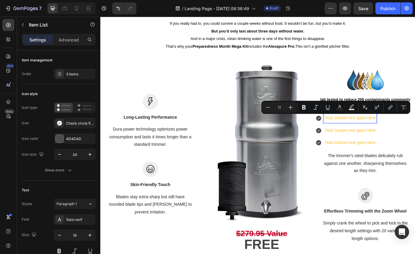
scroll to position [1173, 0]
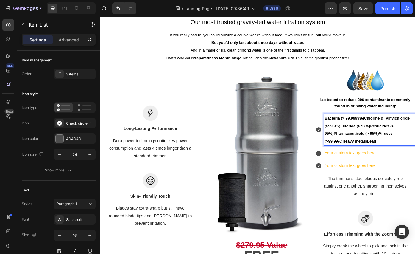
click at [400, 138] on p "Bacteria (> 99.9999%)Chlorine & Vinylchloride (>99.9%)Fluoride (> 97%)Pesticide…" at bounding box center [406, 145] width 102 height 34
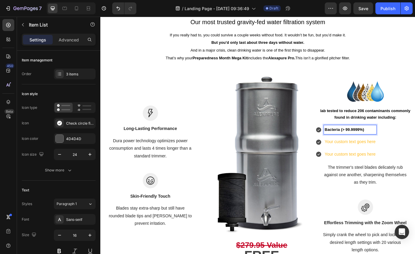
scroll to position [1185, 0]
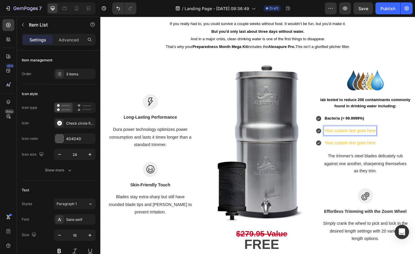
click at [377, 146] on p "Your custom text goes here" at bounding box center [384, 146] width 58 height 9
click at [372, 161] on p "Your custom text goes here" at bounding box center [390, 160] width 71 height 9
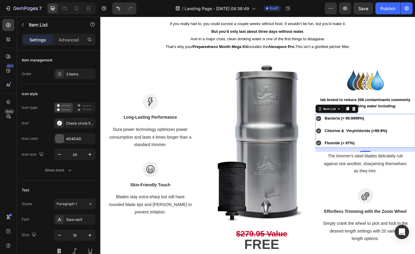
click at [432, 160] on div "Bacteria (> 99.9999%) Chlorine & Vinylchloride (>99.9%) Fluoride (> 97%)" at bounding box center [400, 146] width 113 height 38
click at [407, 176] on p "The trimmer's steel blades delicately rub against one another, sharpening thems…" at bounding box center [401, 184] width 112 height 26
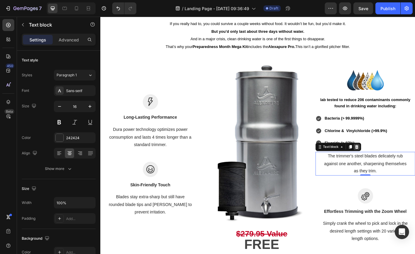
click at [391, 165] on icon at bounding box center [391, 164] width 5 height 5
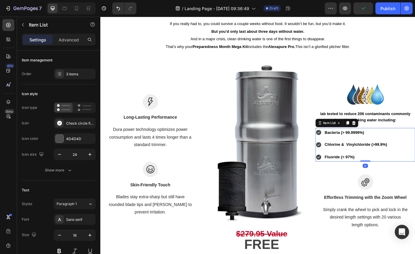
click at [432, 173] on div "Bacteria (> 99.9999%) Chlorine & Vinylchloride (>99.9%) Fluoride (> 97%)" at bounding box center [400, 162] width 113 height 38
click at [429, 178] on div "Bacteria (> 99.9999%) Chlorine & Vinylchloride (>99.9%) Fluoride (> 97%)" at bounding box center [400, 162] width 113 height 38
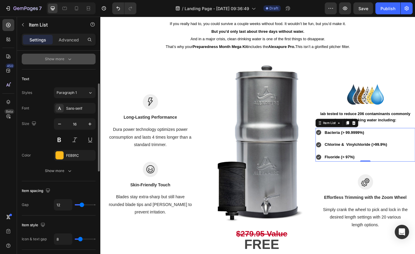
scroll to position [112, 0]
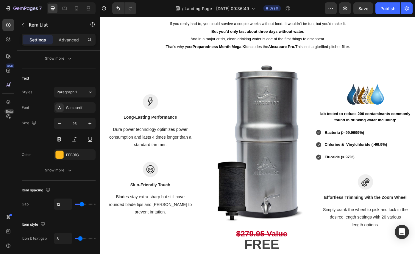
click at [347, 144] on div "Bacteria (> 99.9999%)" at bounding box center [385, 148] width 82 height 10
click at [371, 139] on icon at bounding box center [370, 137] width 5 height 5
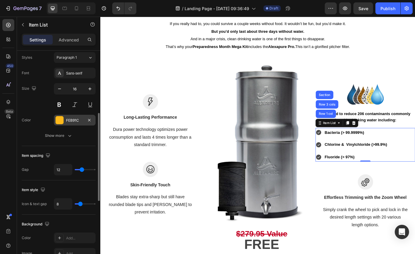
scroll to position [149, 0]
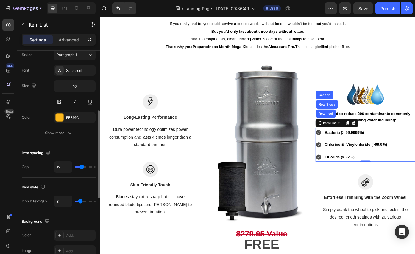
type input "15"
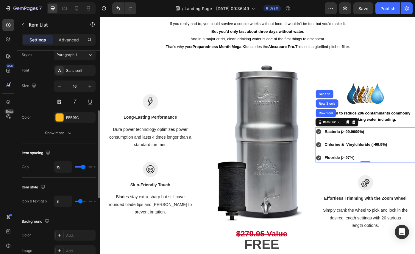
type input "14"
type input "13"
type input "12"
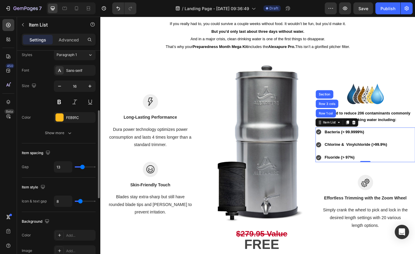
type input "12"
type input "11"
type input "10"
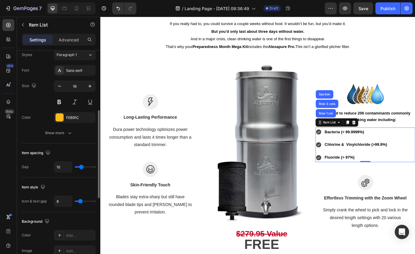
type input "9"
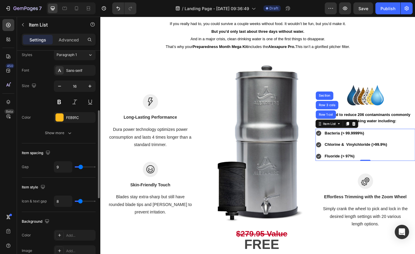
type input "8"
type input "7"
type input "6"
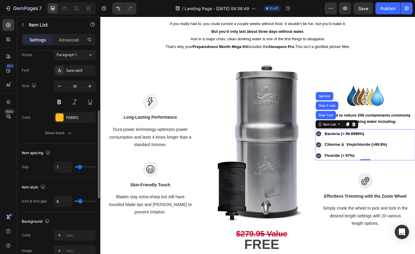
type input "6"
type input "7"
type input "8"
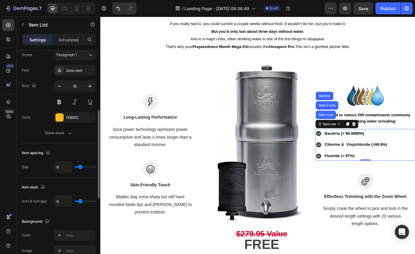
click at [80, 166] on input "range" at bounding box center [85, 166] width 21 height 1
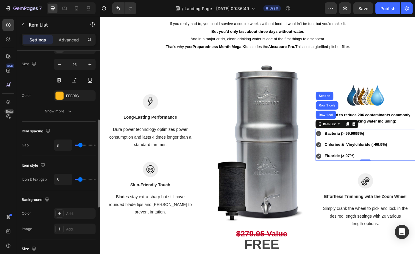
scroll to position [168, 0]
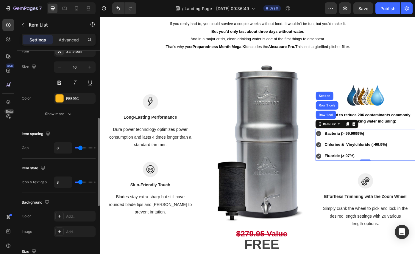
type input "10"
type input "11"
type input "12"
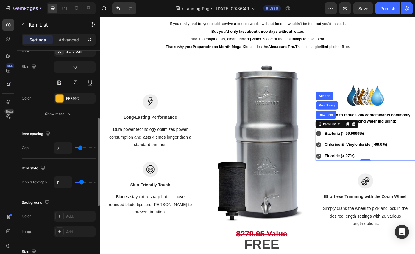
type input "12"
type input "13"
type input "14"
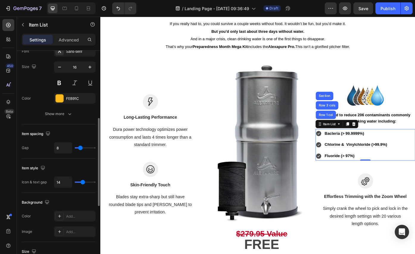
type input "15"
type input "16"
type input "18"
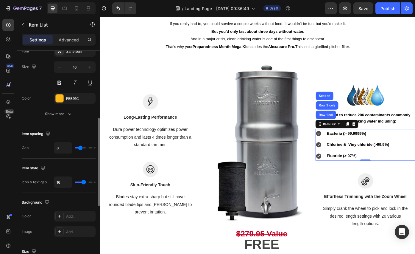
type input "18"
type input "19"
type input "20"
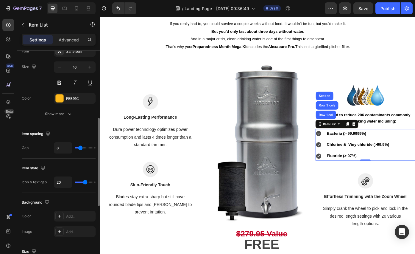
type input "21"
type input "22"
type input "23"
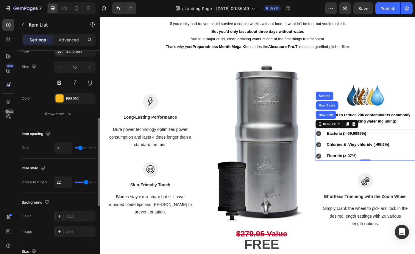
type input "23"
type input "24"
type input "25"
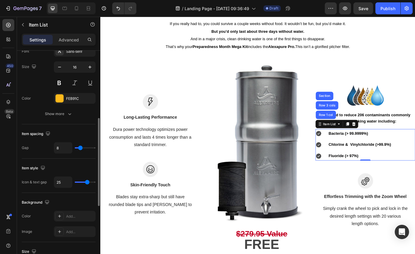
type input "26"
type input "27"
type input "28"
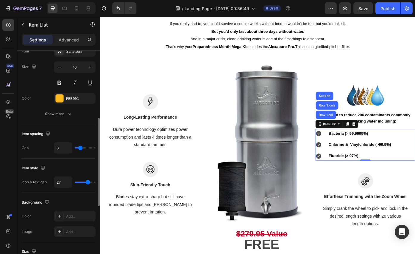
type input "28"
type input "29"
type input "30"
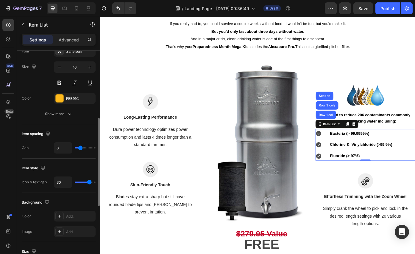
type input "31"
type input "32"
type input "34"
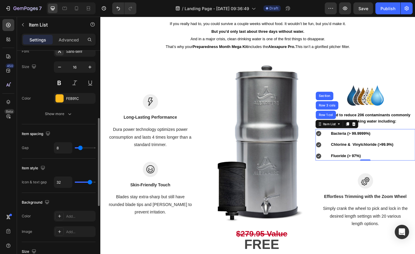
type input "34"
type input "36"
type input "37"
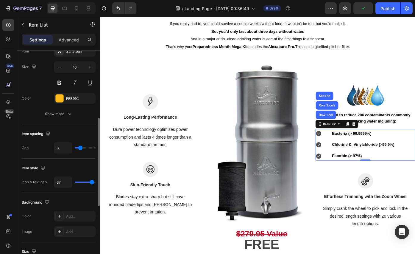
type input "36"
type input "35"
type input "34"
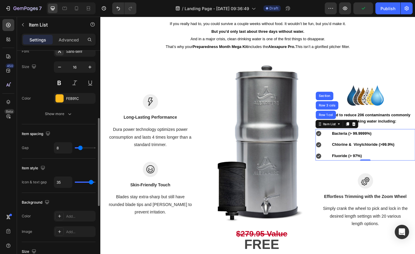
type input "34"
type input "33"
type input "32"
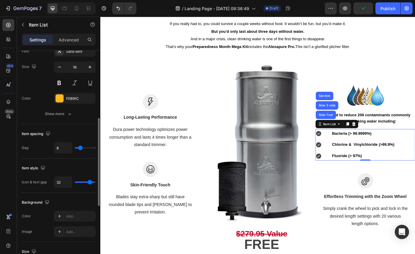
type input "30"
type input "29"
type input "28"
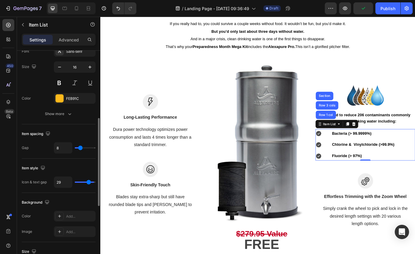
type input "28"
type input "27"
type input "26"
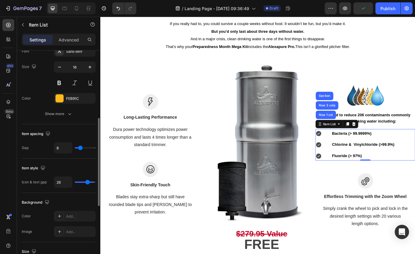
type input "25"
type input "24"
type input "22"
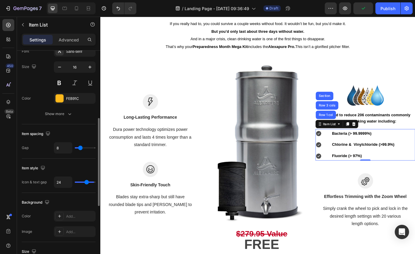
type input "22"
type input "21"
type input "20"
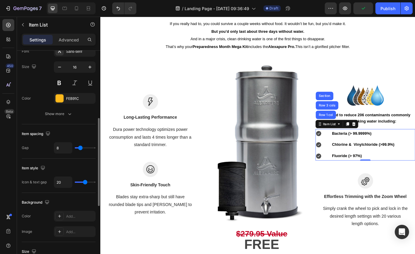
type input "19"
type input "18"
type input "17"
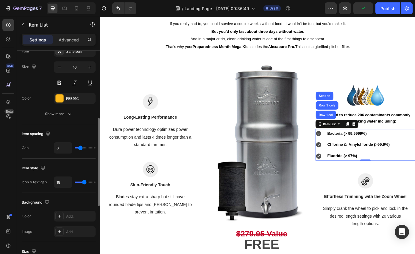
type input "17"
type input "16"
type input "15"
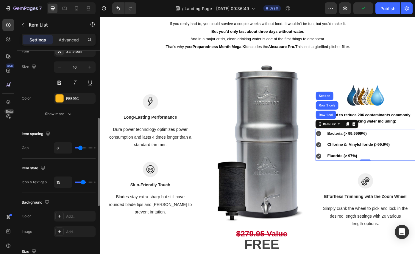
type input "14"
type input "13"
type input "12"
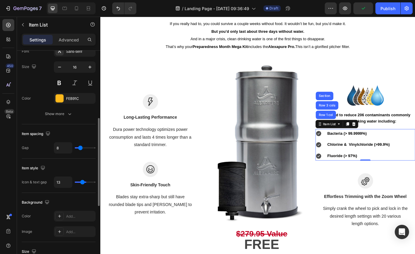
type input "12"
type input "11"
type input "10"
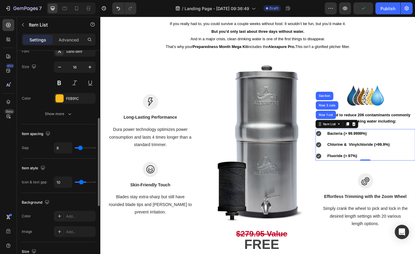
type input "9"
type input "8"
type input "7"
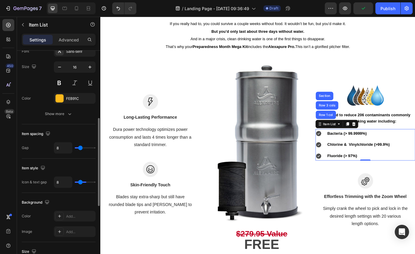
type input "7"
type input "6"
type input "5"
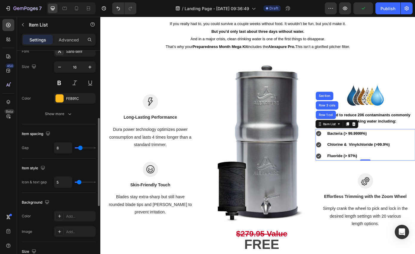
type input "4"
type input "3"
type input "2"
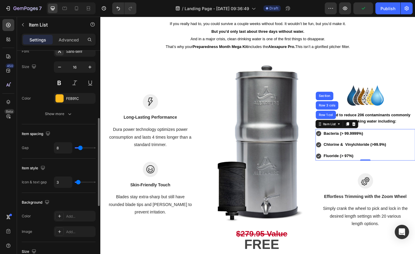
type input "2"
type input "3"
type input "4"
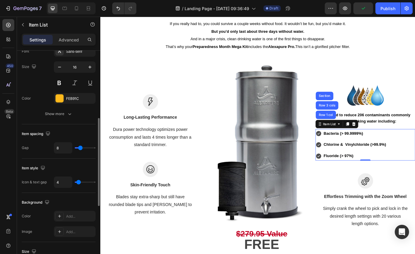
type input "5"
type input "6"
type input "7"
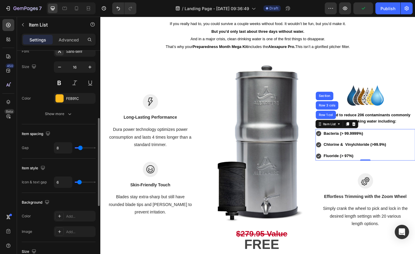
type input "7"
type input "8"
type input "9"
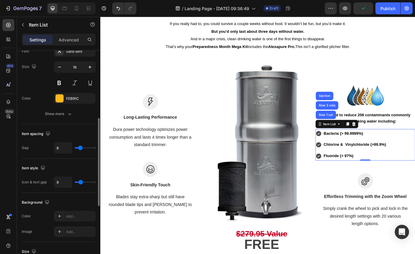
type input "11"
type input "12"
type input "13"
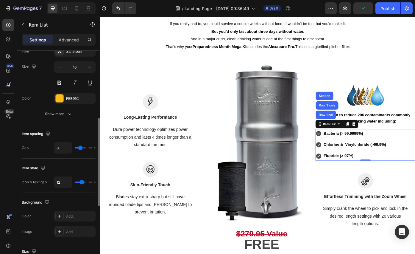
type input "13"
type input "14"
type input "15"
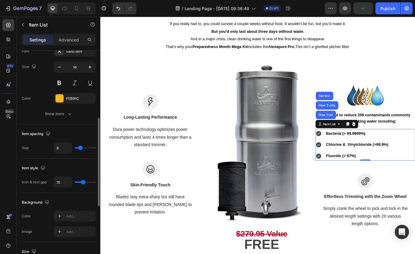
type input "16"
type input "17"
type input "18"
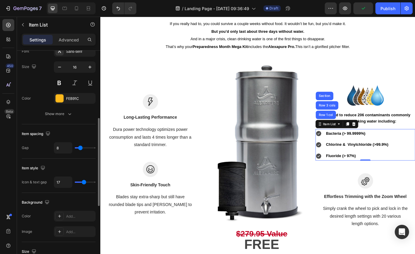
type input "18"
type input "19"
type input "20"
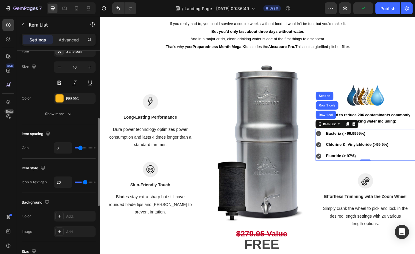
type input "21"
type input "22"
type input "23"
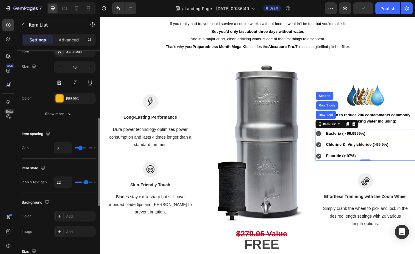
type input "23"
type input "24"
click at [82, 182] on input "range" at bounding box center [85, 181] width 21 height 1
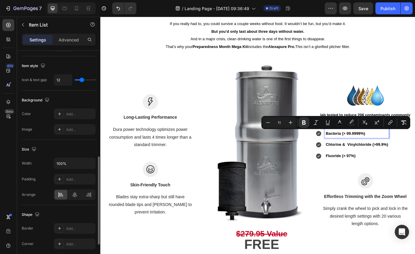
scroll to position [264, 0]
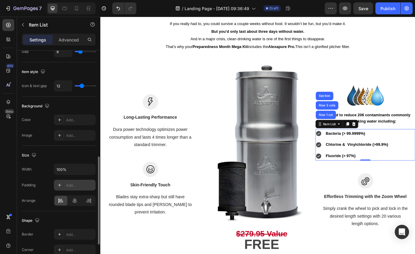
click at [59, 186] on icon at bounding box center [59, 184] width 5 height 5
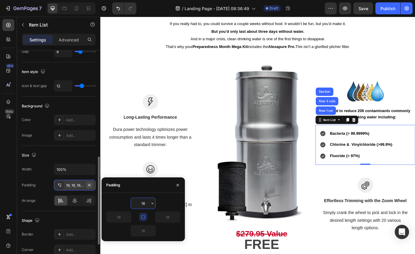
click at [89, 184] on icon "button" at bounding box center [89, 184] width 5 height 5
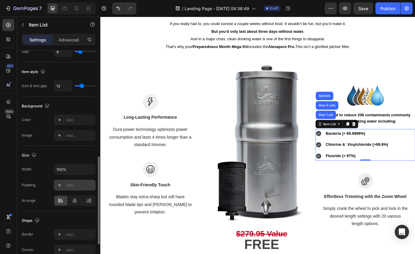
click at [60, 187] on icon at bounding box center [59, 184] width 5 height 5
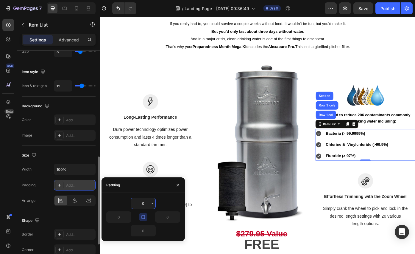
click at [143, 205] on input "0" at bounding box center [143, 203] width 24 height 11
click at [144, 218] on icon "button" at bounding box center [143, 216] width 5 height 5
click at [121, 217] on input "0" at bounding box center [119, 216] width 24 height 11
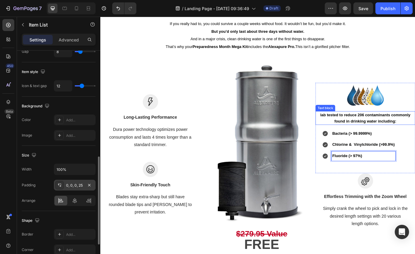
scroll to position [133, 0]
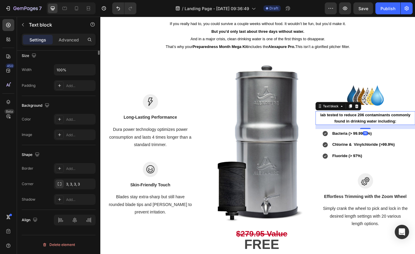
click at [399, 134] on strong "lab tested to reduce 206 contaminants commonly found in drinking water includin…" at bounding box center [401, 132] width 102 height 12
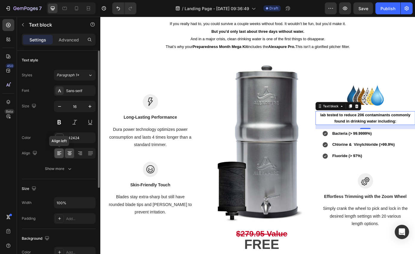
click at [57, 154] on icon at bounding box center [59, 153] width 6 height 6
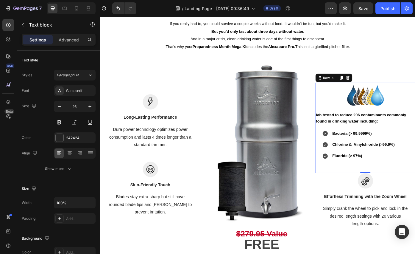
click at [386, 186] on div "Image lab tested to reduce 206 contaminants commonly found in drinking water in…" at bounding box center [400, 143] width 113 height 103
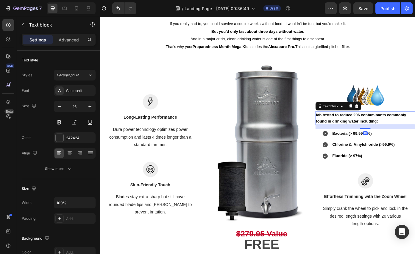
click at [365, 137] on strong "lab tested to reduce 206 contaminants commonly found in drinking water includin…" at bounding box center [396, 132] width 102 height 12
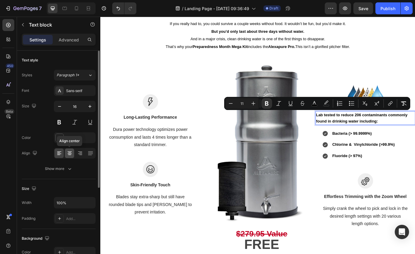
click at [70, 152] on icon at bounding box center [69, 152] width 3 height 1
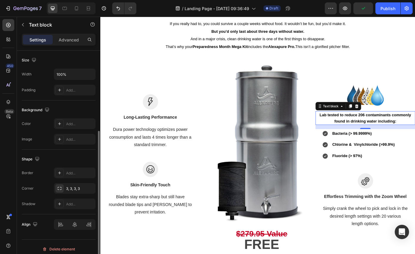
scroll to position [133, 0]
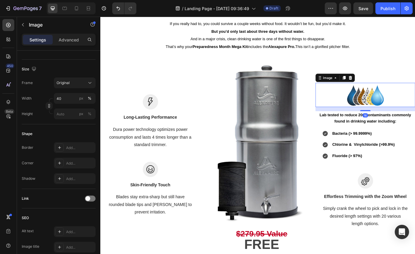
click at [360, 102] on div at bounding box center [400, 105] width 113 height 27
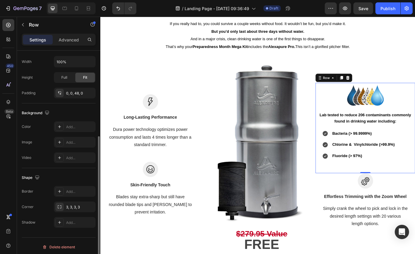
scroll to position [143, 0]
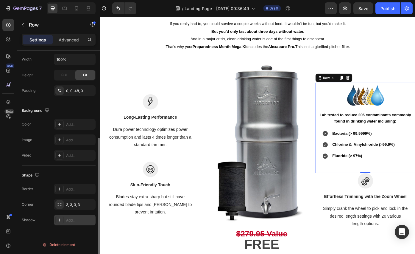
click at [60, 220] on icon at bounding box center [59, 219] width 5 height 5
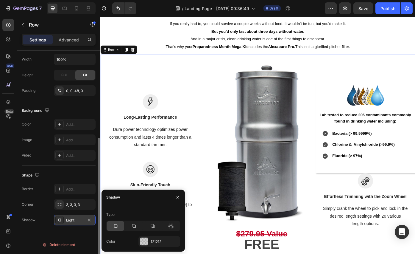
click at [365, 75] on div "Image Lab tested to reduce 206 contaminants commonly found in drinking water in…" at bounding box center [400, 174] width 113 height 229
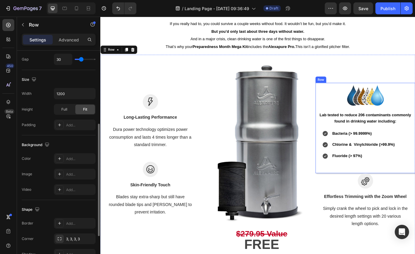
click at [347, 193] on div "Image Lab tested to reduce 206 contaminants commonly found in drinking water in…" at bounding box center [400, 143] width 113 height 103
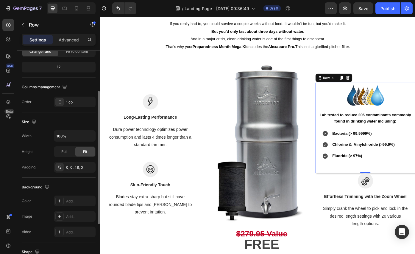
scroll to position [68, 0]
click at [74, 200] on div "Add..." at bounding box center [80, 199] width 28 height 5
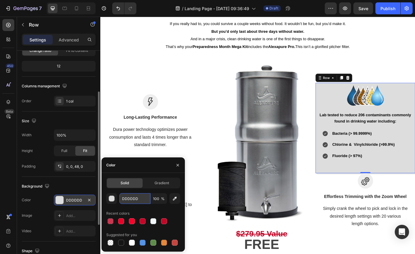
drag, startPoint x: 143, startPoint y: 198, endPoint x: 123, endPoint y: 198, distance: 19.6
click at [123, 198] on input "DDDDDD" at bounding box center [134, 198] width 31 height 11
drag, startPoint x: 143, startPoint y: 198, endPoint x: 120, endPoint y: 198, distance: 23.2
click at [120, 198] on input "DDDDDD" at bounding box center [134, 198] width 31 height 11
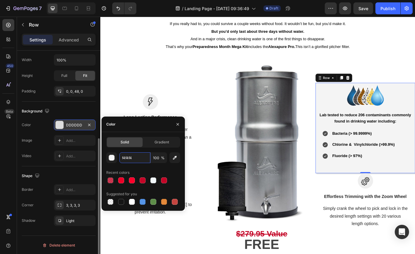
scroll to position [143, 0]
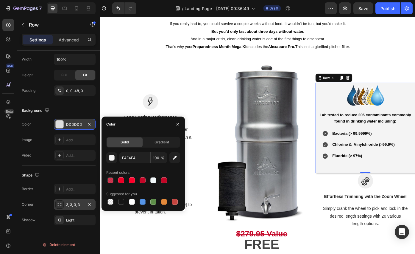
click at [60, 204] on icon at bounding box center [59, 204] width 5 height 5
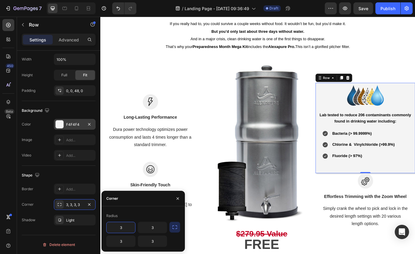
drag, startPoint x: 126, startPoint y: 228, endPoint x: 117, endPoint y: 227, distance: 8.4
click at [117, 227] on input "3" at bounding box center [121, 227] width 29 height 11
click at [176, 227] on icon "button" at bounding box center [175, 227] width 6 height 6
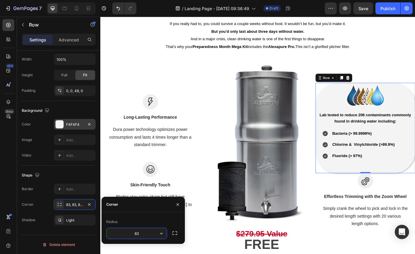
click at [144, 232] on input "83" at bounding box center [137, 233] width 60 height 11
click at [158, 222] on div "Radius" at bounding box center [143, 222] width 74 height 10
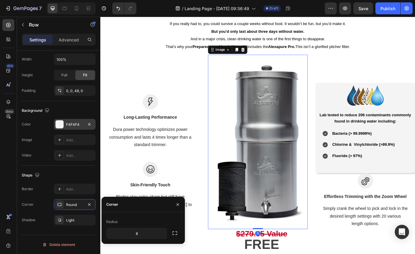
click at [223, 237] on img at bounding box center [278, 159] width 113 height 198
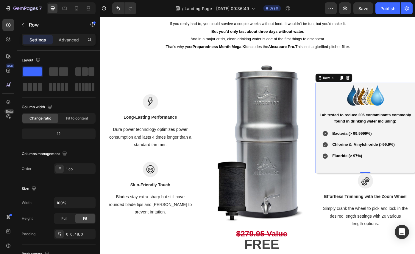
click at [368, 193] on div "Image Lab tested to reduce 206 contaminants commonly found in drinking water in…" at bounding box center [400, 143] width 113 height 103
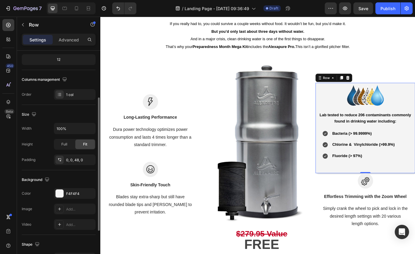
scroll to position [78, 0]
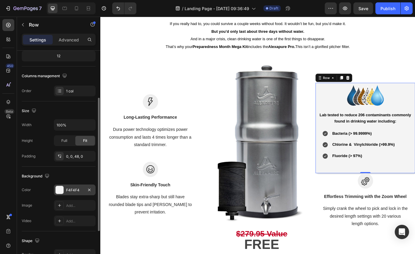
click at [59, 188] on div at bounding box center [60, 190] width 8 height 8
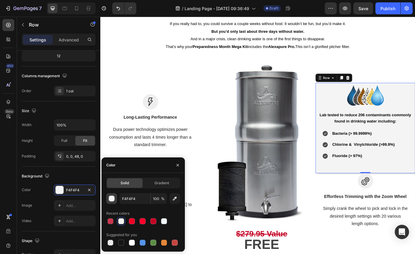
click at [113, 198] on div "button" at bounding box center [112, 199] width 6 height 6
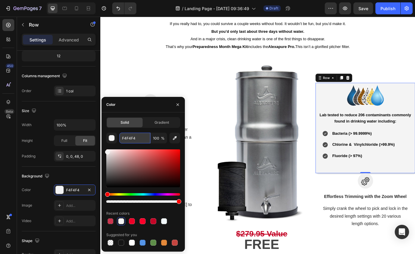
click at [132, 136] on input "F4F4F4" at bounding box center [134, 137] width 31 height 11
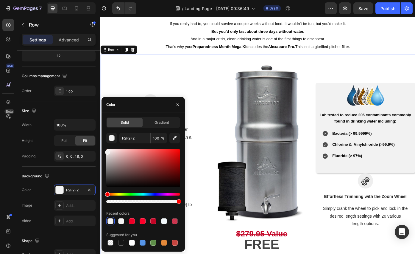
click at [414, 68] on div "Image Lab tested to reduce 206 contaminants commonly found in drinking water in…" at bounding box center [400, 174] width 113 height 229
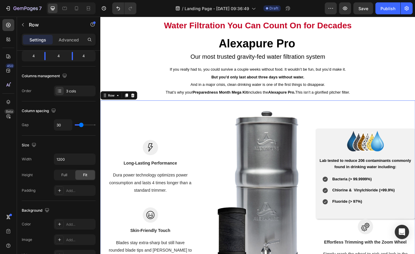
scroll to position [1039, 0]
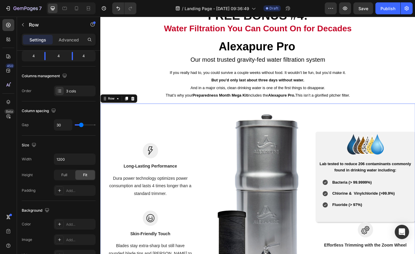
click at [167, 134] on div "Image Long-Lasting Performance Text block Dura power technology optimizes power…" at bounding box center [156, 229] width 113 height 229
click at [209, 242] on div at bounding box center [156, 245] width 113 height 18
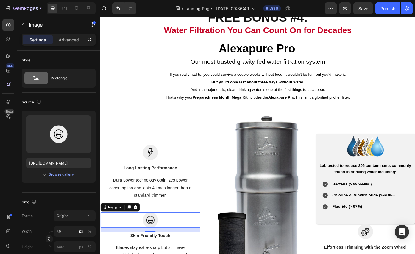
scroll to position [1130, 0]
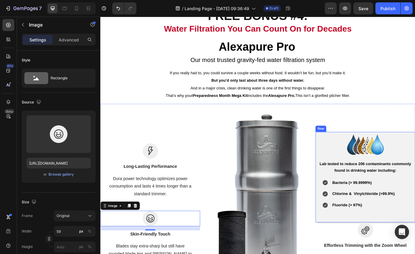
click at [362, 248] on div "Image Lab tested to reduce 206 contaminants commonly found in drinking water in…" at bounding box center [400, 198] width 113 height 103
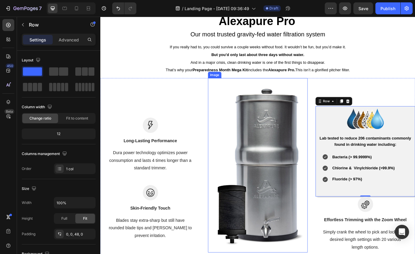
scroll to position [1160, 0]
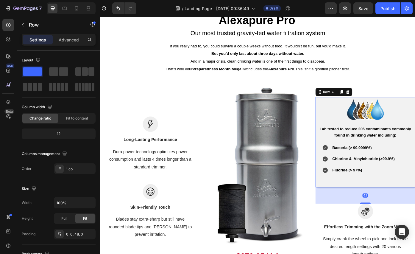
drag, startPoint x: 402, startPoint y: 218, endPoint x: 402, endPoint y: 237, distance: 18.5
click at [402, 237] on div "Image Lab tested to reduce 206 contaminants commonly found in drinking water in…" at bounding box center [400, 199] width 113 height 229
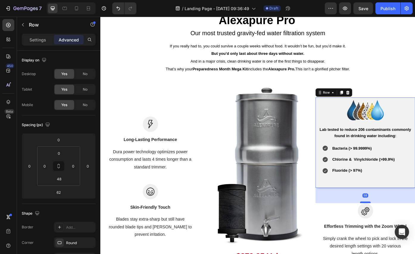
click at [405, 227] on div at bounding box center [401, 227] width 12 height 2
click at [335, 210] on div "Image Long-Lasting Performance Text block Dura power technology optimizes power…" at bounding box center [278, 199] width 357 height 229
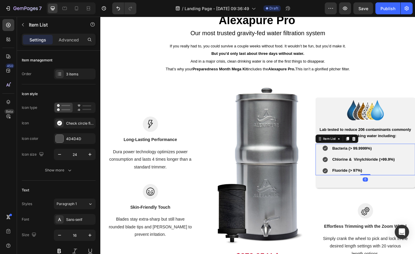
click at [356, 166] on icon at bounding box center [355, 166] width 6 height 6
click at [59, 137] on div at bounding box center [60, 139] width 8 height 8
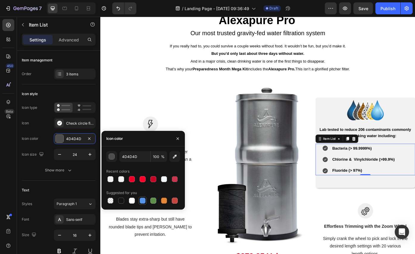
click at [143, 201] on div at bounding box center [143, 200] width 6 height 6
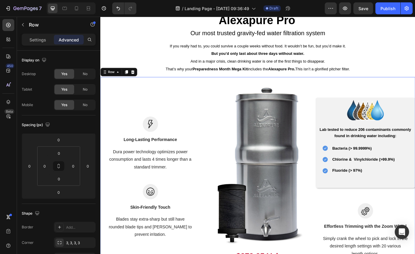
click at [346, 100] on div "Image Lab tested to reduce 206 contaminants commonly found in drinking water in…" at bounding box center [400, 199] width 113 height 229
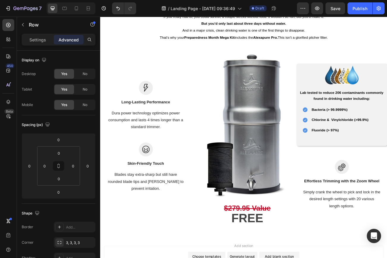
scroll to position [1198, 0]
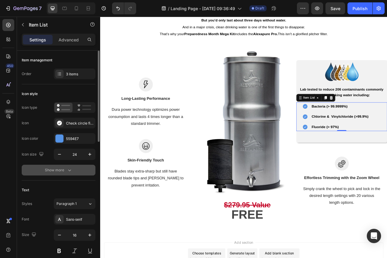
click at [71, 170] on icon "button" at bounding box center [70, 170] width 6 height 6
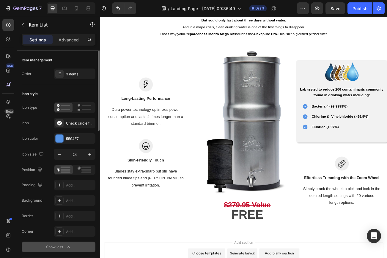
click at [371, 118] on icon at bounding box center [371, 117] width 2 height 1
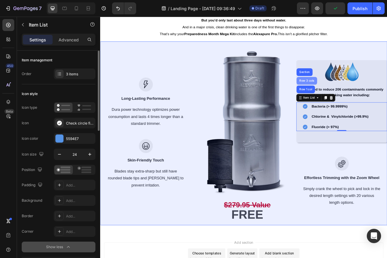
click at [358, 95] on div "Row 3 cols" at bounding box center [357, 97] width 21 height 4
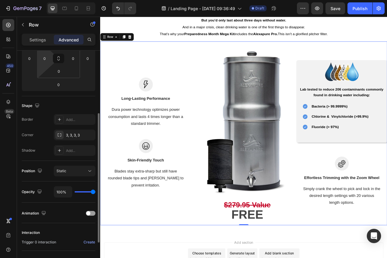
scroll to position [108, 0]
click at [45, 42] on p "Settings" at bounding box center [37, 40] width 17 height 6
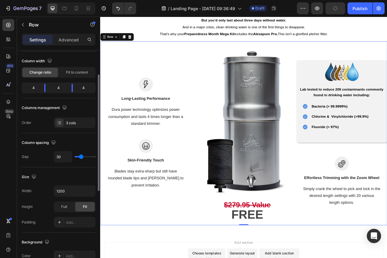
scroll to position [45, 0]
click at [60, 123] on icon at bounding box center [59, 123] width 5 height 5
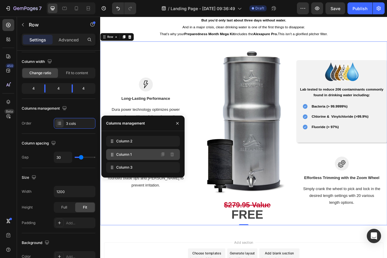
drag, startPoint x: 110, startPoint y: 141, endPoint x: 110, endPoint y: 155, distance: 13.4
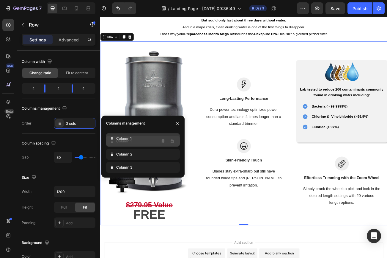
drag, startPoint x: 110, startPoint y: 154, endPoint x: 110, endPoint y: 139, distance: 15.5
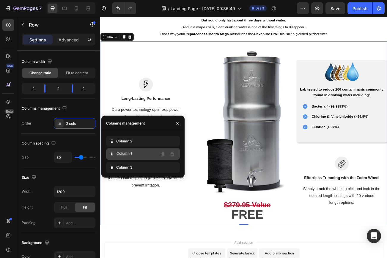
drag, startPoint x: 110, startPoint y: 139, endPoint x: 110, endPoint y: 151, distance: 12.2
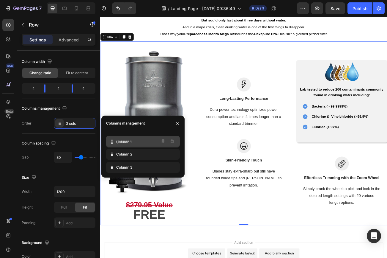
drag, startPoint x: 110, startPoint y: 151, endPoint x: 110, endPoint y: 138, distance: 12.8
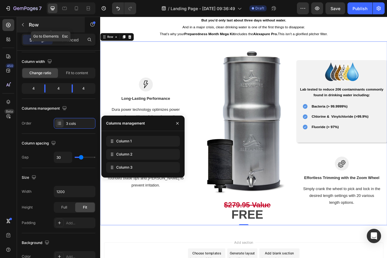
click at [23, 23] on icon "button" at bounding box center [23, 24] width 5 height 5
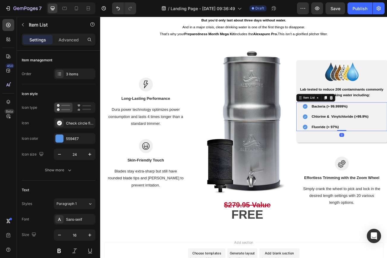
click at [394, 135] on div "Bacteria (> 99.9999%) Chlorine & Vinylchloride (>99.9%) Fluoride (> 97%)" at bounding box center [393, 141] width 83 height 36
click at [80, 124] on div "Check circle filled" at bounding box center [80, 123] width 28 height 5
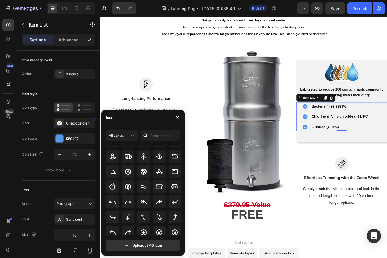
scroll to position [100, 0]
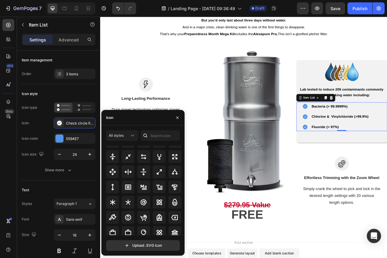
scroll to position [357, 0]
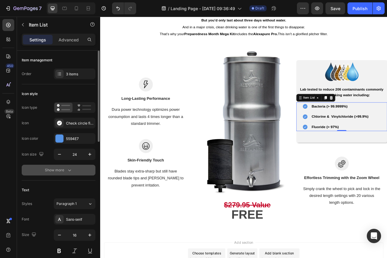
click at [76, 172] on button "Show more" at bounding box center [59, 170] width 74 height 11
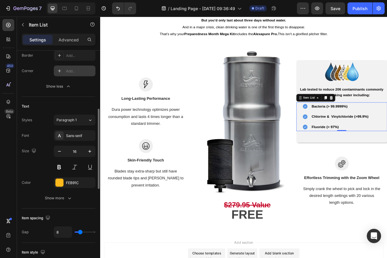
scroll to position [162, 0]
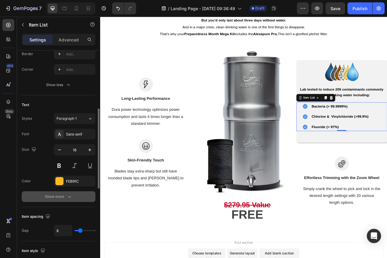
click at [70, 196] on icon "button" at bounding box center [69, 197] width 3 height 2
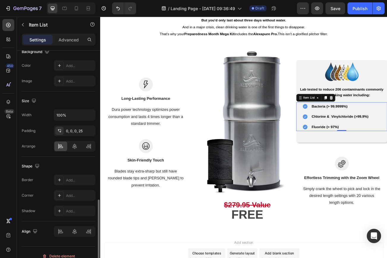
scroll to position [465, 0]
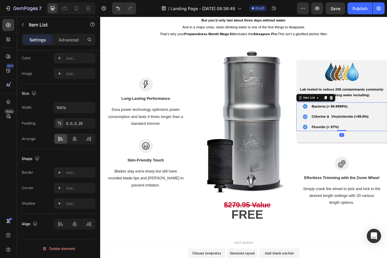
drag, startPoint x: 404, startPoint y: 158, endPoint x: 406, endPoint y: 150, distance: 8.4
type input "100%"
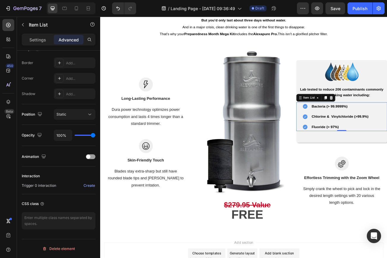
click at [357, 155] on icon at bounding box center [355, 154] width 6 height 6
click at [354, 155] on icon at bounding box center [355, 154] width 6 height 6
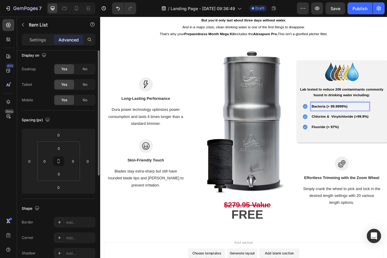
scroll to position [0, 0]
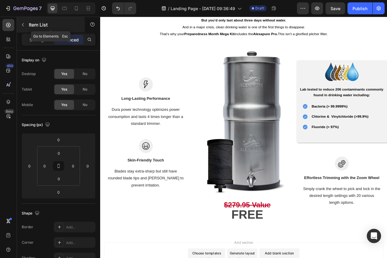
click at [22, 26] on icon "button" at bounding box center [23, 24] width 5 height 5
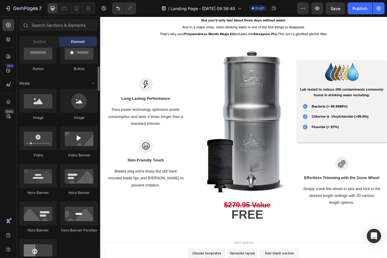
scroll to position [155, 0]
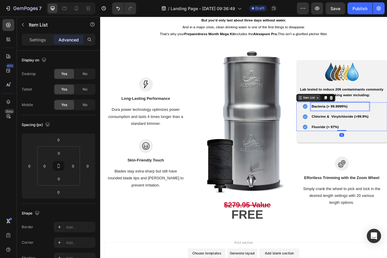
click at [356, 119] on div "Item List" at bounding box center [360, 117] width 17 height 5
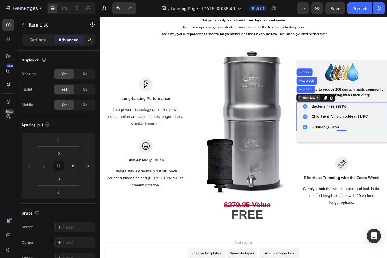
click at [371, 119] on icon at bounding box center [370, 117] width 5 height 5
click at [383, 116] on icon at bounding box center [380, 117] width 5 height 5
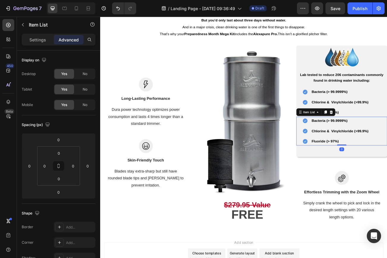
click at [379, 146] on strong "Bacteria (> 99.9999%)" at bounding box center [385, 146] width 45 height 5
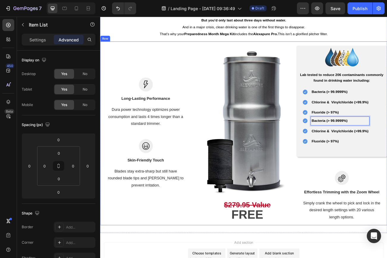
click at [174, 257] on div "Image Long-Lasting Performance Text block Dura power technology optimizes power…" at bounding box center [156, 162] width 113 height 229
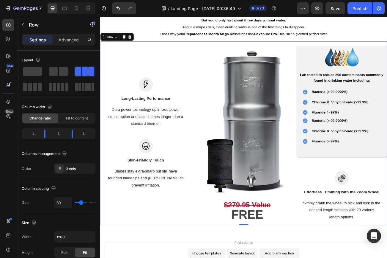
click at [371, 144] on strong "Bacteria (> 99.9999%)" at bounding box center [385, 146] width 45 height 5
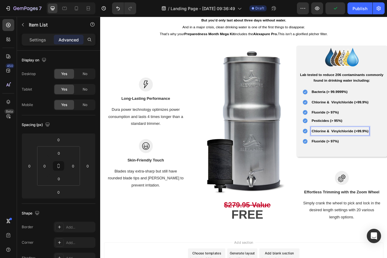
click at [379, 173] on strong "Fluoride (> 97%)" at bounding box center [380, 171] width 34 height 5
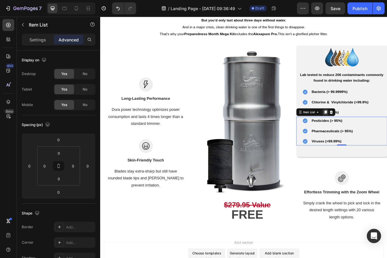
click at [381, 137] on icon at bounding box center [380, 135] width 3 height 4
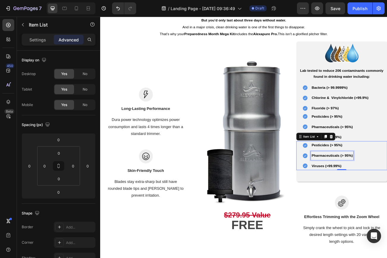
click at [370, 190] on strong "Pharmaceuticals (> 95%)" at bounding box center [388, 189] width 51 height 5
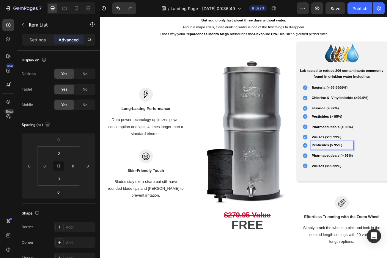
click at [384, 179] on strong "Pesticides (> 95%)" at bounding box center [382, 176] width 38 height 5
click at [387, 190] on strong "Pharmaceuticals (> 95%)" at bounding box center [388, 189] width 51 height 5
click at [387, 204] on strong "Viruses (>99.99%)" at bounding box center [381, 202] width 37 height 5
click at [387, 197] on div "Heavy metals Lead Viruses (>99.99%)" at bounding box center [377, 189] width 50 height 36
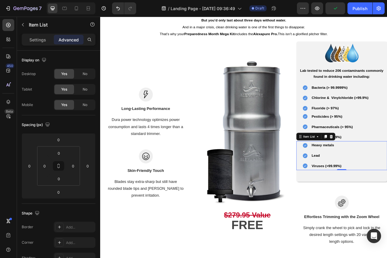
click at [381, 200] on p "Viruses (>99.99%)" at bounding box center [381, 202] width 37 height 9
click at [355, 203] on icon at bounding box center [355, 202] width 6 height 6
click at [368, 204] on strong "Viruses (>99.99%)" at bounding box center [381, 202] width 37 height 5
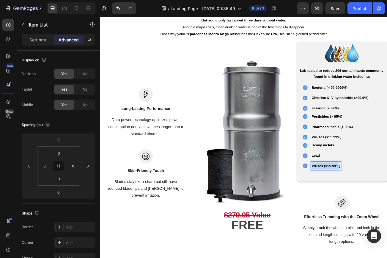
drag, startPoint x: 398, startPoint y: 203, endPoint x: 348, endPoint y: 203, distance: 50.3
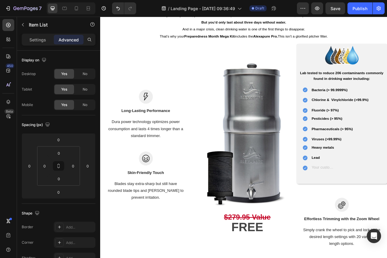
click at [368, 210] on div "Rich Text Editor. Editing area: main" at bounding box center [377, 205] width 30 height 10
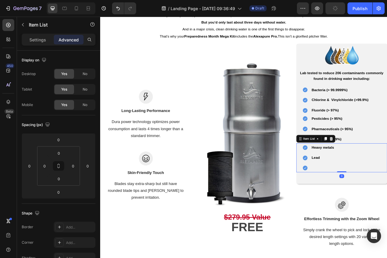
click at [372, 207] on p "Rich Text Editor. Editing area: main" at bounding box center [377, 205] width 28 height 9
click at [377, 202] on div "Rich Text Editor. Editing area: main" at bounding box center [377, 205] width 30 height 10
click at [356, 206] on icon at bounding box center [355, 204] width 7 height 7
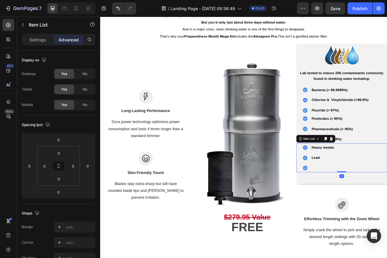
drag, startPoint x: 400, startPoint y: 210, endPoint x: 399, endPoint y: 200, distance: 10.7
click at [372, 204] on p "Rich Text Editor. Editing area: main" at bounding box center [377, 205] width 28 height 9
click at [354, 208] on icon at bounding box center [355, 204] width 7 height 7
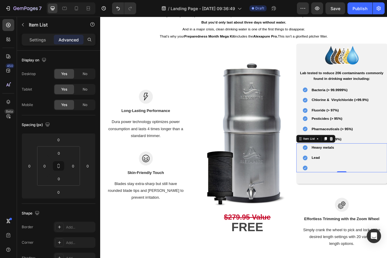
click at [354, 208] on icon at bounding box center [355, 204] width 7 height 7
click at [354, 206] on icon at bounding box center [355, 205] width 6 height 6
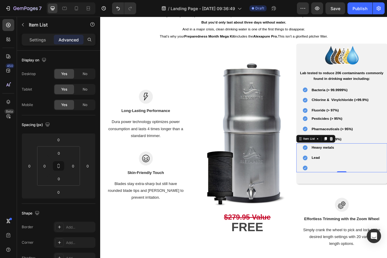
click at [354, 206] on icon at bounding box center [355, 205] width 6 height 6
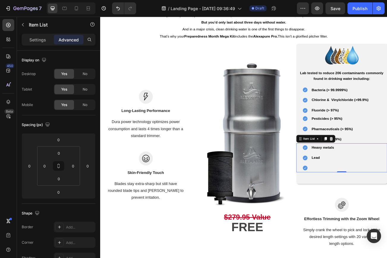
click at [354, 206] on icon at bounding box center [355, 205] width 6 height 6
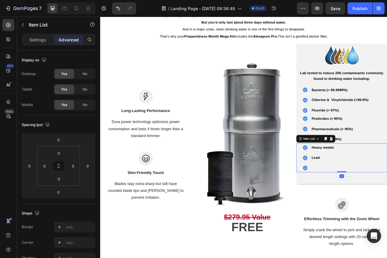
click at [355, 206] on icon at bounding box center [355, 205] width 6 height 6
click at [355, 207] on icon at bounding box center [355, 204] width 7 height 7
click at [353, 206] on icon at bounding box center [355, 205] width 6 height 6
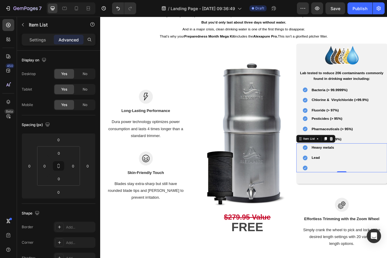
click at [353, 206] on icon at bounding box center [355, 205] width 6 height 6
click at [354, 205] on icon at bounding box center [355, 205] width 6 height 6
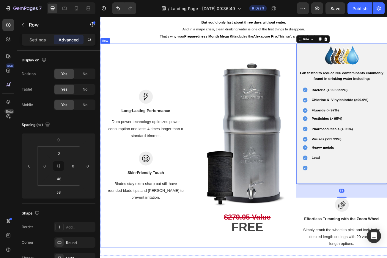
click at [175, 257] on div "Image Long-Lasting Performance Text block Dura power technology optimizes power…" at bounding box center [156, 177] width 113 height 254
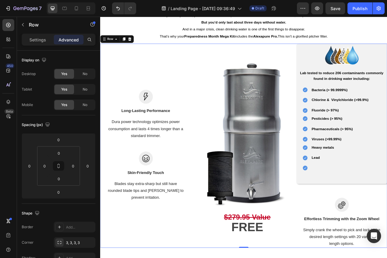
click at [206, 257] on div "Image Long-Lasting Performance Text block Dura power technology optimizes power…" at bounding box center [156, 177] width 113 height 254
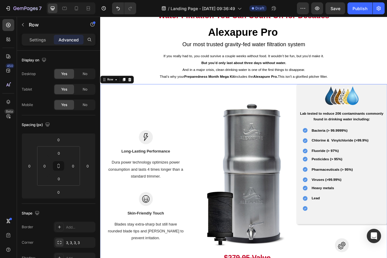
scroll to position [1139, 0]
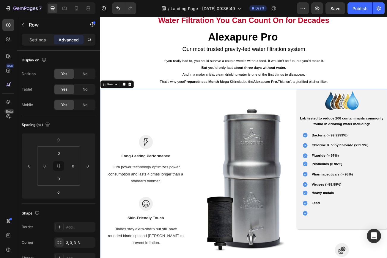
click at [190, 157] on div "Image Long-Lasting Performance Text block Dura power technology optimizes power…" at bounding box center [156, 234] width 113 height 254
click at [211, 141] on div "Image Long-Lasting Performance Text block Dura power technology optimizes power…" at bounding box center [156, 234] width 113 height 254
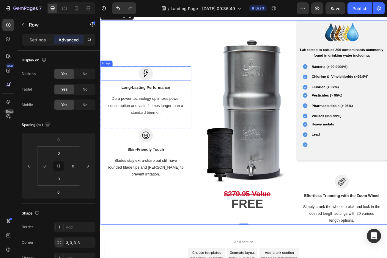
scroll to position [1224, 0]
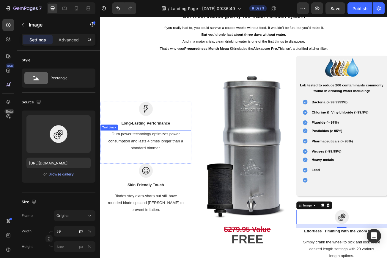
scroll to position [1187, 0]
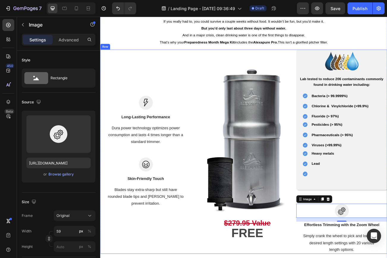
click at [170, 257] on div "Image Long-Lasting Performance Text block Dura power technology optimizes power…" at bounding box center [156, 185] width 113 height 254
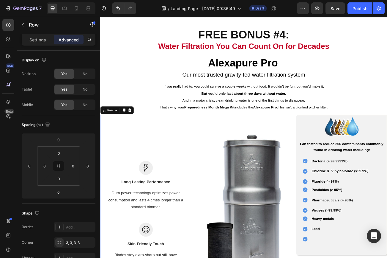
scroll to position [1107, 0]
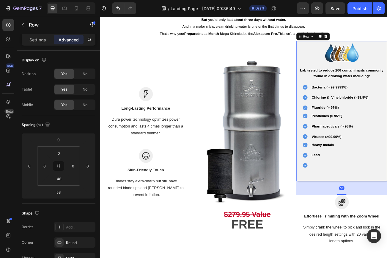
drag, startPoint x: 402, startPoint y: 238, endPoint x: 402, endPoint y: 234, distance: 4.2
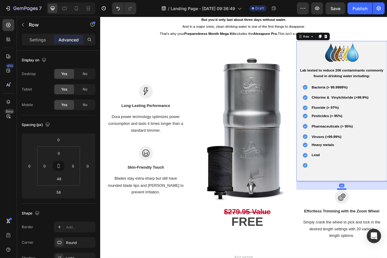
drag, startPoint x: 400, startPoint y: 238, endPoint x: 400, endPoint y: 232, distance: 6.6
type input "36"
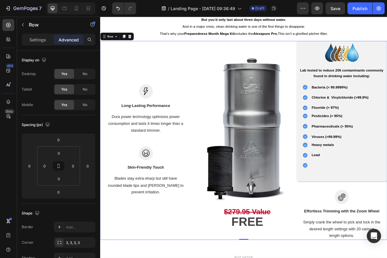
click at [317, 257] on div "Image $279.95 Value FREE Text Block" at bounding box center [278, 170] width 113 height 247
click at [148, 257] on div "Image Long-Lasting Performance Text block Dura power technology optimizes power…" at bounding box center [156, 170] width 113 height 247
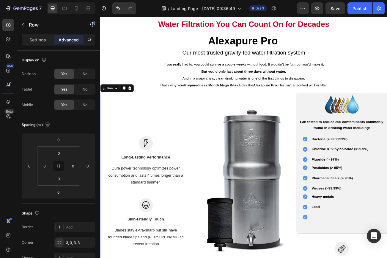
scroll to position [1042, 0]
click at [175, 144] on div "Image Long-Lasting Performance Text block Dura power technology optimizes power…" at bounding box center [156, 235] width 113 height 247
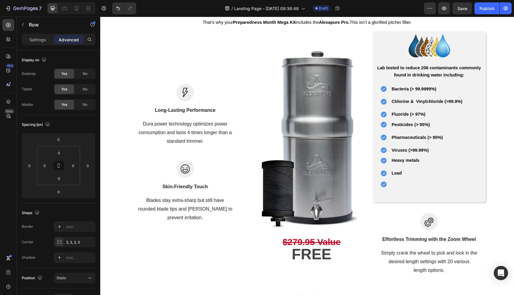
scroll to position [1204, 0]
click at [385, 177] on icon at bounding box center [383, 173] width 7 height 7
click at [378, 152] on icon at bounding box center [378, 150] width 5 height 5
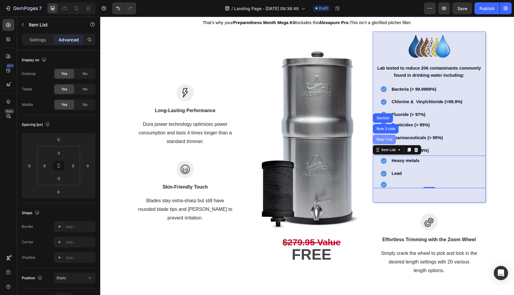
click at [382, 141] on div "Row 1 col" at bounding box center [385, 140] width 18 height 4
